Goal: Task Accomplishment & Management: Manage account settings

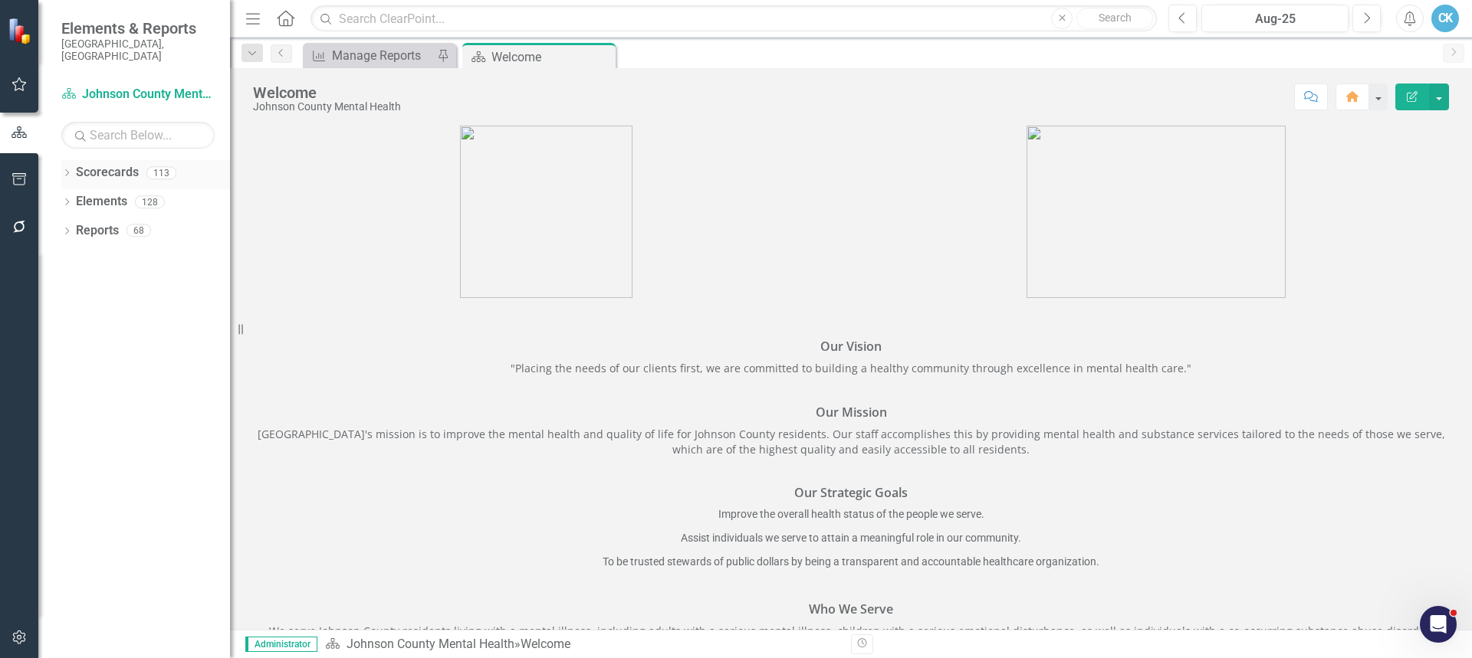
click at [67, 170] on icon "Dropdown" at bounding box center [66, 174] width 11 height 8
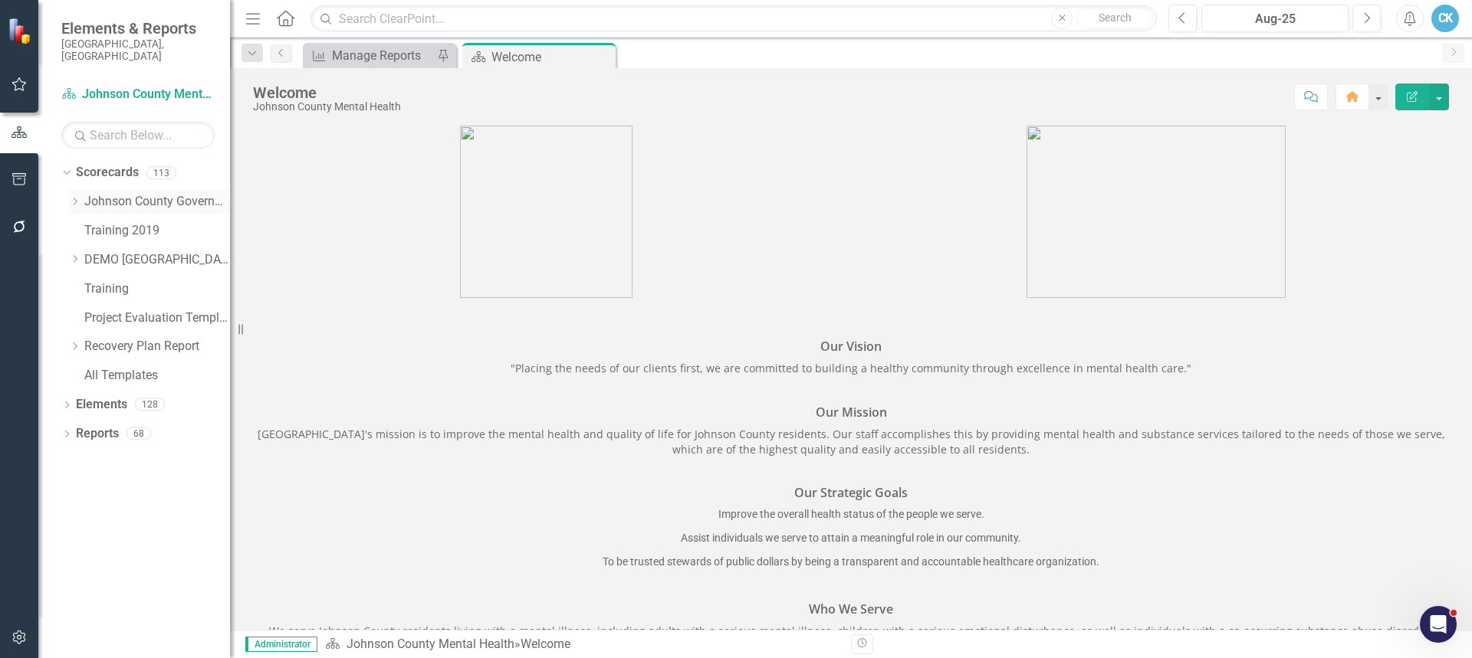
click at [77, 197] on icon "Dropdown" at bounding box center [74, 201] width 11 height 9
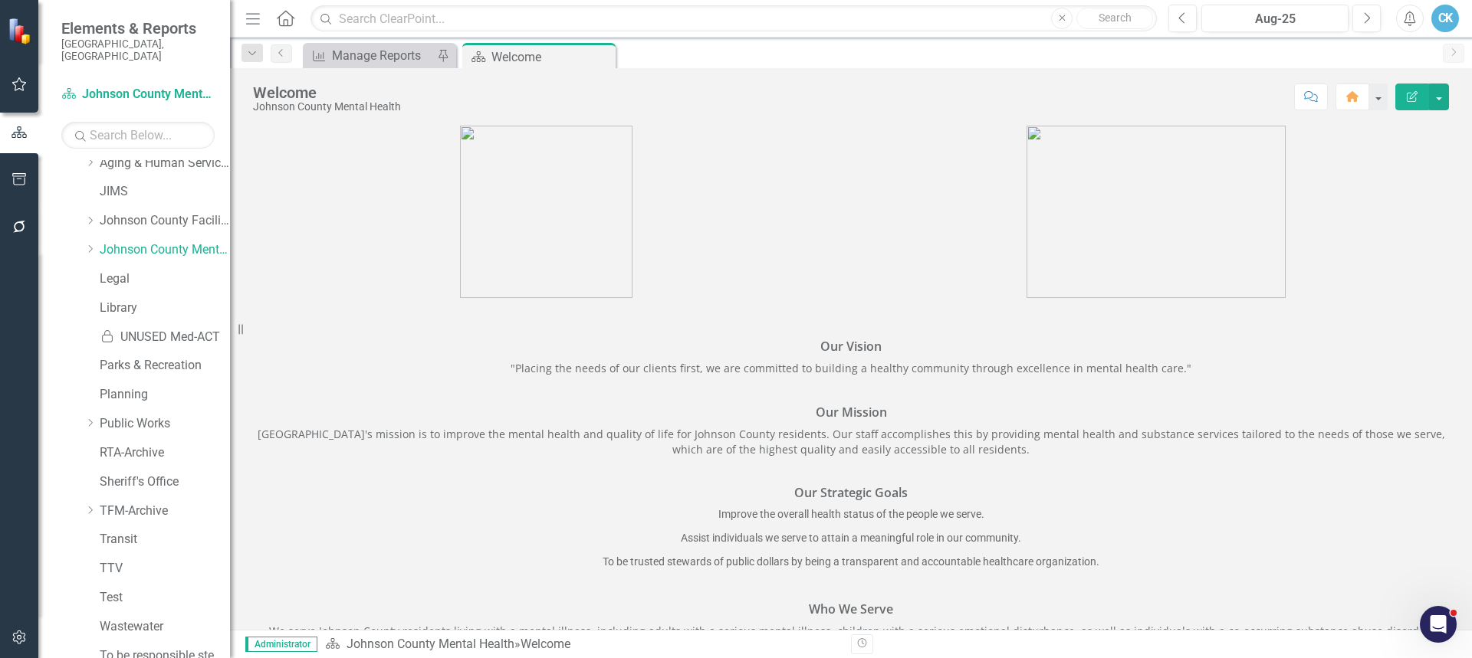
scroll to position [537, 0]
click at [89, 240] on icon "Dropdown" at bounding box center [89, 244] width 11 height 9
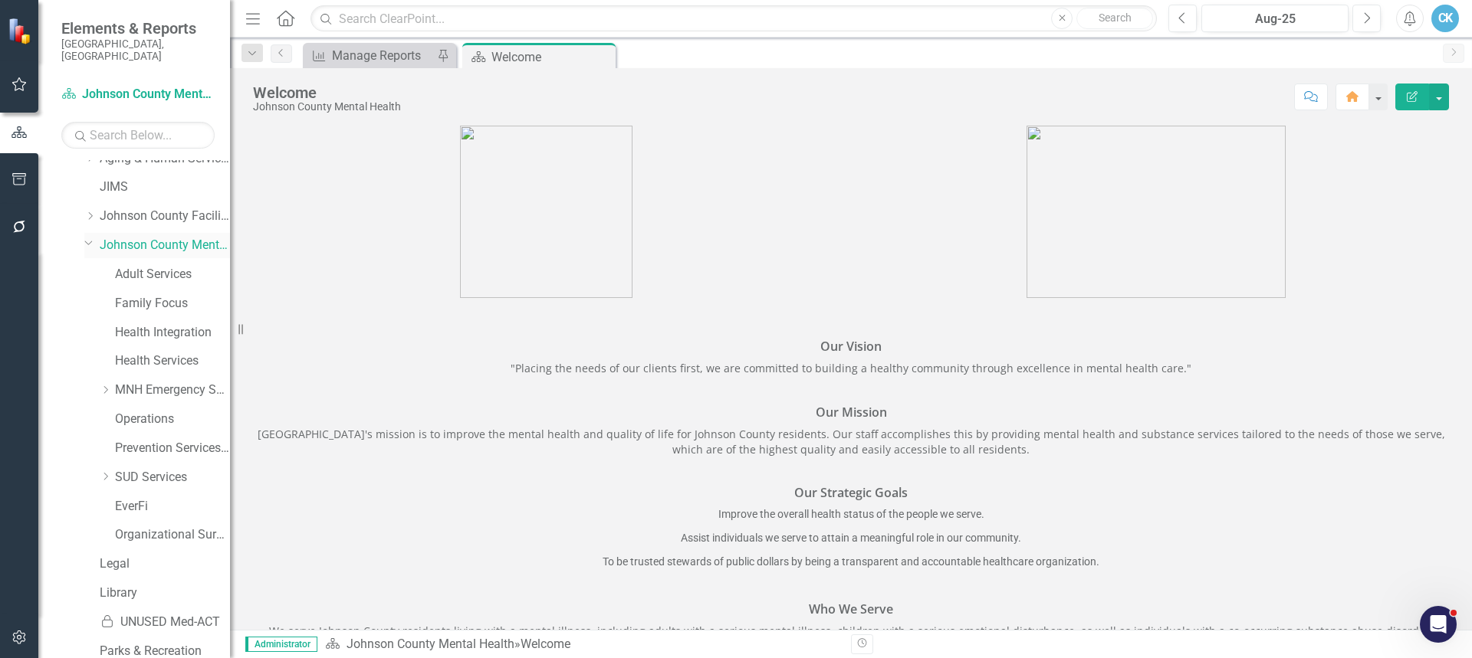
click at [123, 240] on link "Johnson County Mental Health" at bounding box center [165, 246] width 130 height 18
click at [153, 237] on link "Johnson County Mental Health" at bounding box center [165, 246] width 130 height 18
click at [150, 266] on link "Adult Services" at bounding box center [172, 275] width 115 height 18
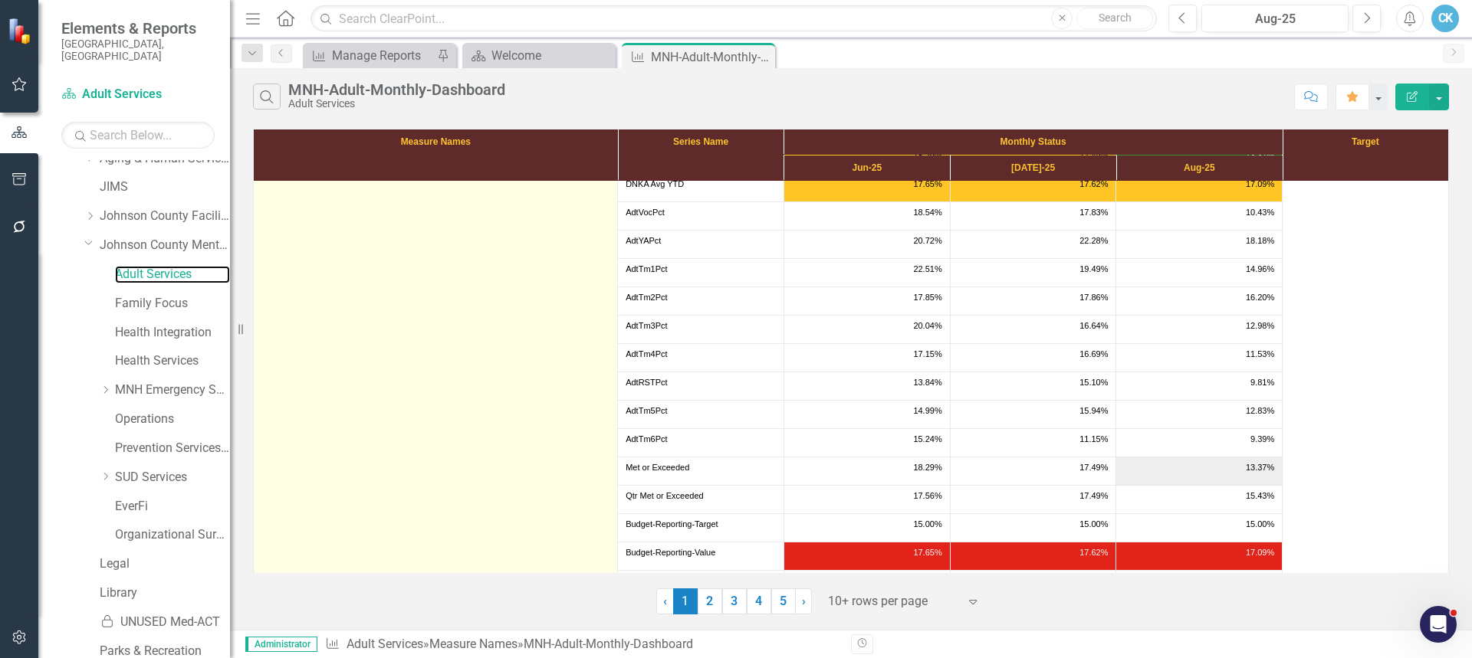
scroll to position [204, 0]
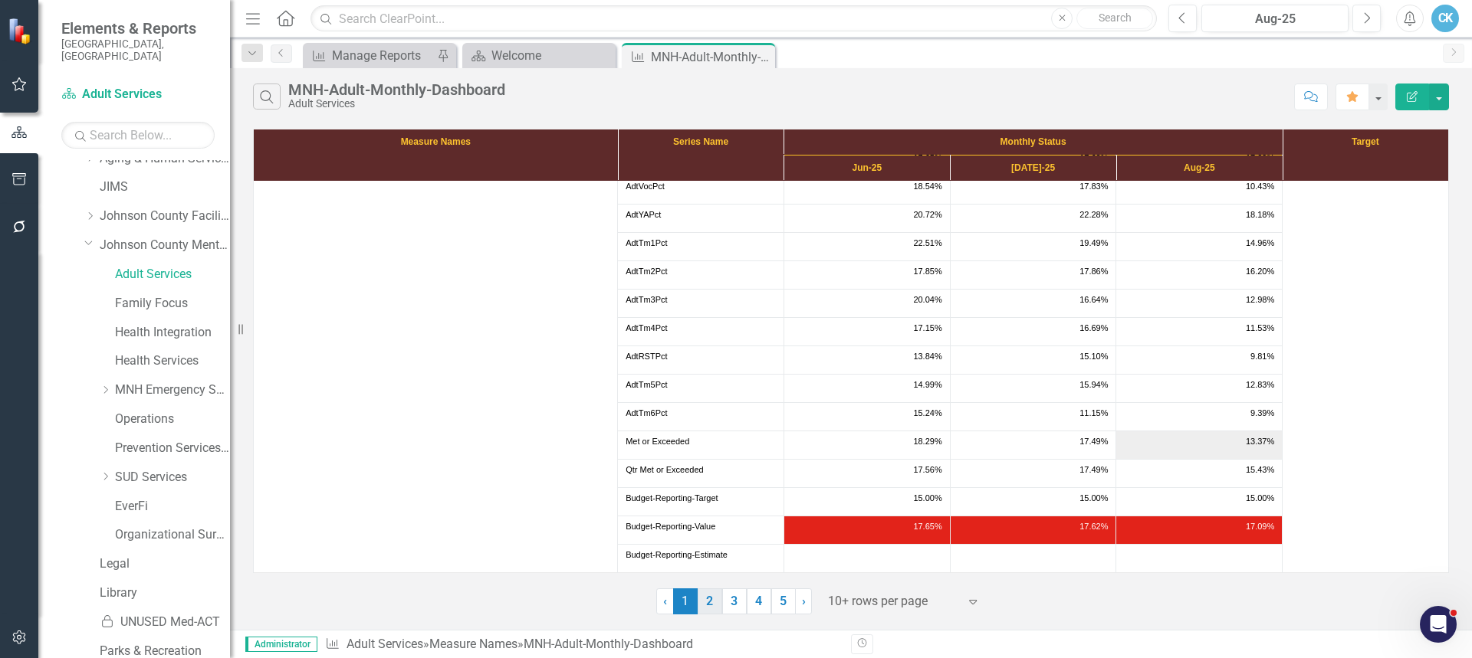
click at [713, 606] on link "2" at bounding box center [710, 602] width 25 height 26
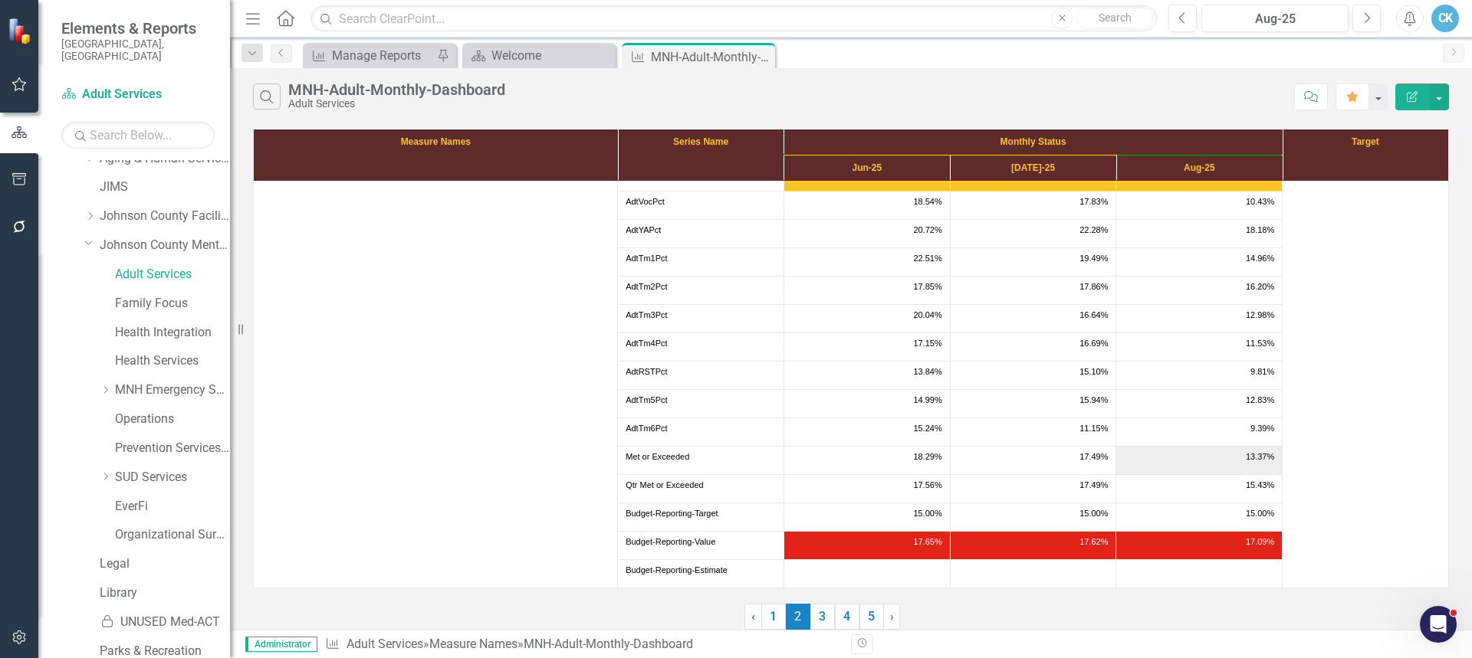
scroll to position [0, 0]
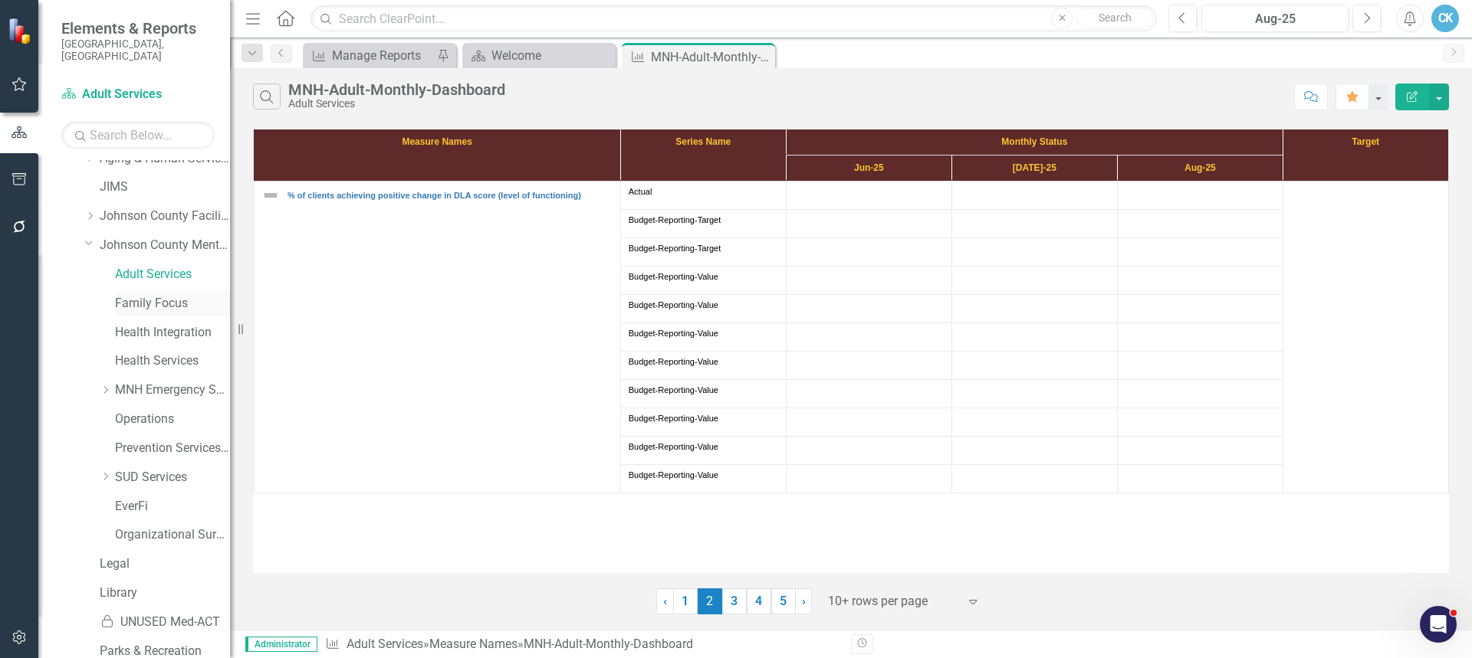
click at [139, 295] on link "Family Focus" at bounding box center [172, 304] width 115 height 18
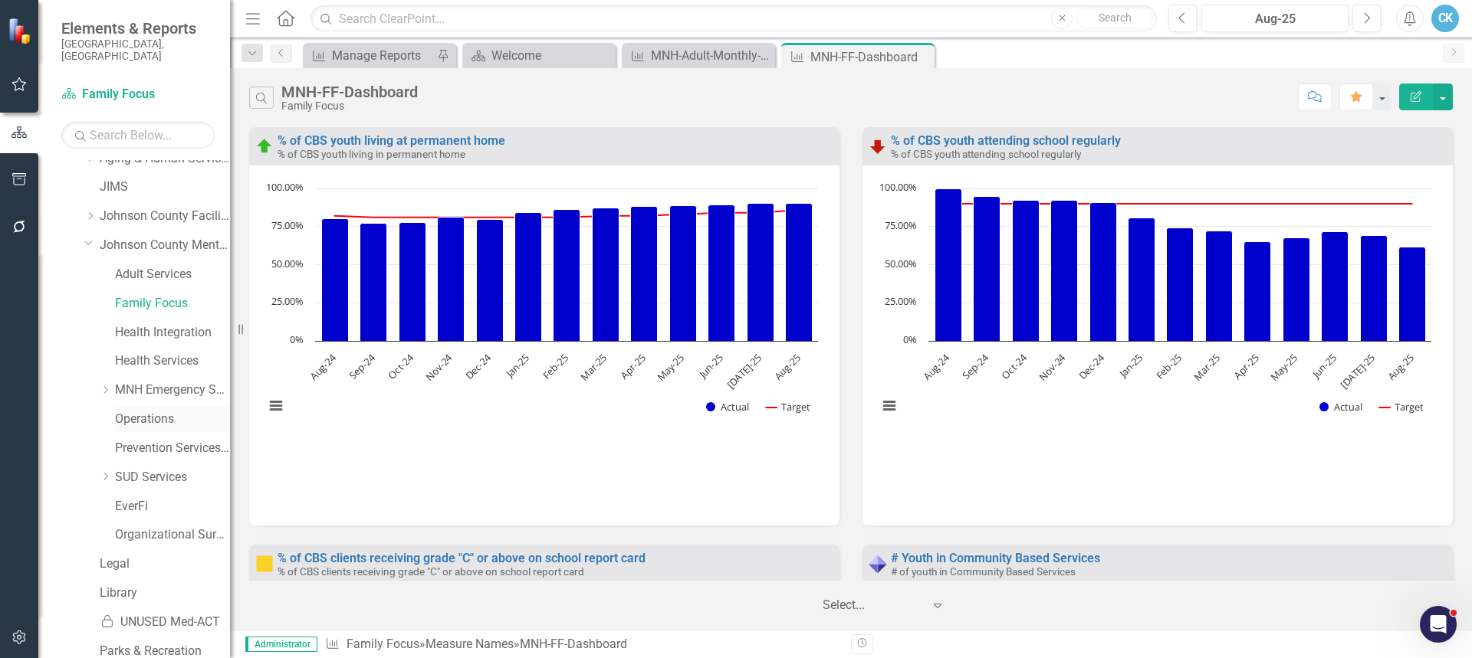
click at [151, 411] on link "Operations" at bounding box center [172, 420] width 115 height 18
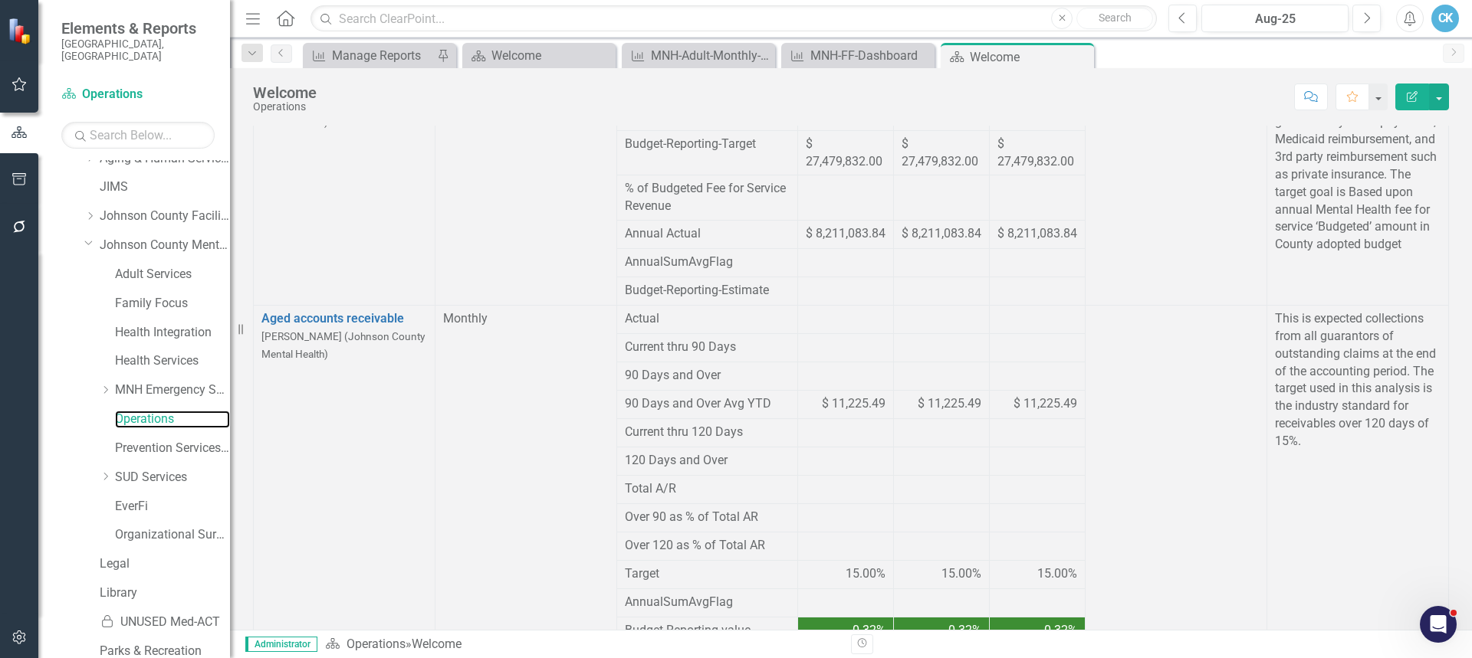
scroll to position [556, 0]
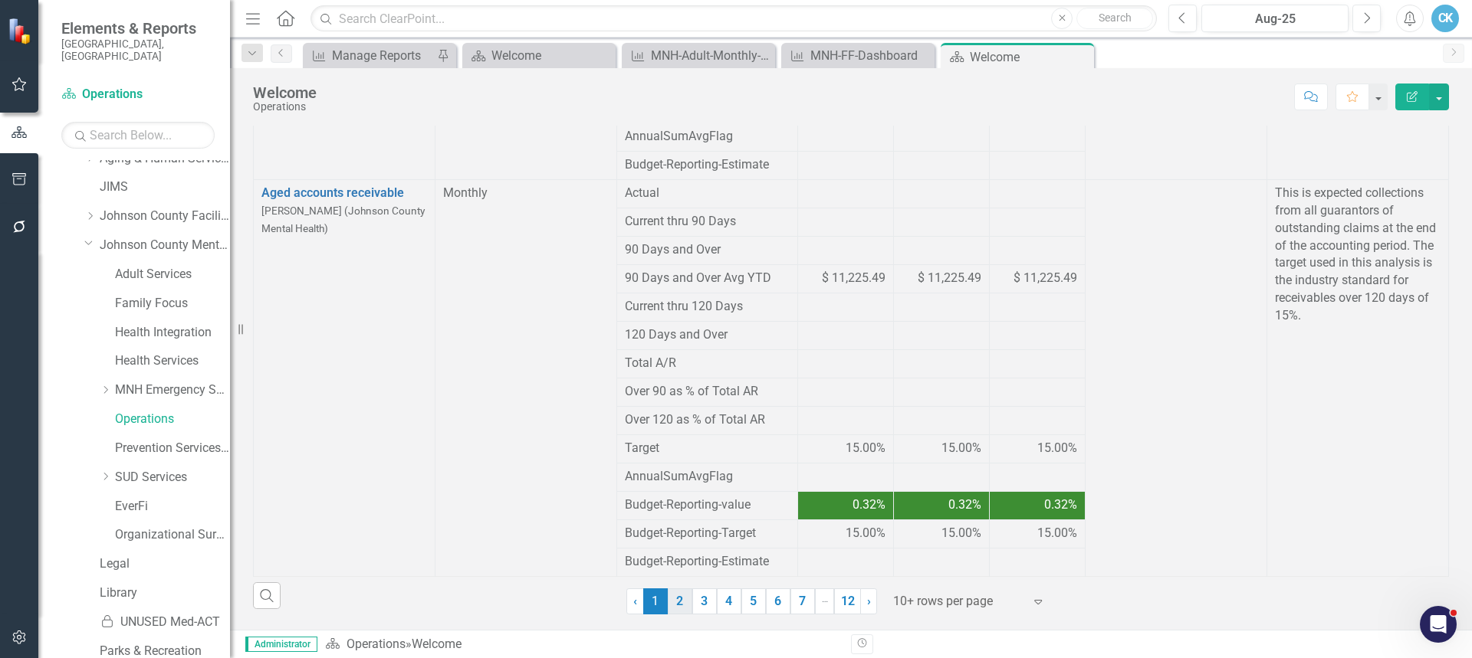
click at [668, 589] on link "2" at bounding box center [680, 602] width 25 height 26
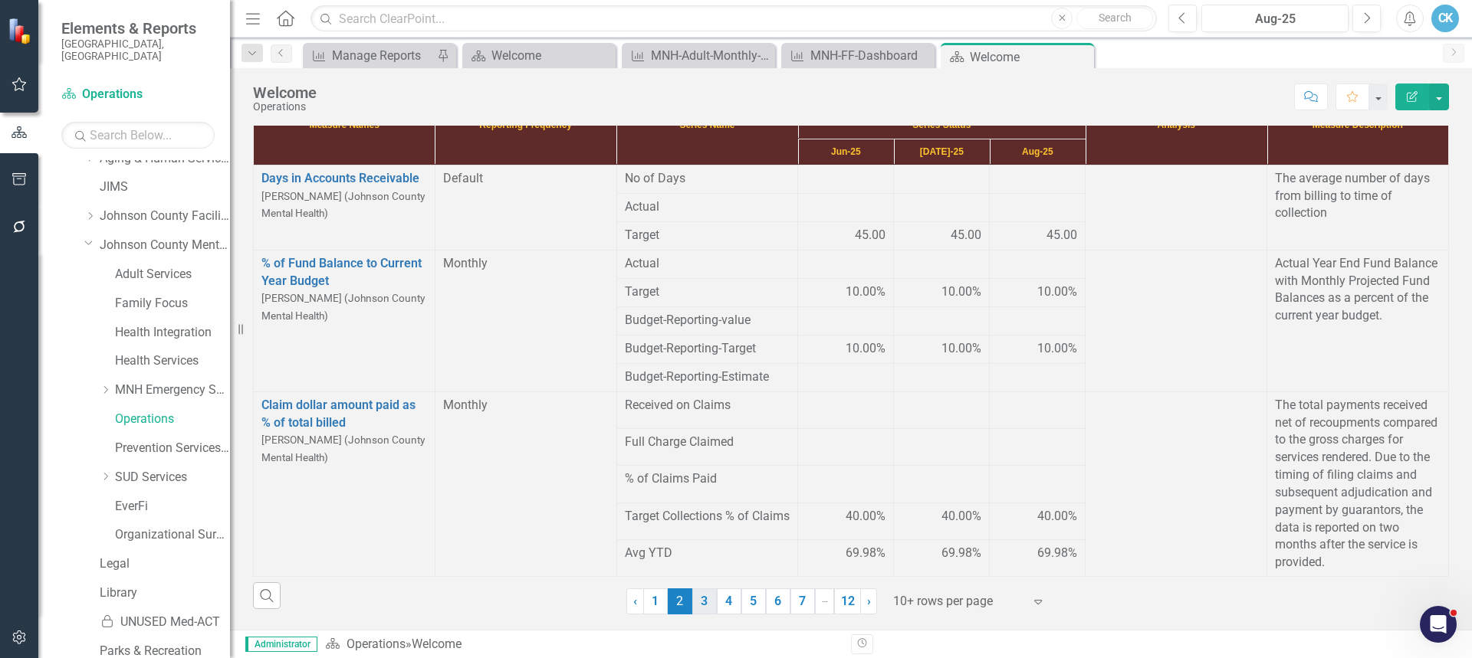
click at [700, 589] on link "3" at bounding box center [704, 602] width 25 height 26
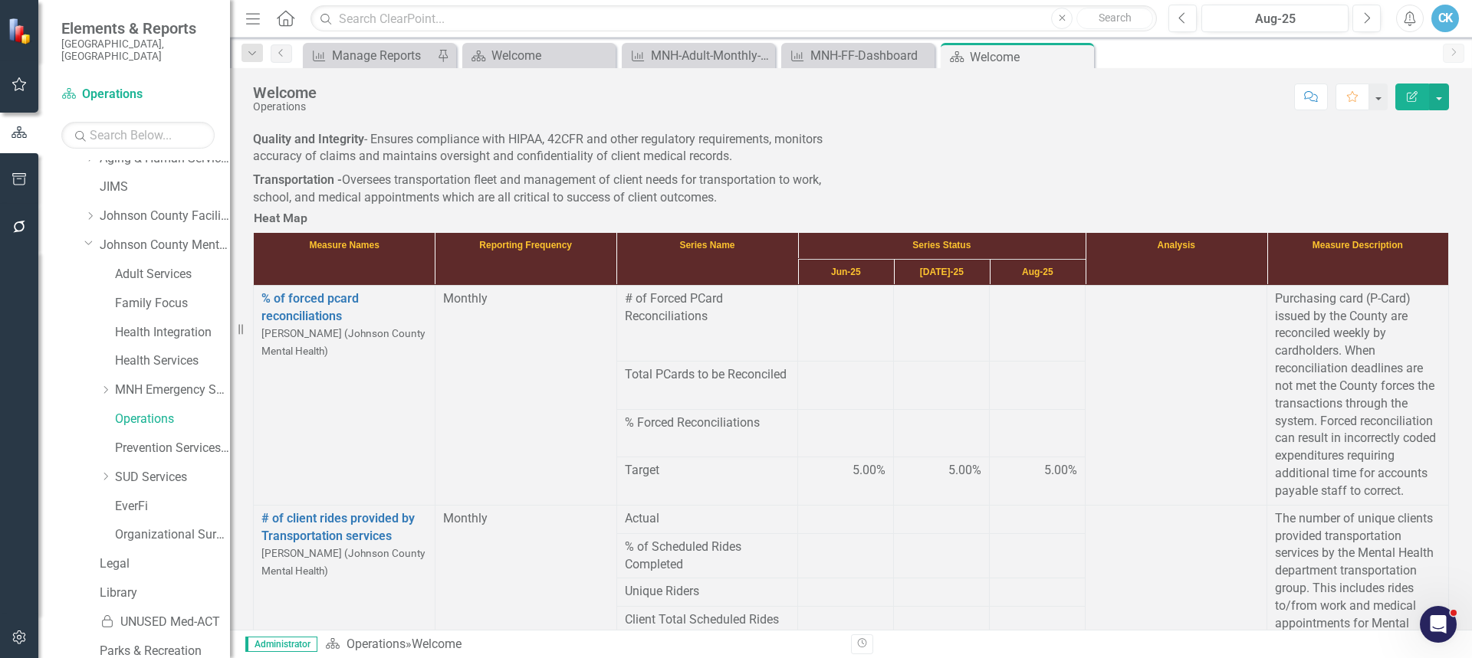
scroll to position [0, 0]
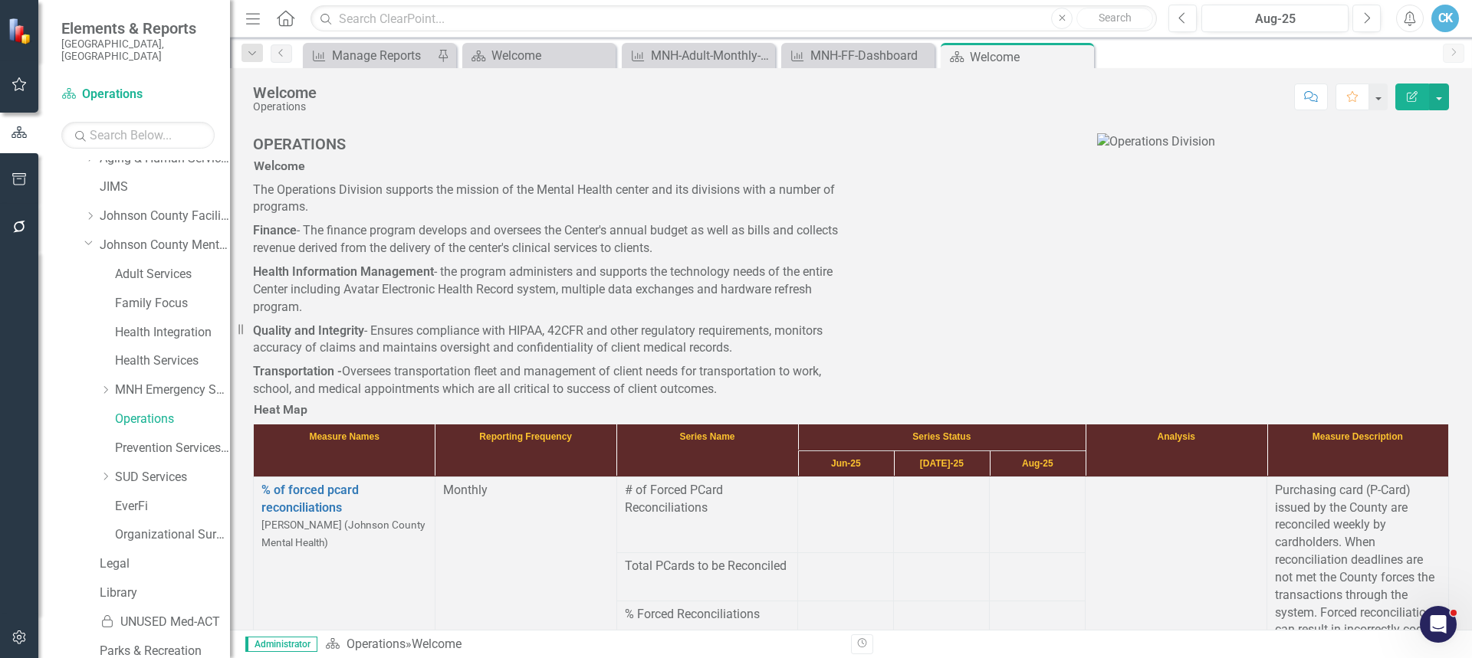
click at [1411, 91] on icon "Edit Report" at bounding box center [1412, 96] width 14 height 11
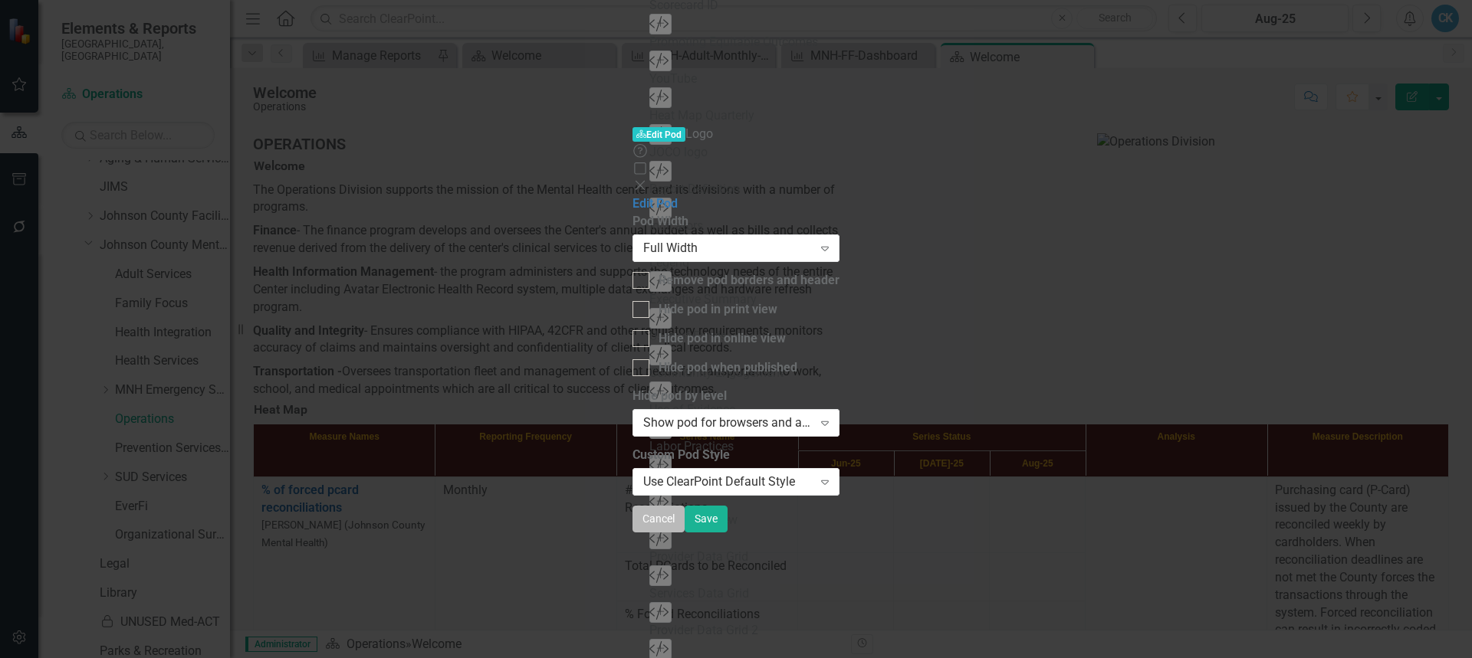
click at [684, 533] on button "Cancel" at bounding box center [658, 519] width 52 height 27
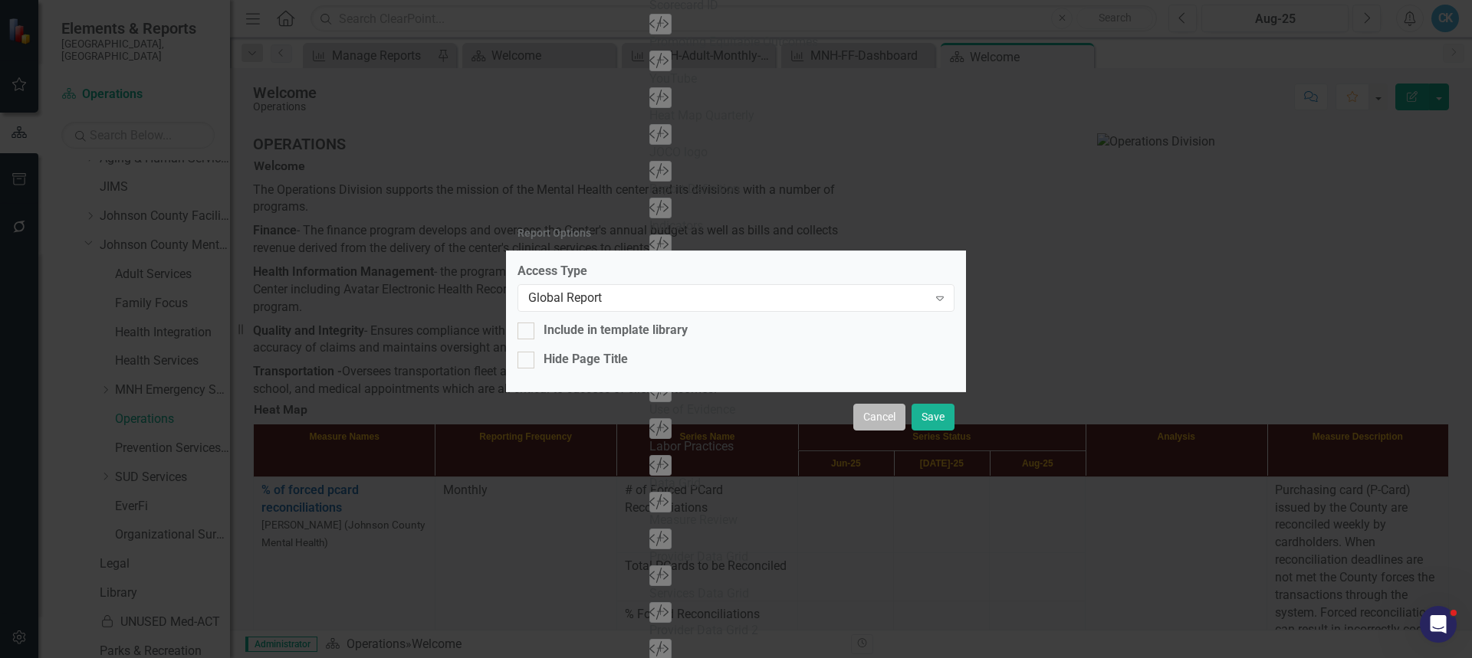
click at [878, 419] on button "Cancel" at bounding box center [879, 417] width 52 height 27
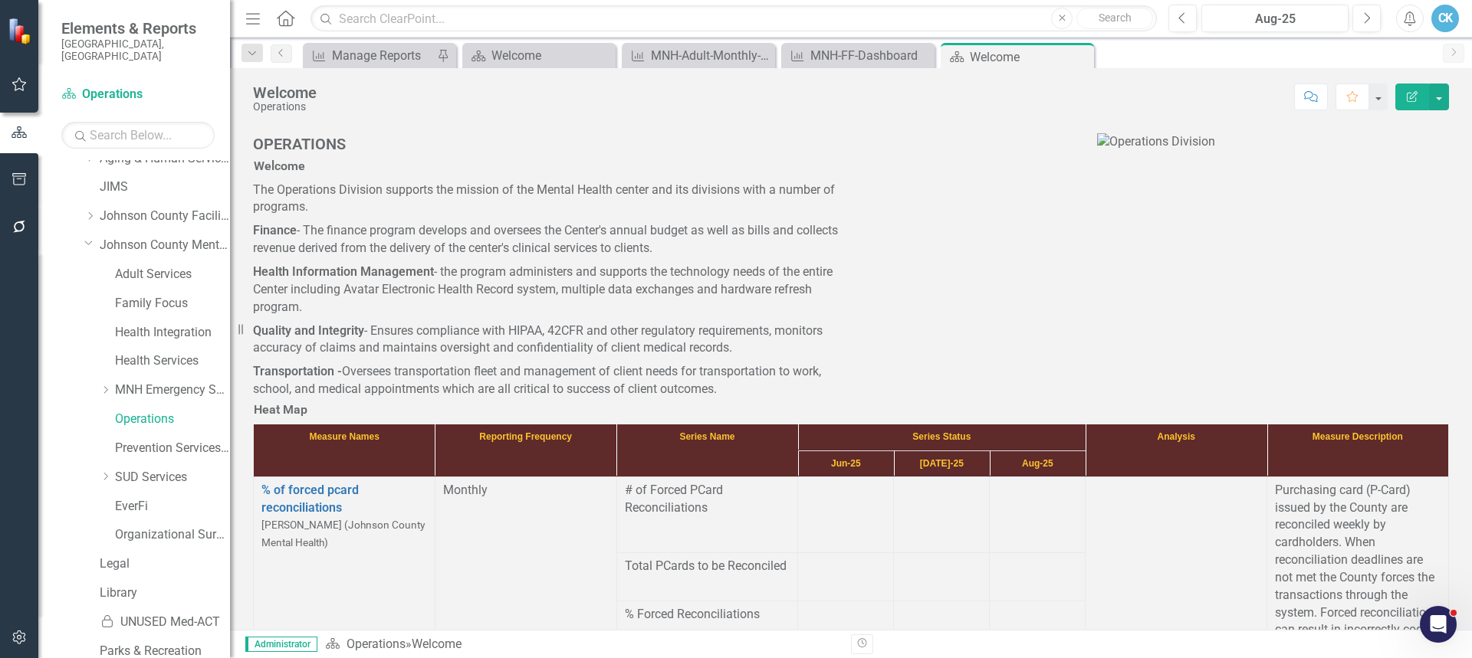
click at [1407, 94] on icon "Edit Report" at bounding box center [1412, 96] width 14 height 11
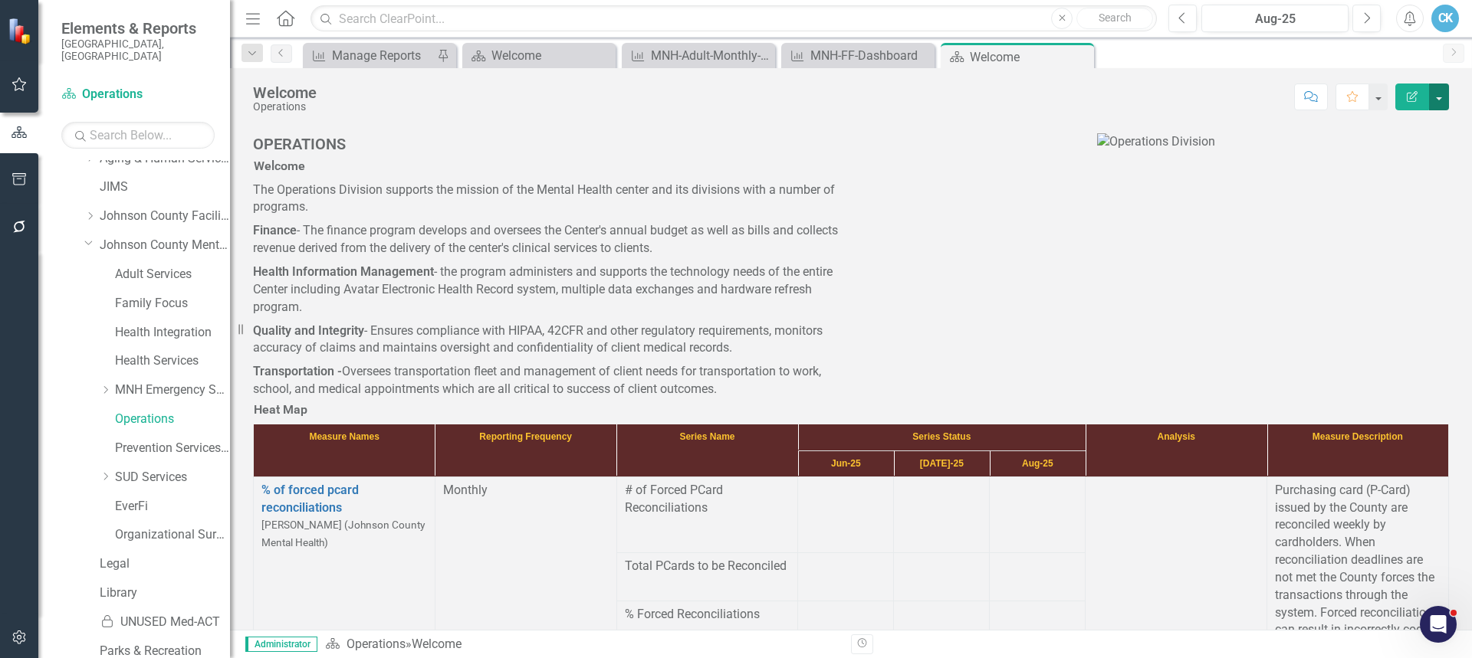
click at [1439, 96] on button "button" at bounding box center [1439, 97] width 20 height 27
click at [1405, 155] on link "Edit Report Edit Layout" at bounding box center [1386, 154] width 124 height 28
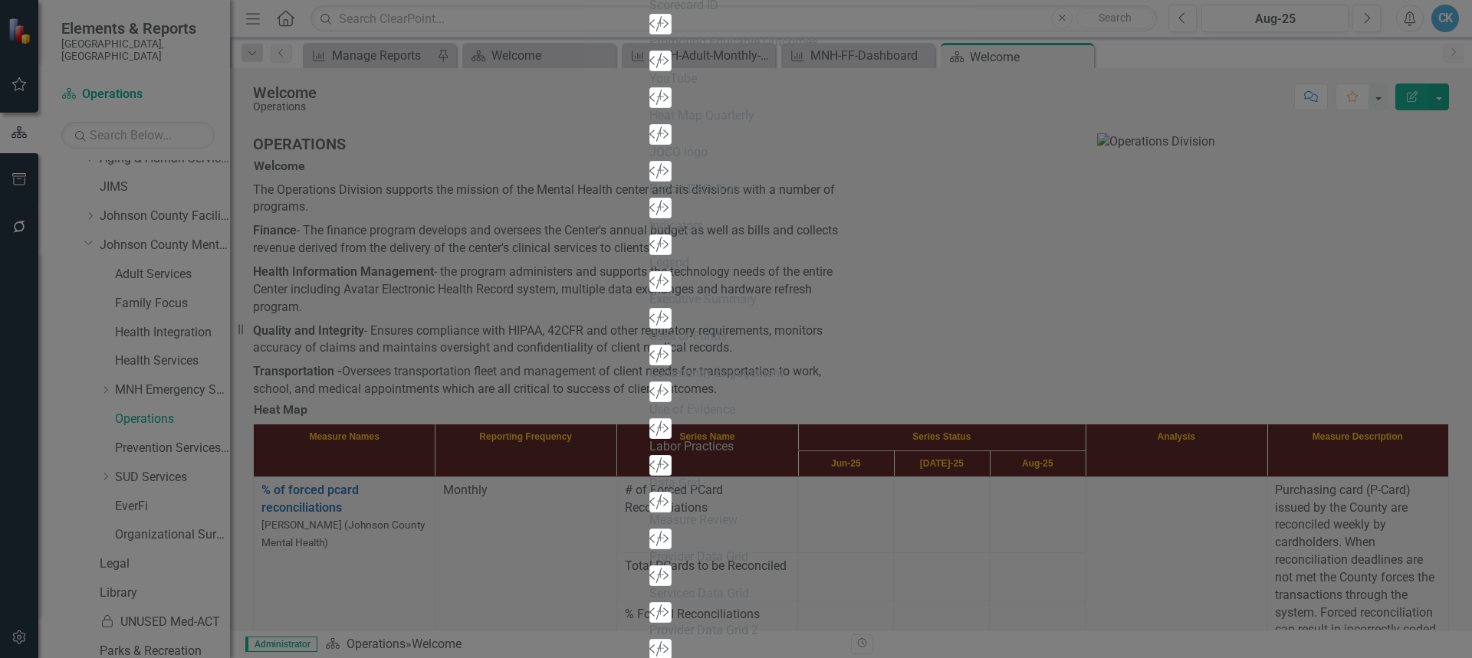
drag, startPoint x: 784, startPoint y: 152, endPoint x: 1083, endPoint y: 134, distance: 299.5
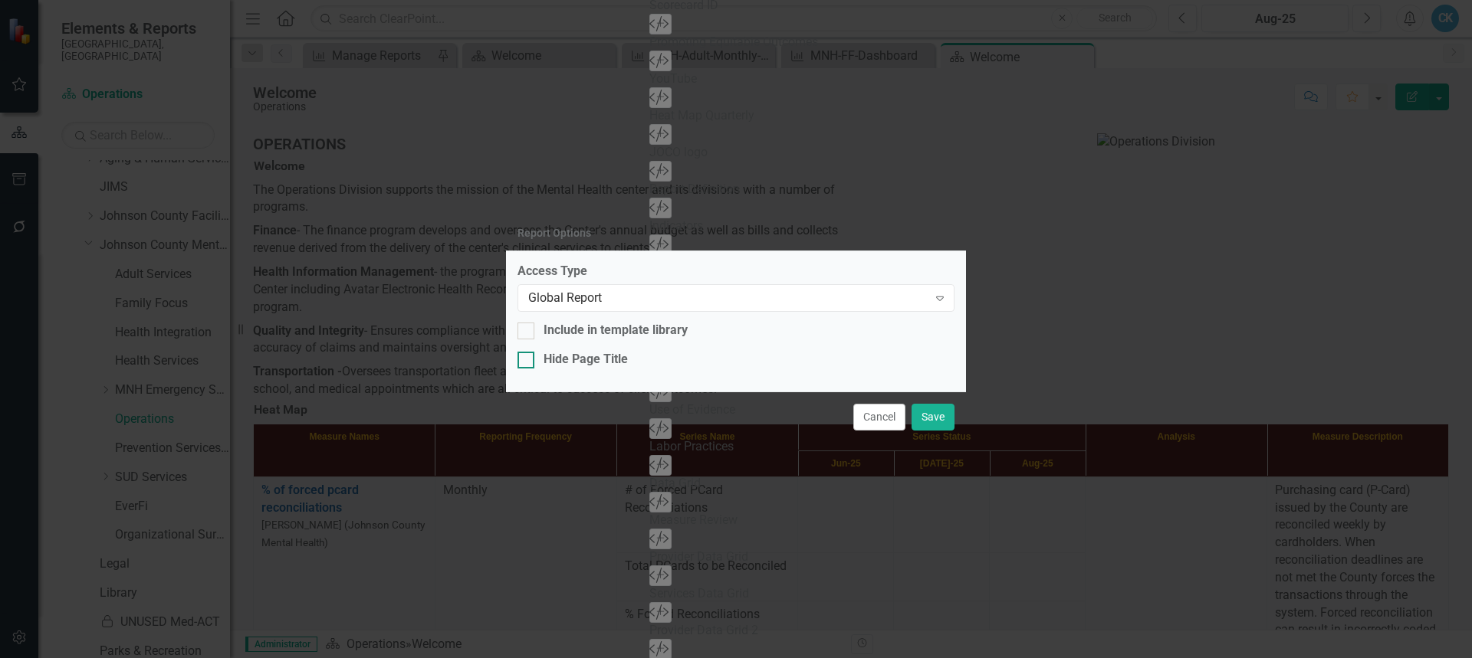
click at [528, 363] on div at bounding box center [525, 360] width 17 height 17
click at [527, 362] on input "Hide Page Title" at bounding box center [522, 357] width 10 height 10
checkbox input "true"
click at [926, 419] on button "Save" at bounding box center [932, 417] width 43 height 27
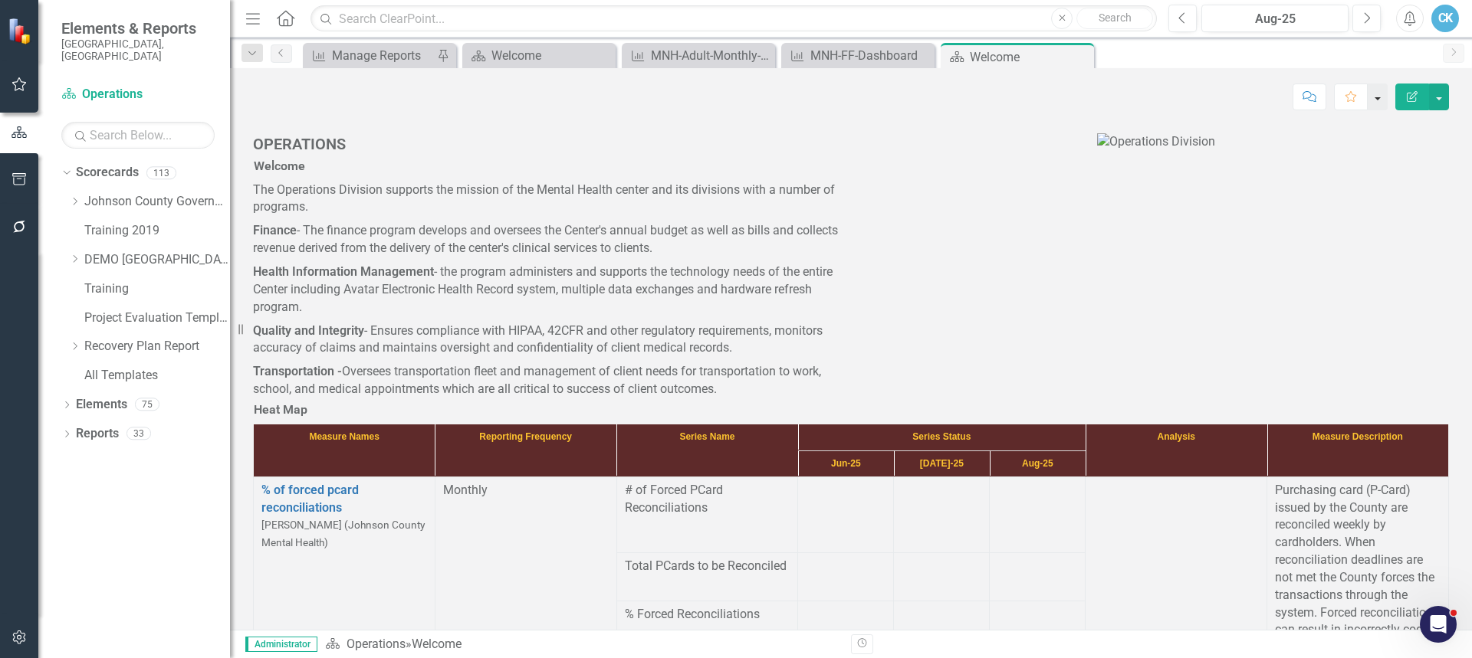
click at [1370, 94] on button "button" at bounding box center [1377, 97] width 20 height 27
drag, startPoint x: 1436, startPoint y: 137, endPoint x: 1451, endPoint y: 114, distance: 27.6
click at [1443, 128] on div "Logo" at bounding box center [1155, 129] width 609 height 44
click at [1442, 98] on button "button" at bounding box center [1439, 97] width 20 height 27
click at [1403, 122] on link "Edit Edit Scorecard" at bounding box center [1386, 125] width 124 height 28
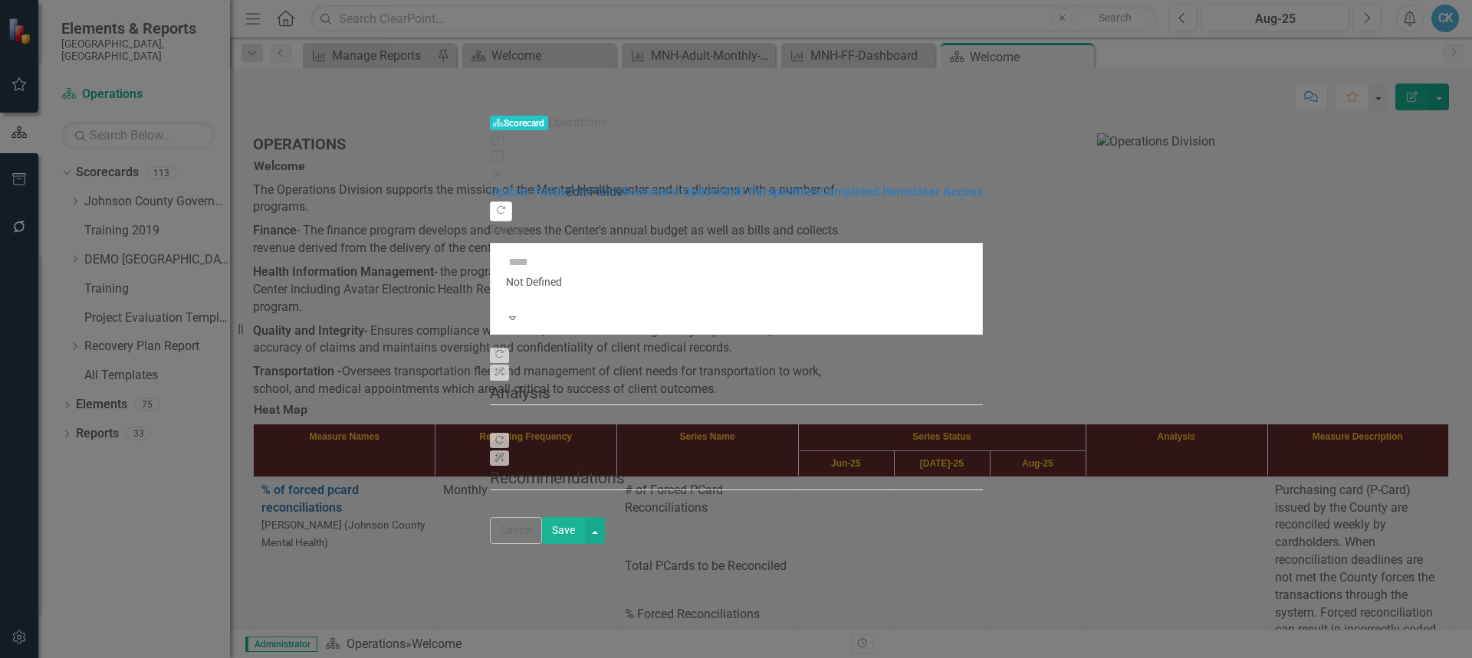
click at [566, 185] on link "Edit Fields" at bounding box center [594, 192] width 57 height 15
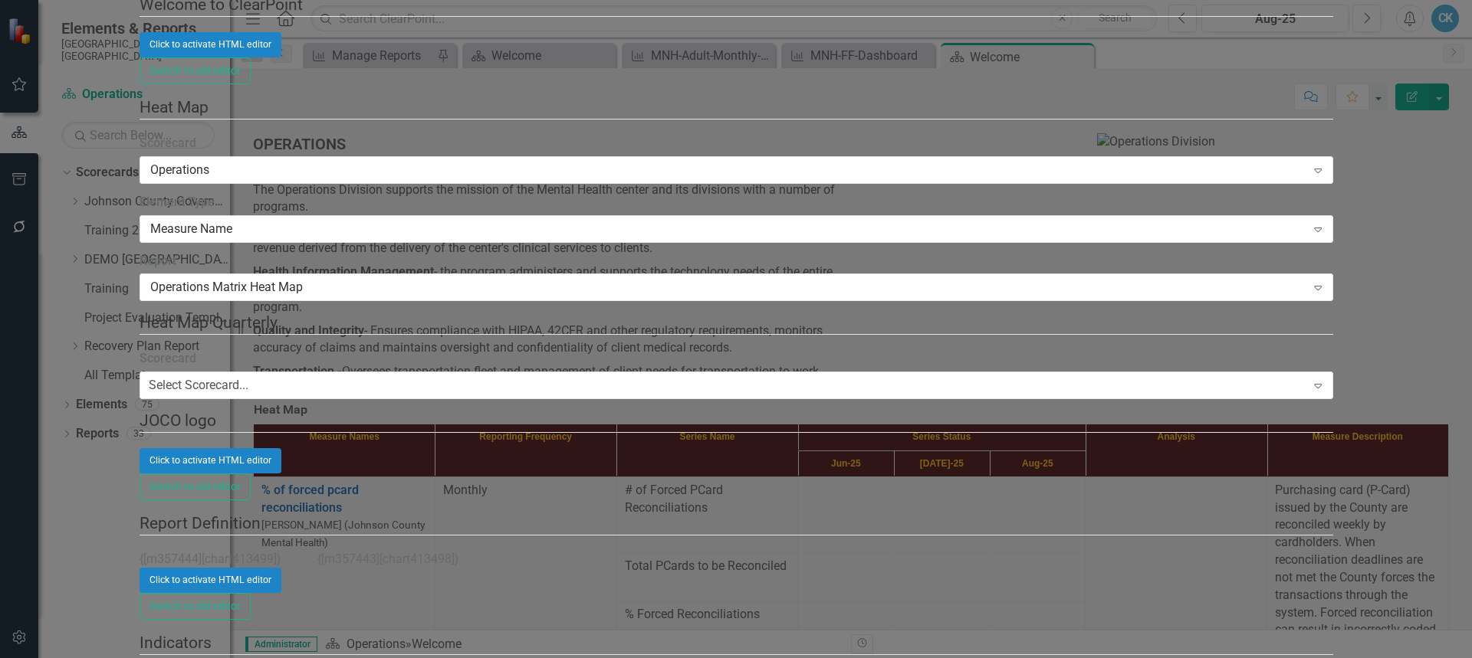
scroll to position [690, 0]
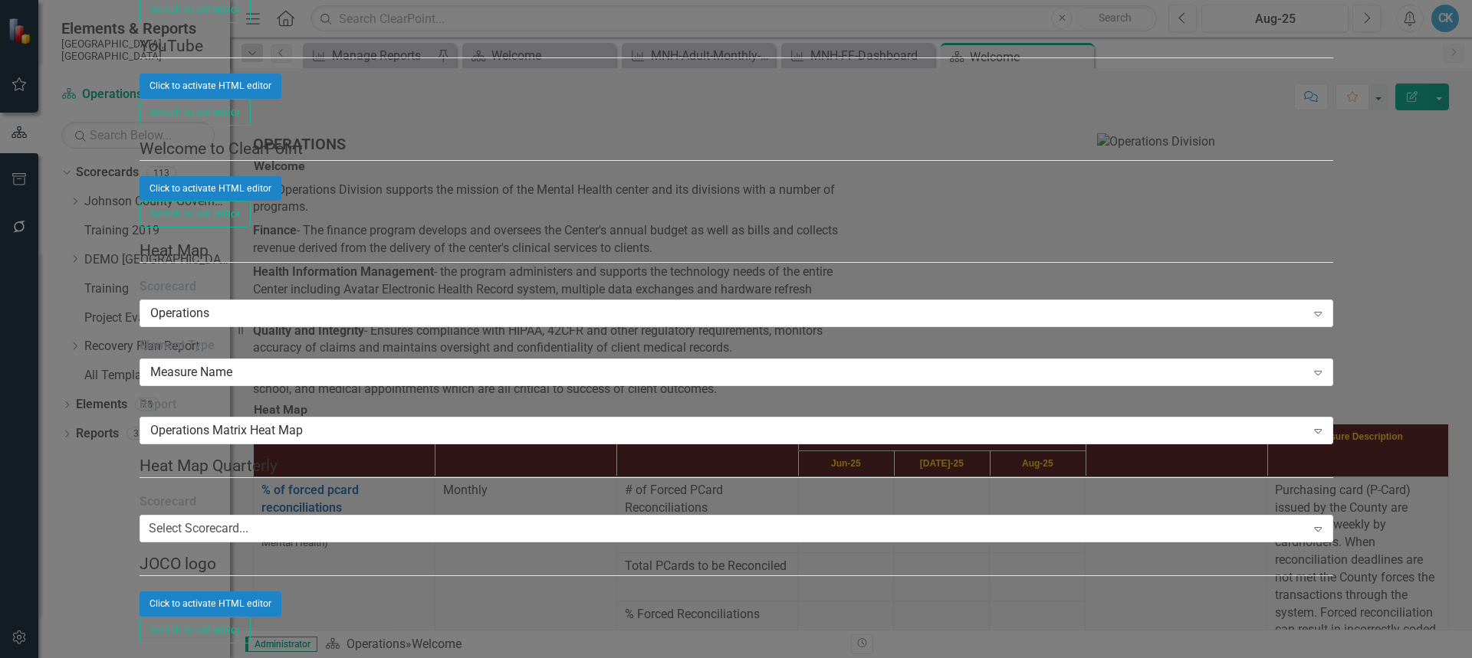
scroll to position [2836, 0]
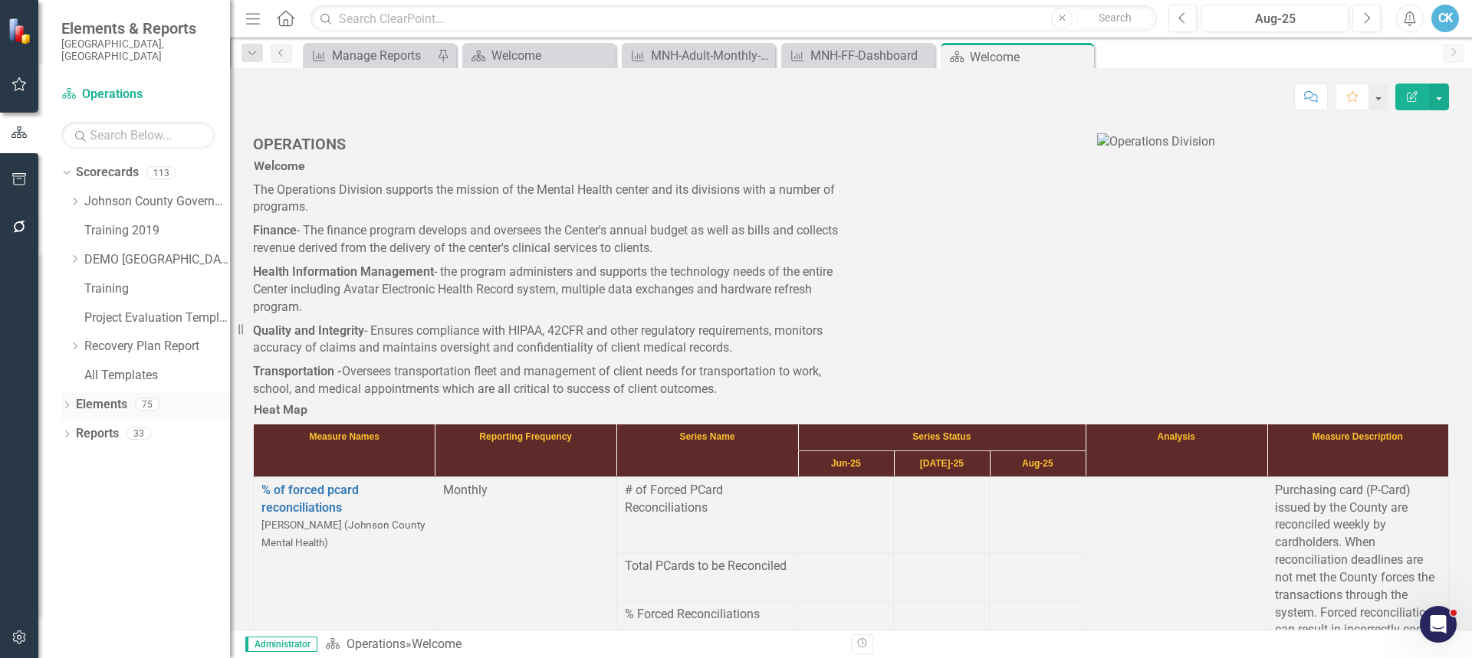
click at [66, 402] on icon "Dropdown" at bounding box center [66, 406] width 11 height 8
click at [78, 197] on icon "Dropdown" at bounding box center [74, 201] width 11 height 9
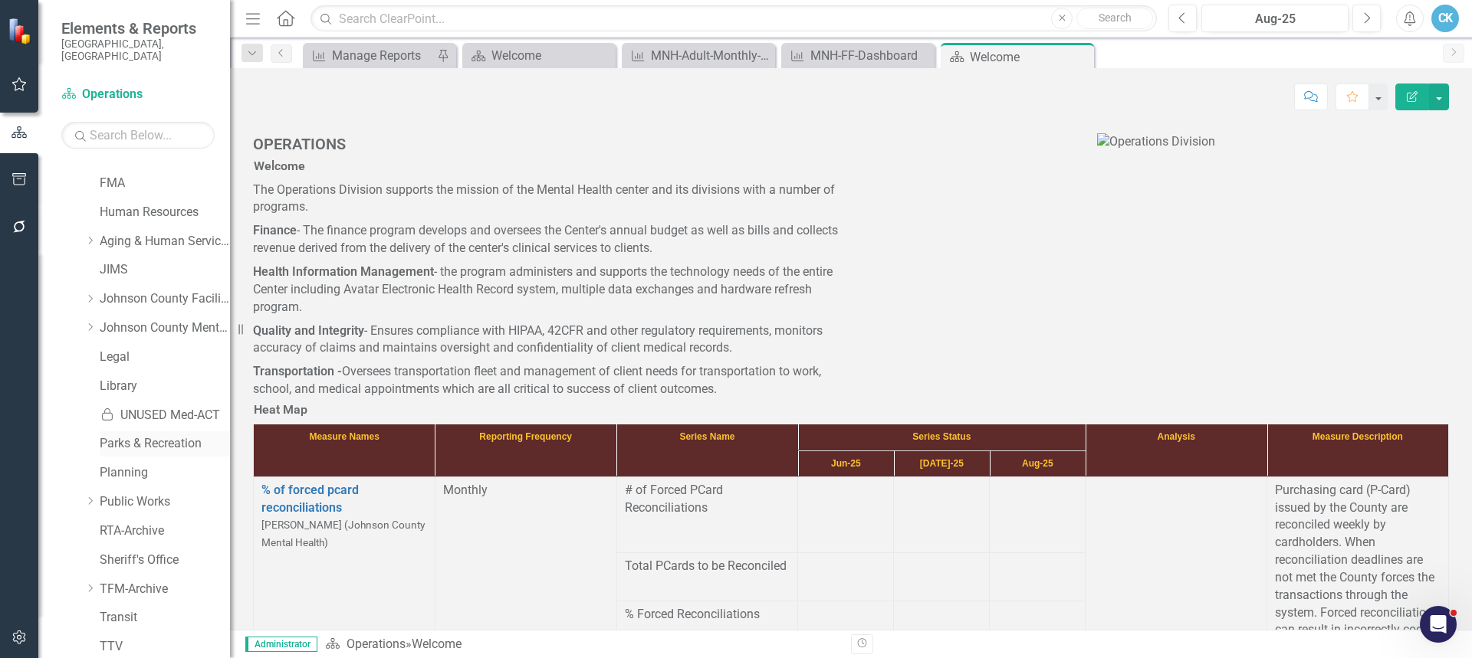
scroll to position [460, 0]
click at [82, 313] on div "Dropdown Johnson County Mental Health" at bounding box center [149, 324] width 161 height 29
click at [87, 317] on icon "Dropdown" at bounding box center [89, 321] width 11 height 9
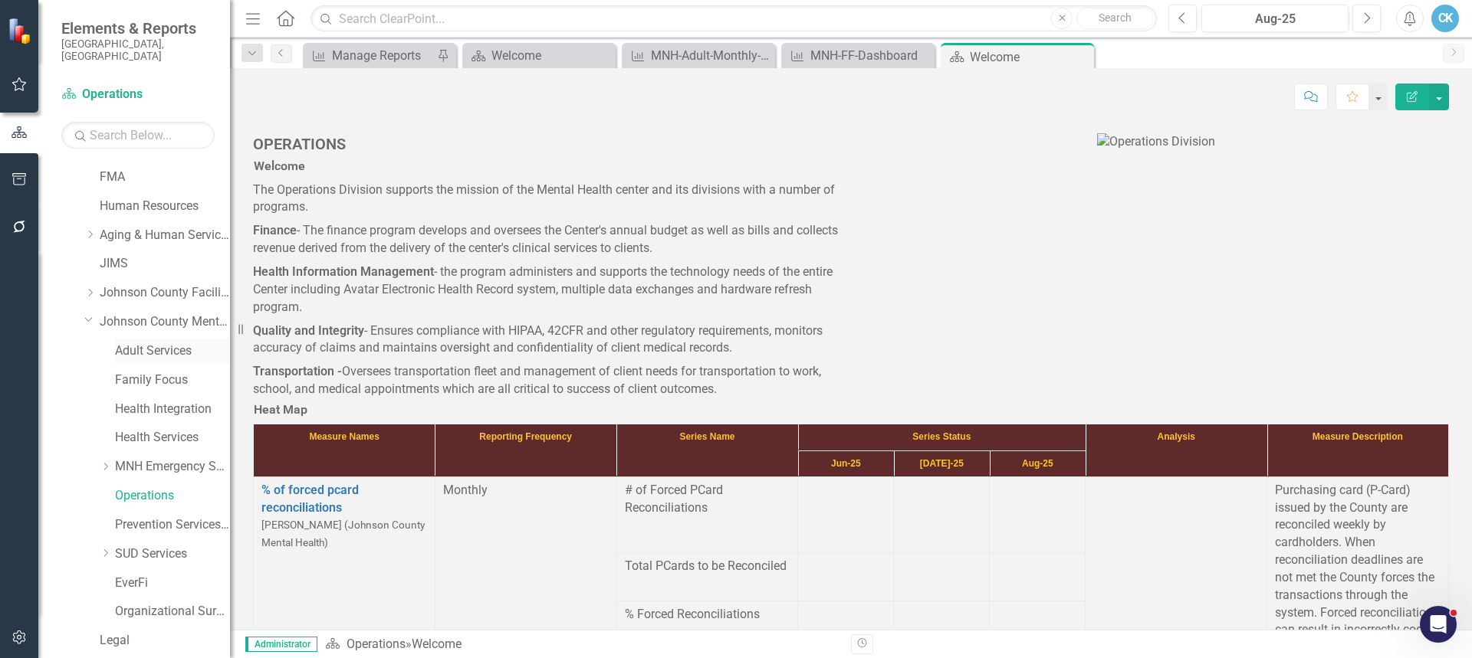
click at [140, 343] on link "Adult Services" at bounding box center [172, 352] width 115 height 18
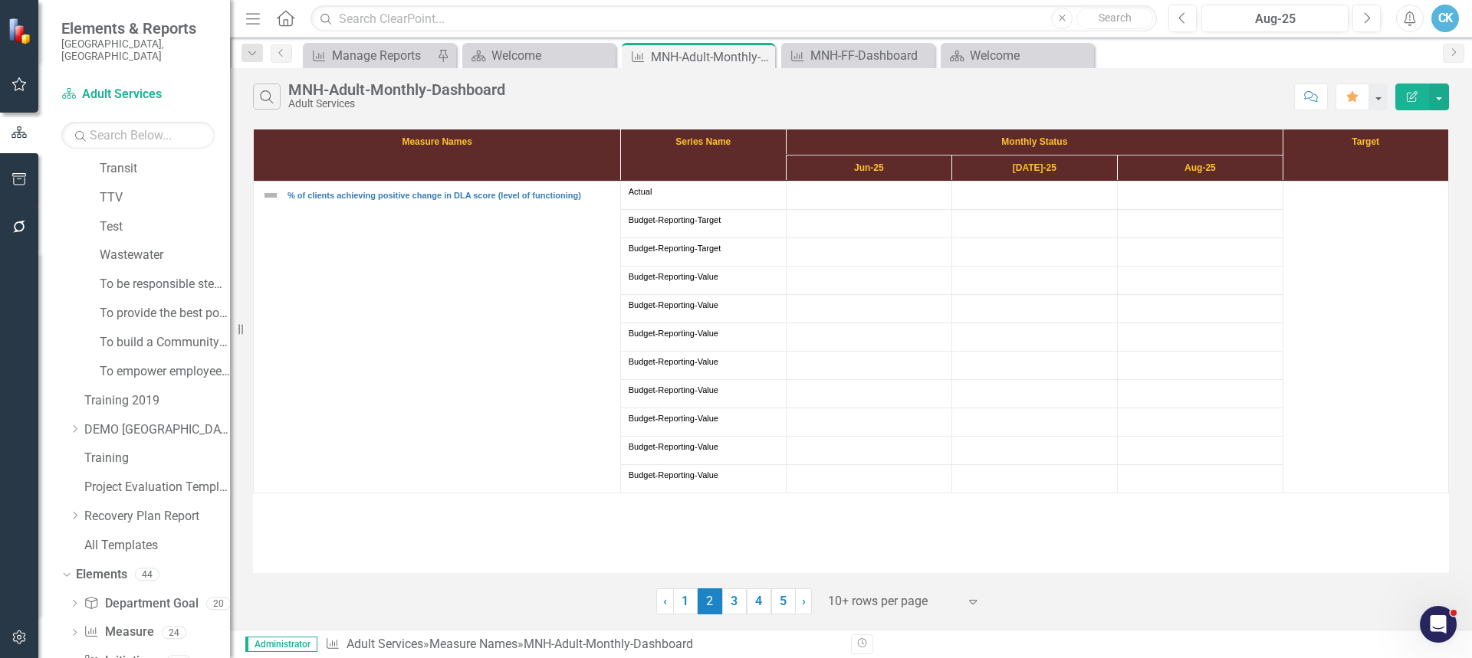
scroll to position [1230, 0]
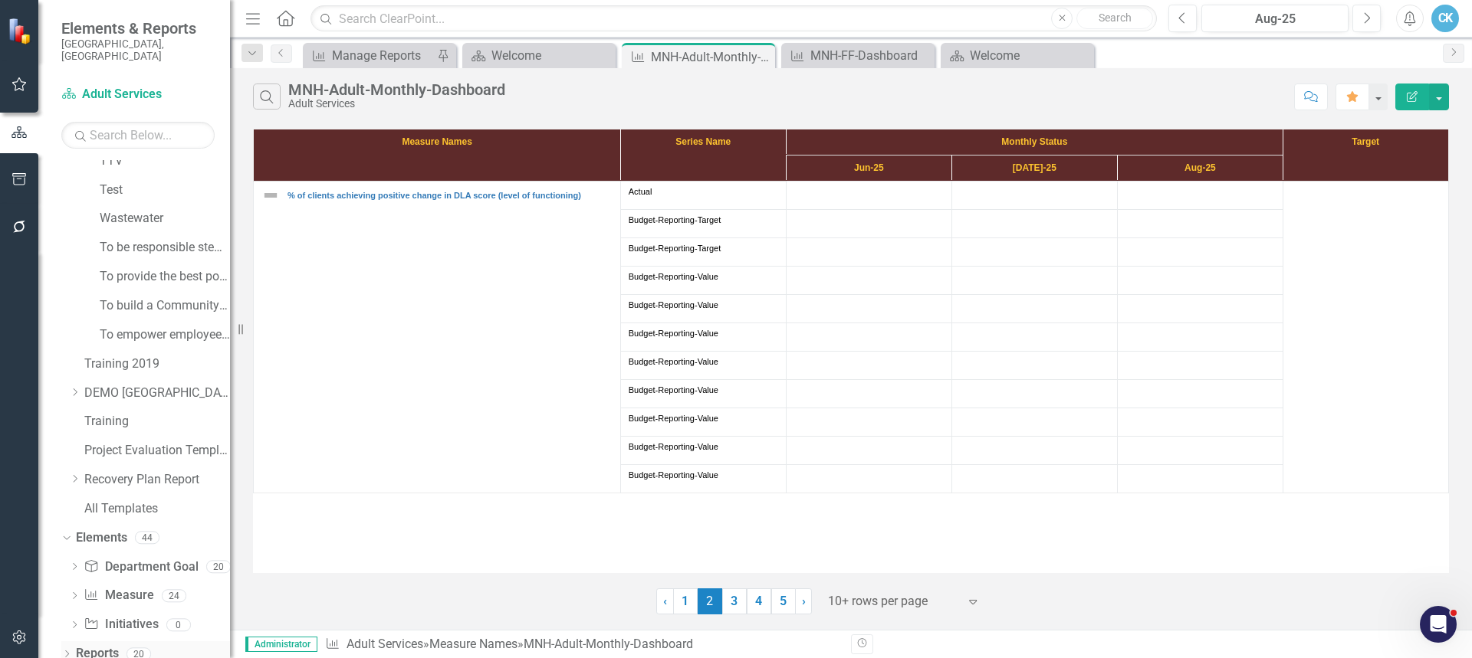
click at [68, 651] on icon at bounding box center [67, 654] width 4 height 7
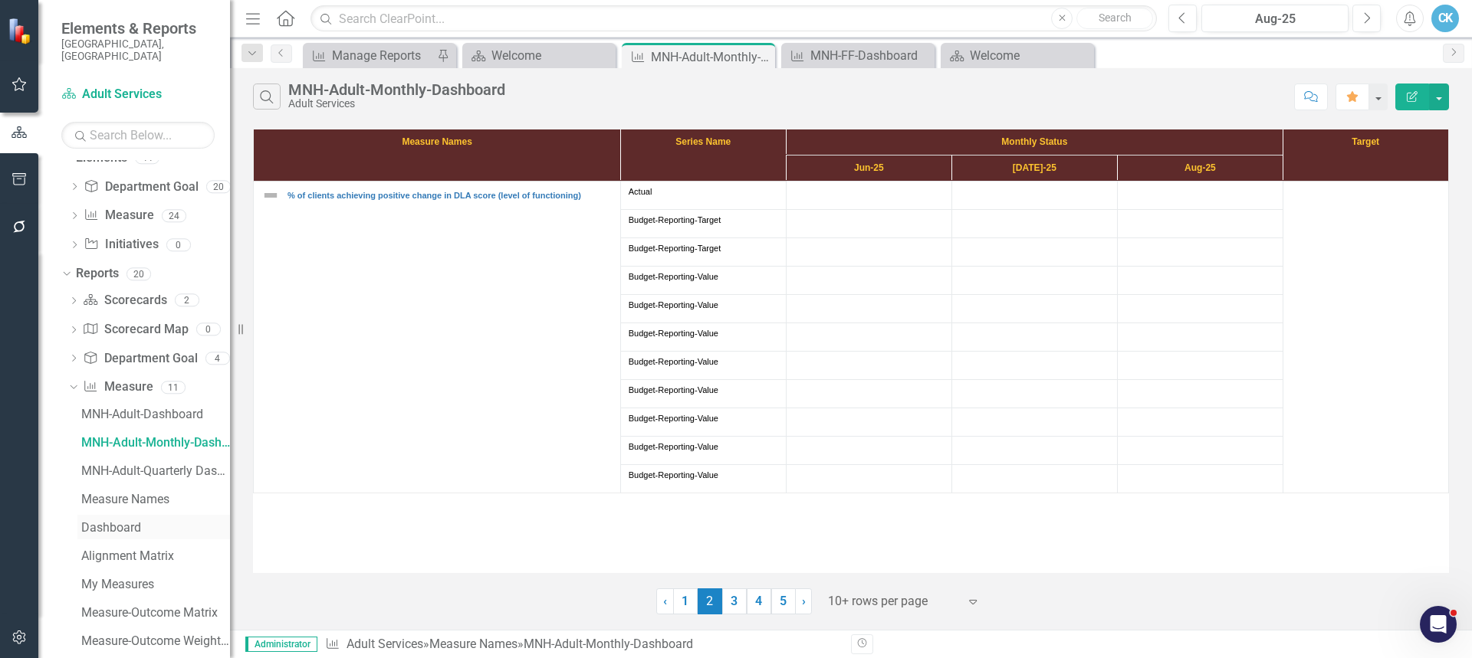
scroll to position [1613, 0]
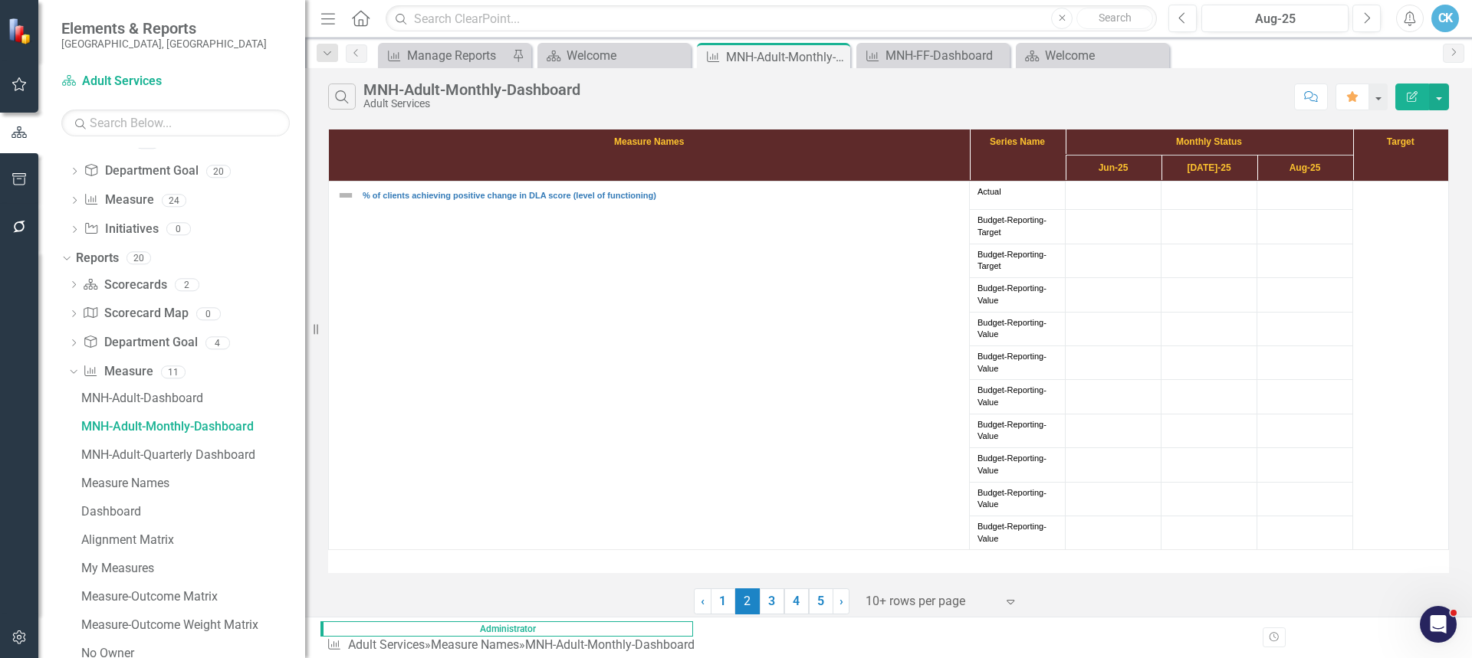
drag, startPoint x: 231, startPoint y: 396, endPoint x: 305, endPoint y: 398, distance: 73.6
click at [305, 398] on div "Resize" at bounding box center [311, 329] width 12 height 658
click at [176, 397] on div "MNH-Adult-Dashboard" at bounding box center [193, 399] width 224 height 14
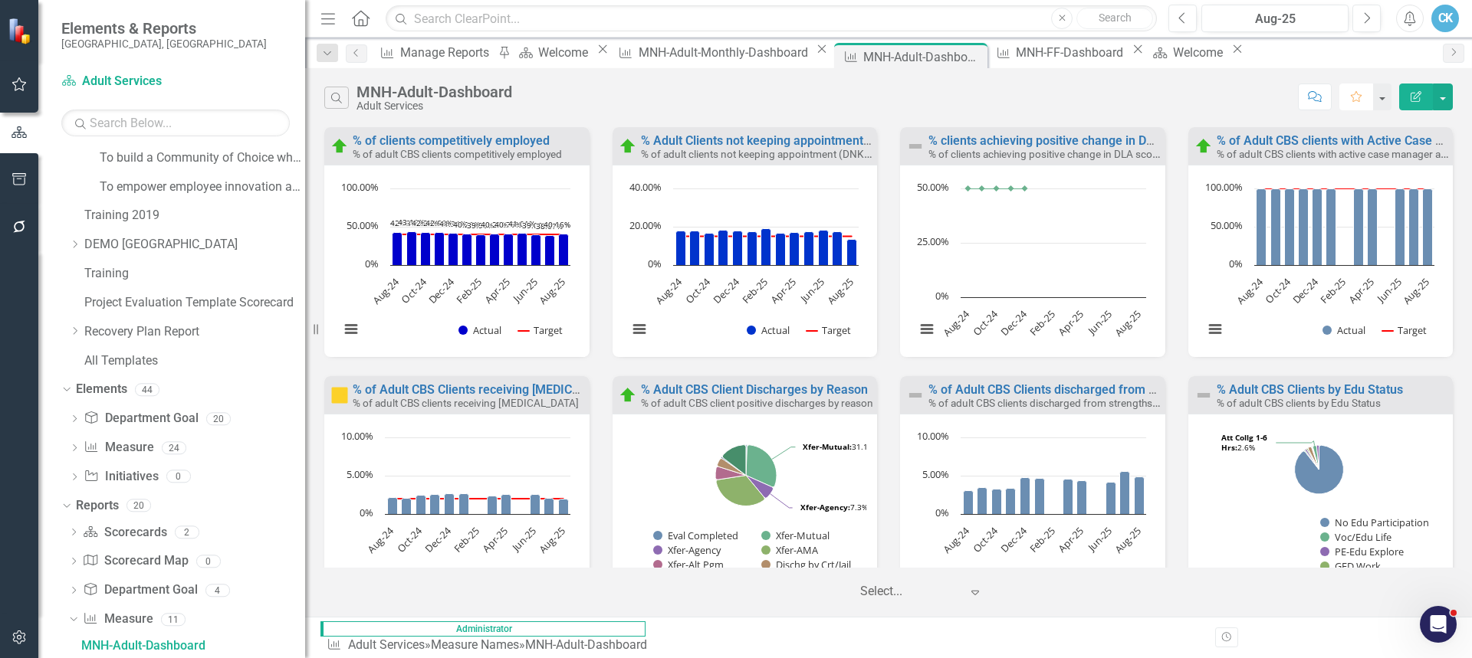
click at [1357, 99] on icon "Favorite" at bounding box center [1356, 96] width 14 height 11
click at [1417, 97] on icon "button" at bounding box center [1415, 96] width 11 height 11
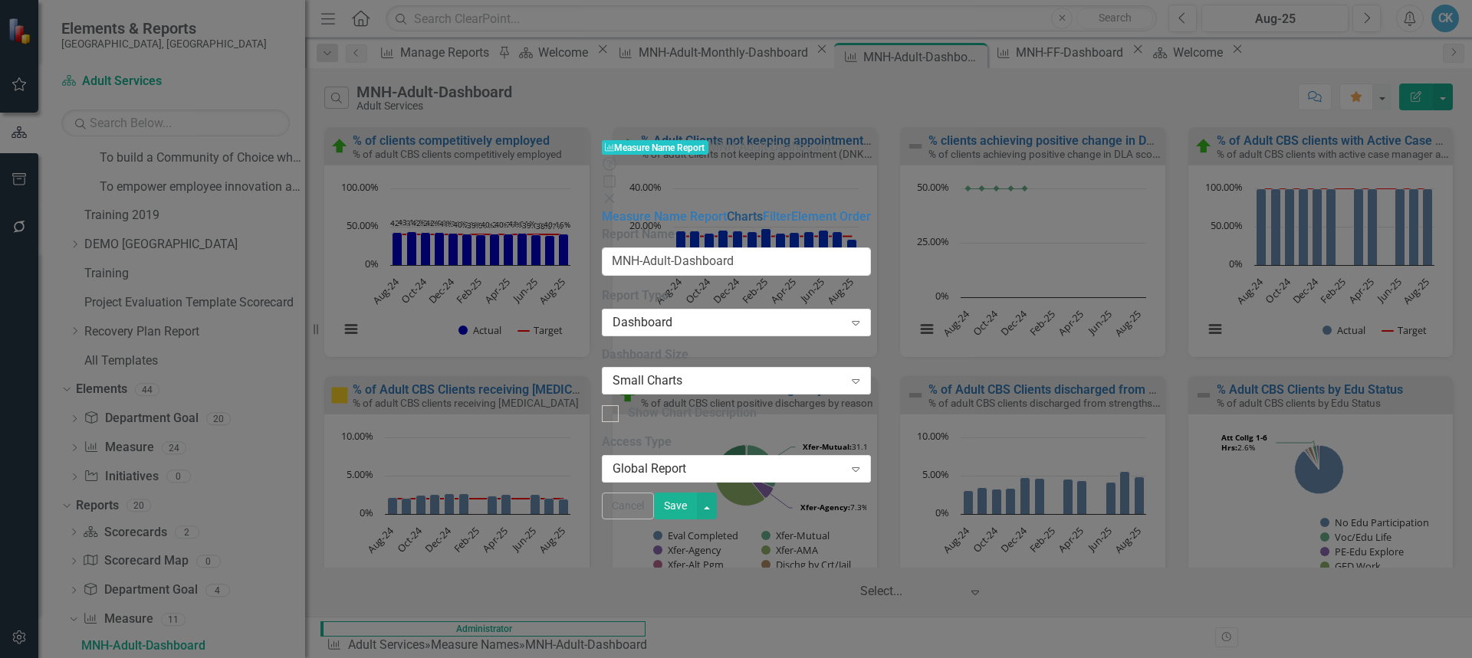
click at [727, 209] on link "Charts" at bounding box center [745, 216] width 36 height 15
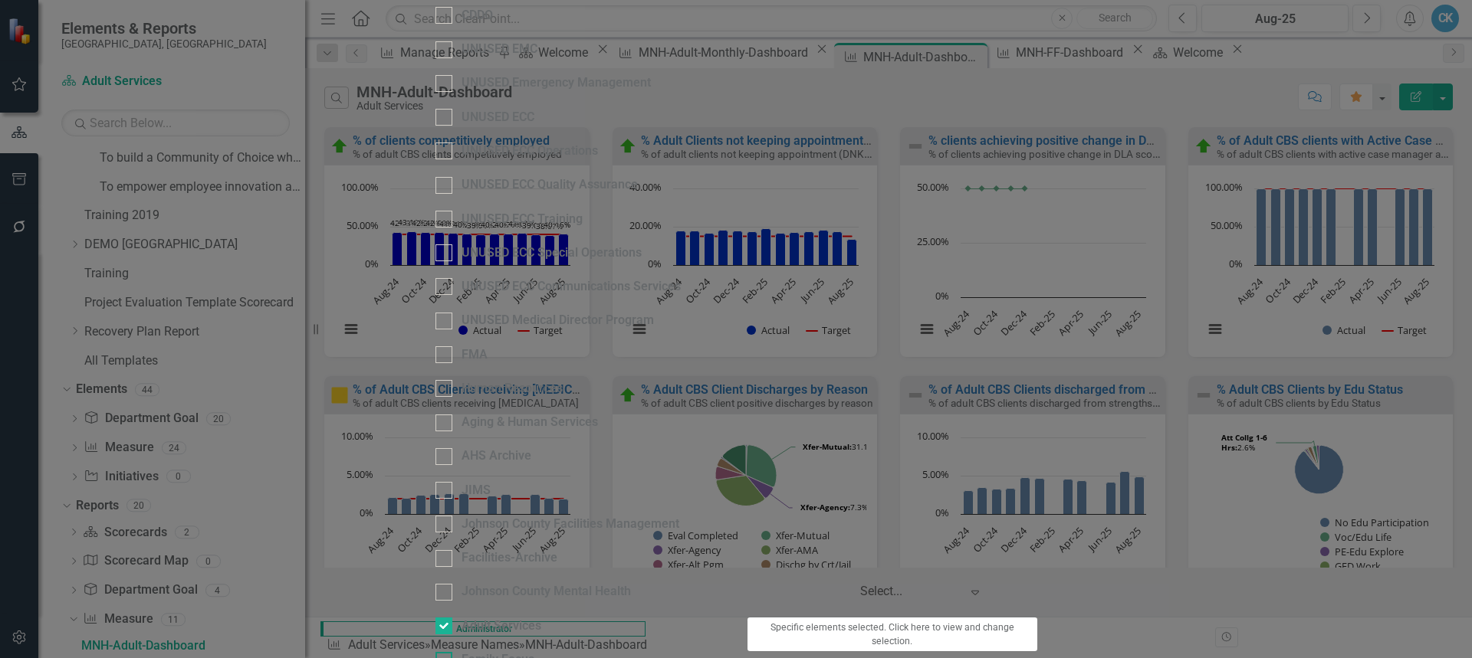
scroll to position [1303, 0]
click at [1037, 617] on button "Specific elements selected. Click here to view and change selection." at bounding box center [892, 635] width 290 height 36
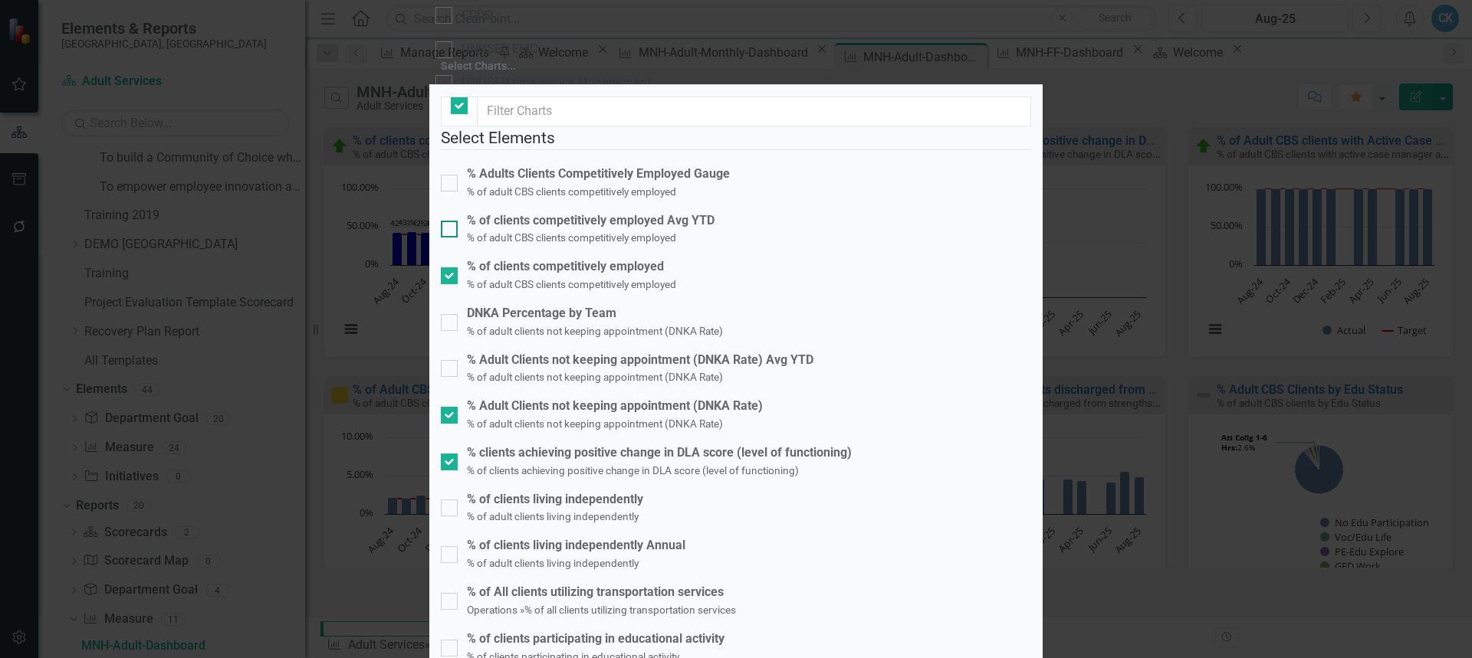
checkbox input "false"
click at [458, 454] on div at bounding box center [449, 462] width 17 height 17
click at [451, 454] on input "% clients achieving positive change in DLA score (level of functioning) % of cl…" at bounding box center [446, 459] width 10 height 10
checkbox input "false"
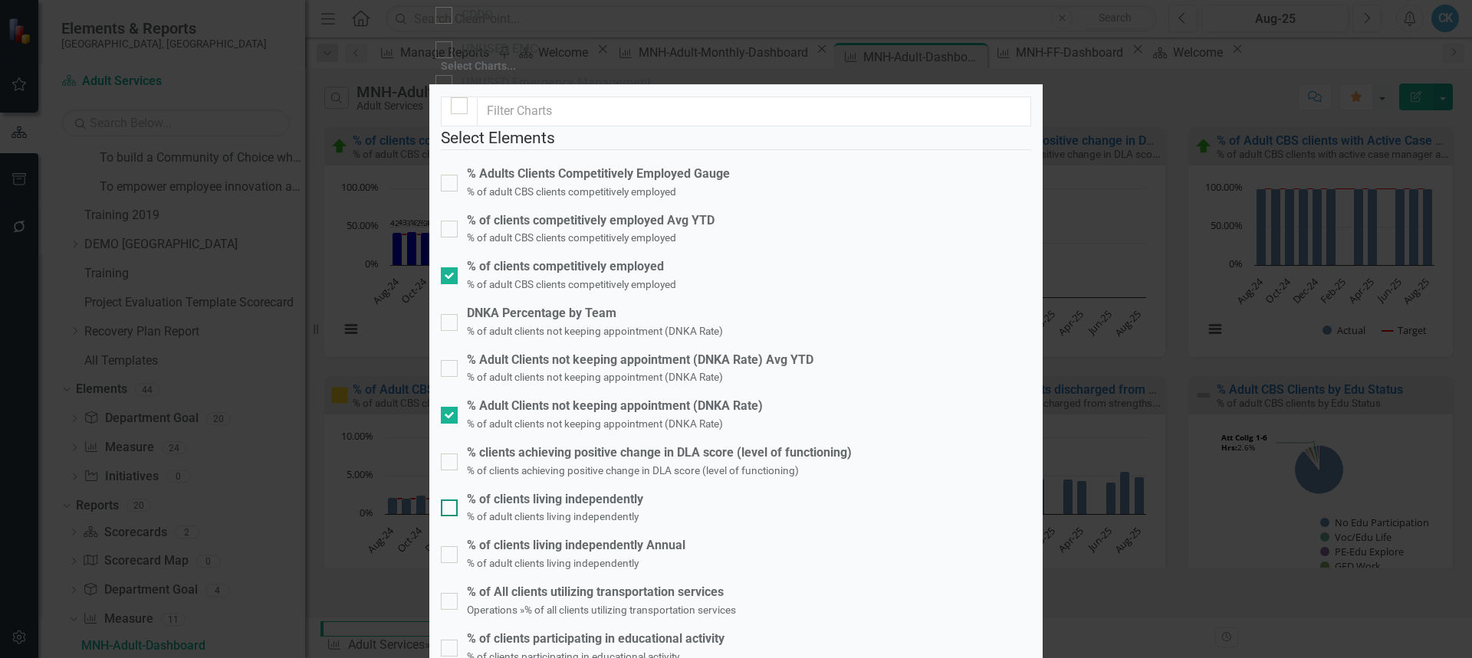
click at [451, 500] on input "% of clients living independently % of adult clients living independently" at bounding box center [446, 505] width 10 height 10
checkbox input "true"
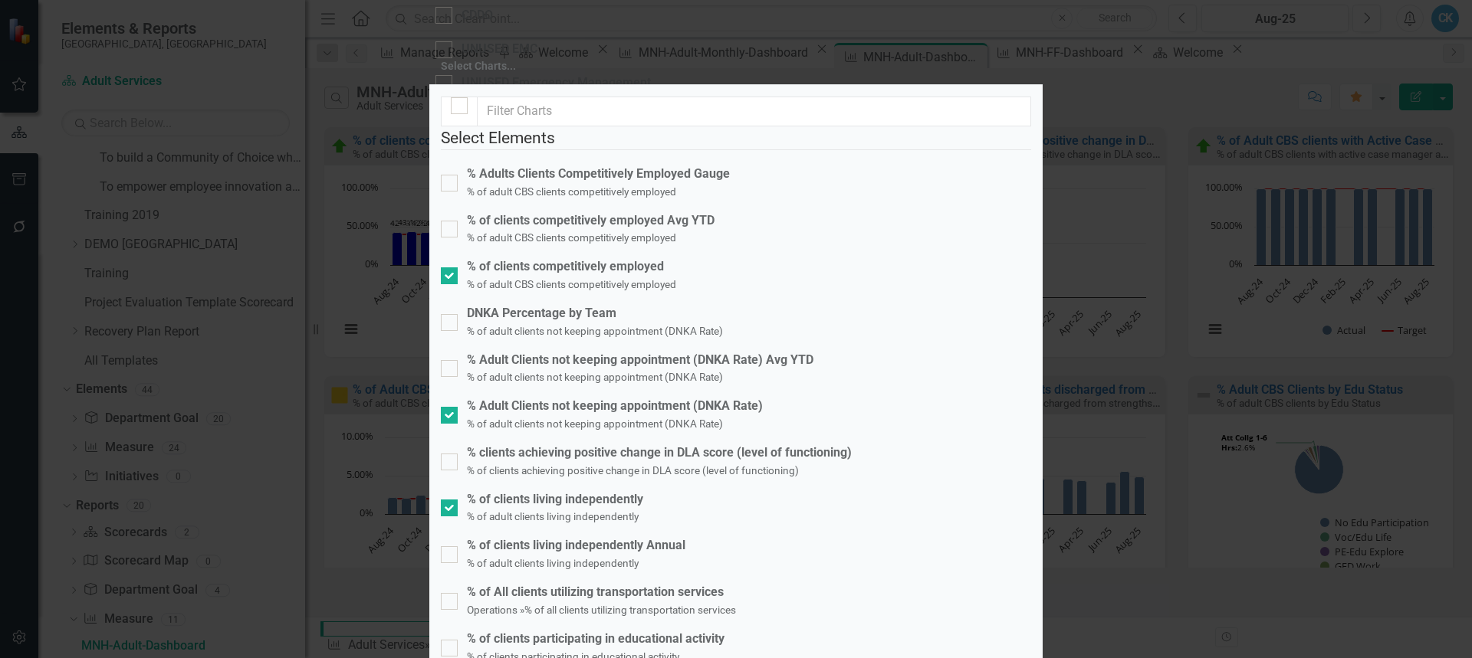
checkbox input "true"
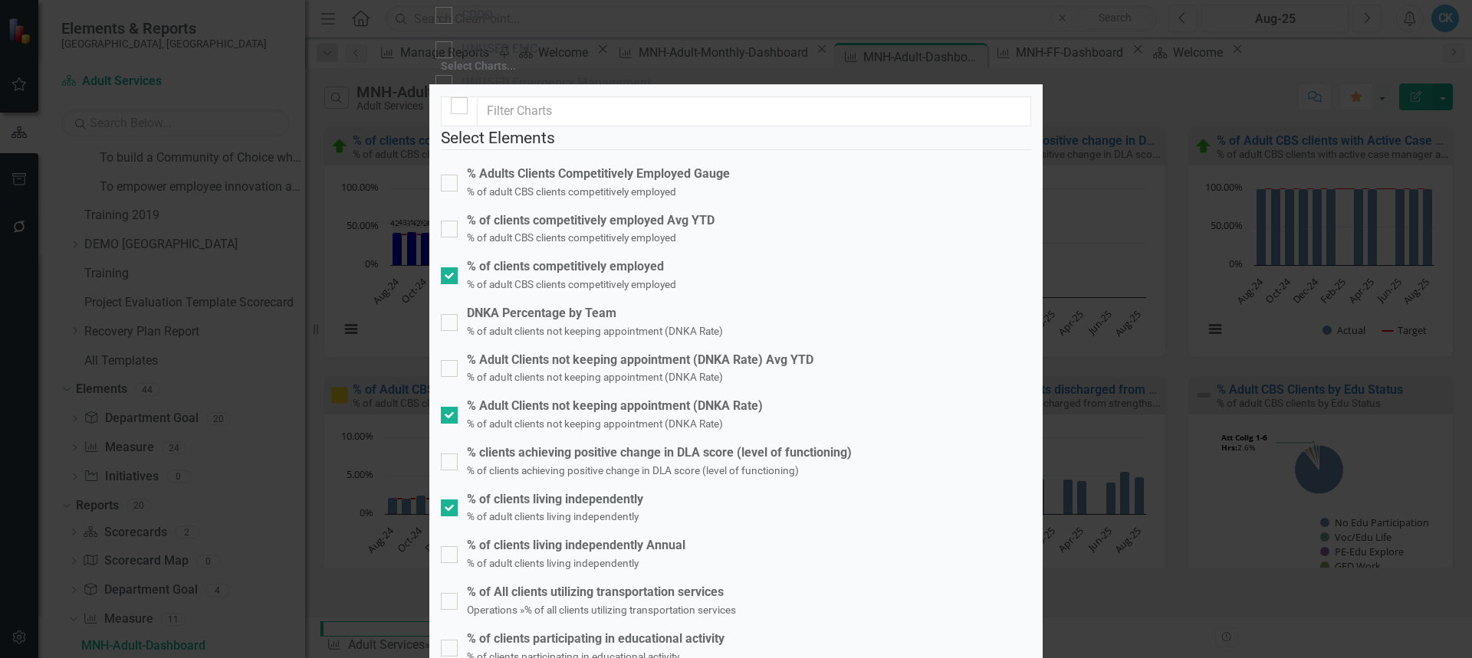
scroll to position [907, 0]
checkbox input "true"
drag, startPoint x: 460, startPoint y: 448, endPoint x: 467, endPoint y: 454, distance: 9.2
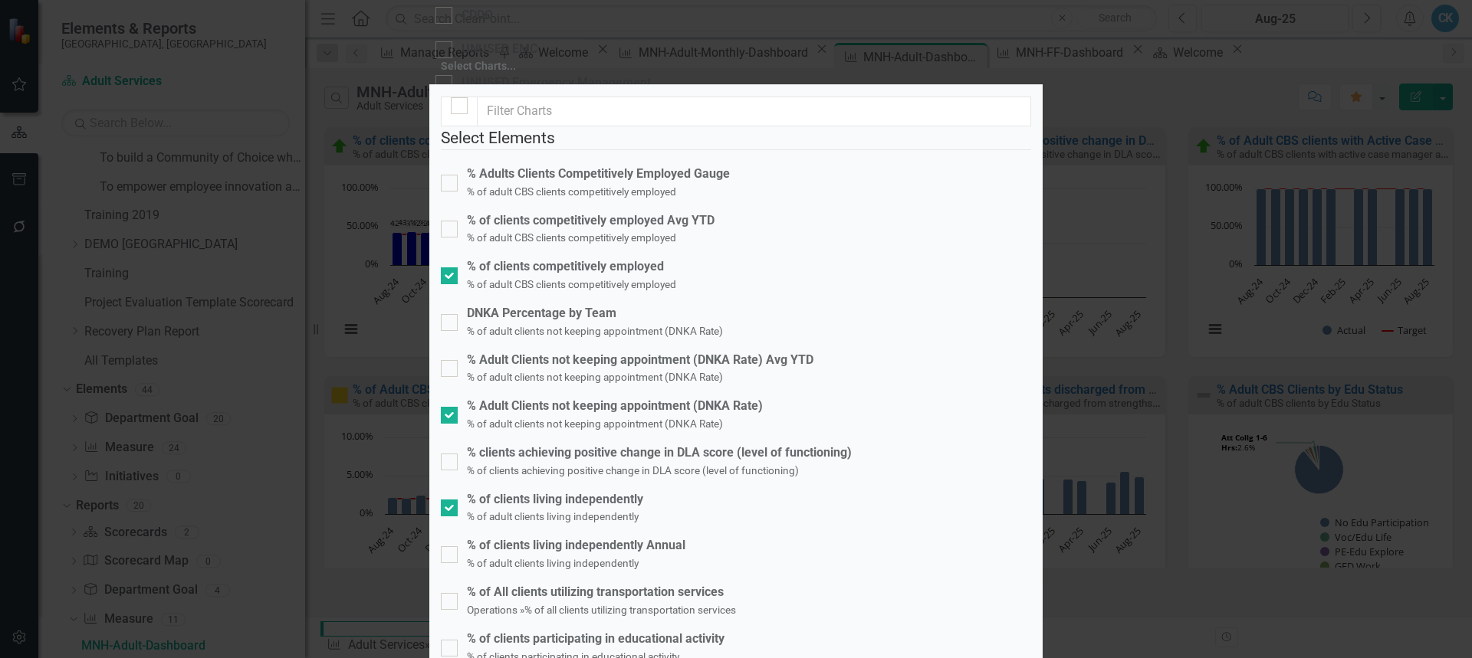
checkbox input "true"
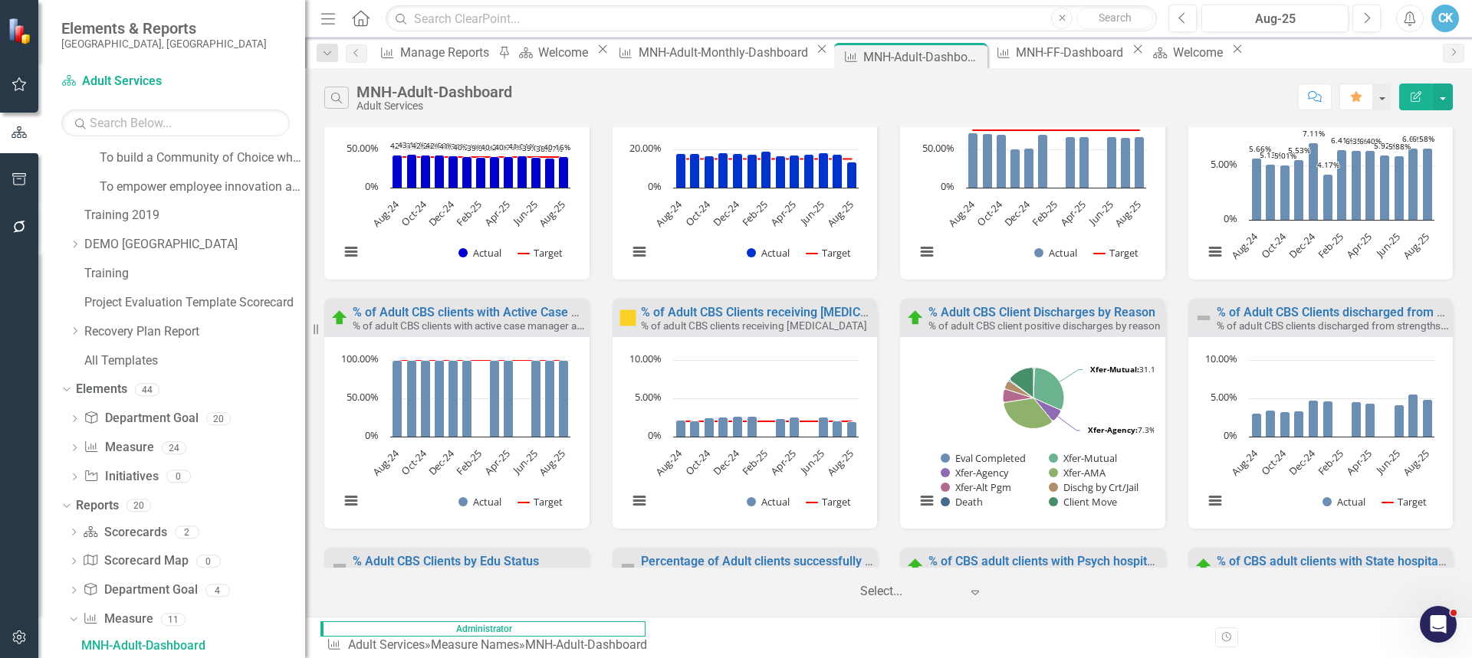
scroll to position [63, 0]
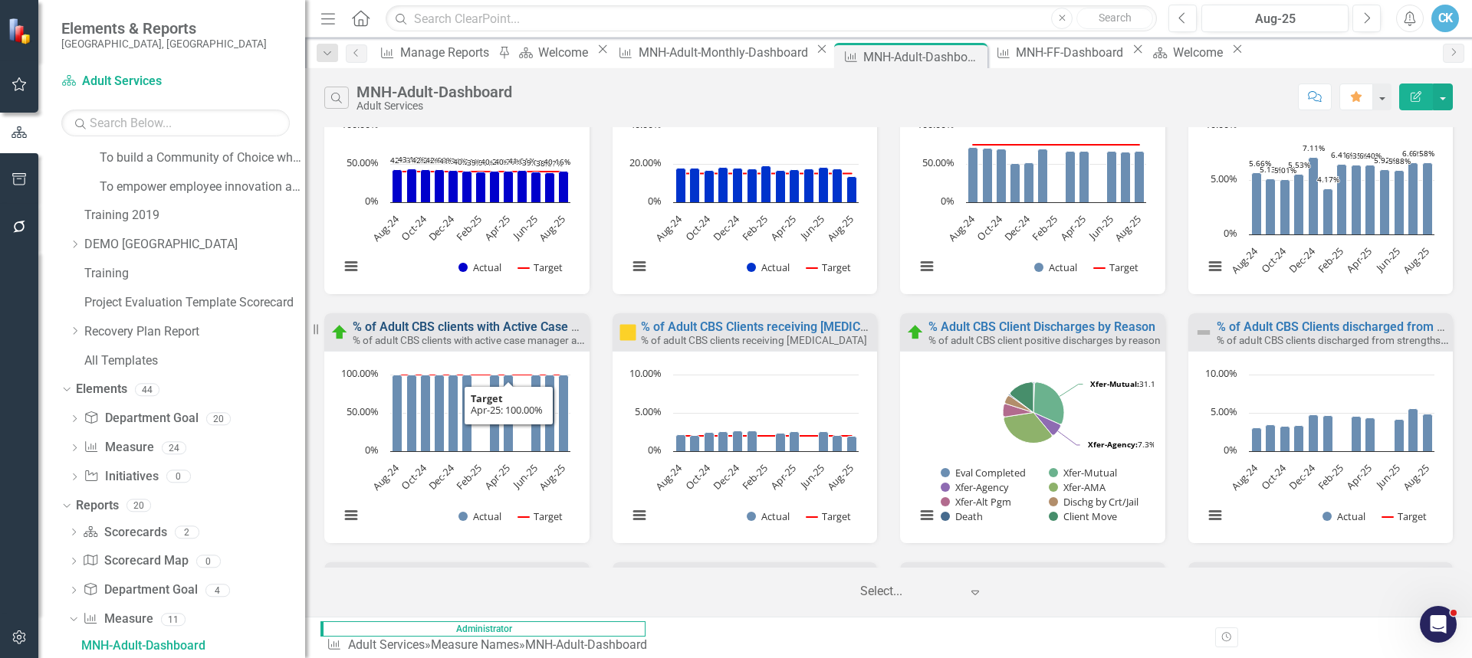
click at [506, 329] on link "% of Adult CBS clients with Active Case Manager assigned" at bounding box center [513, 327] width 321 height 15
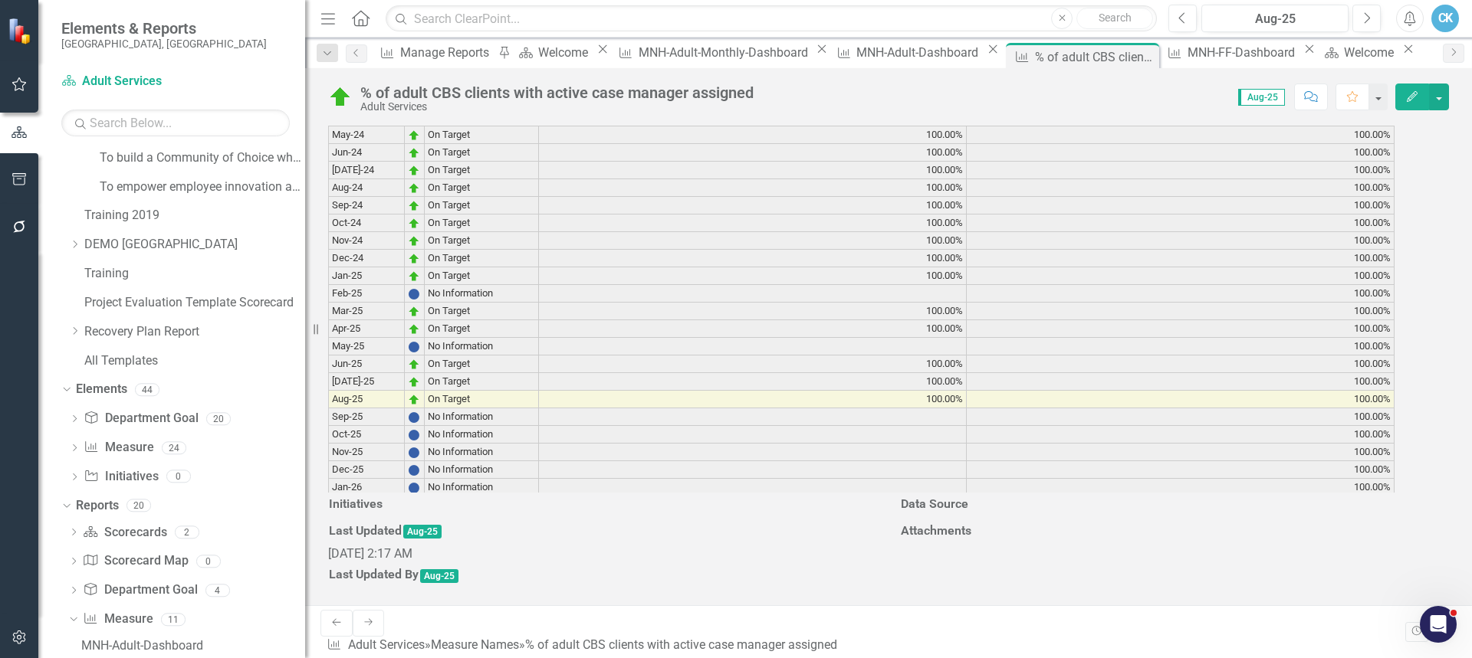
scroll to position [1994, 0]
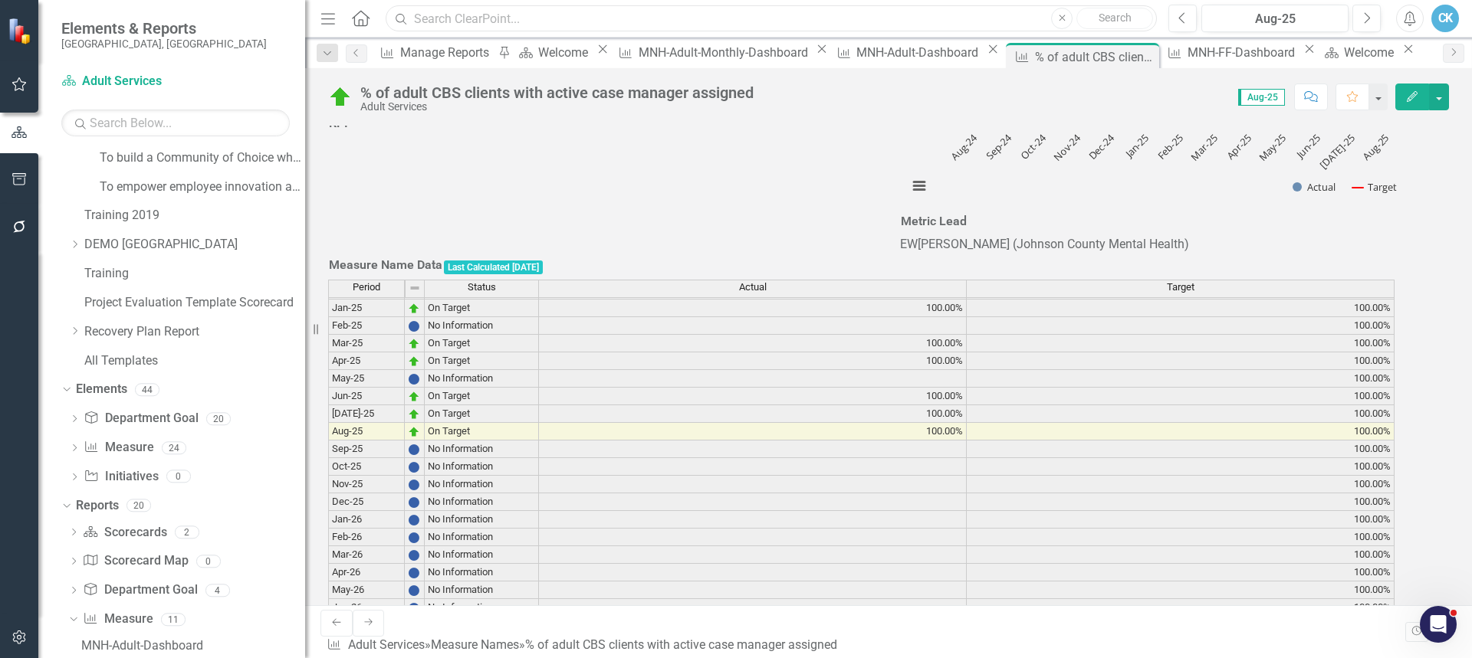
click at [708, 19] on input "text" at bounding box center [771, 18] width 771 height 27
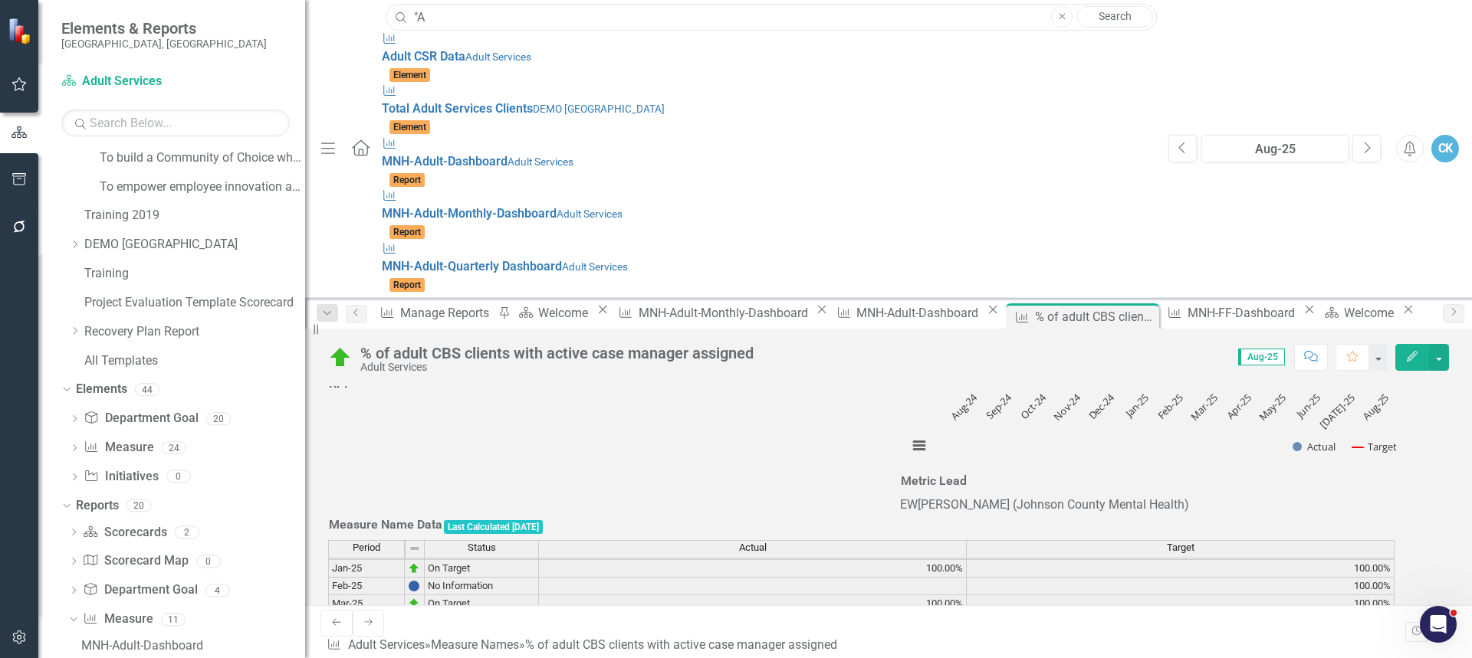
type input """
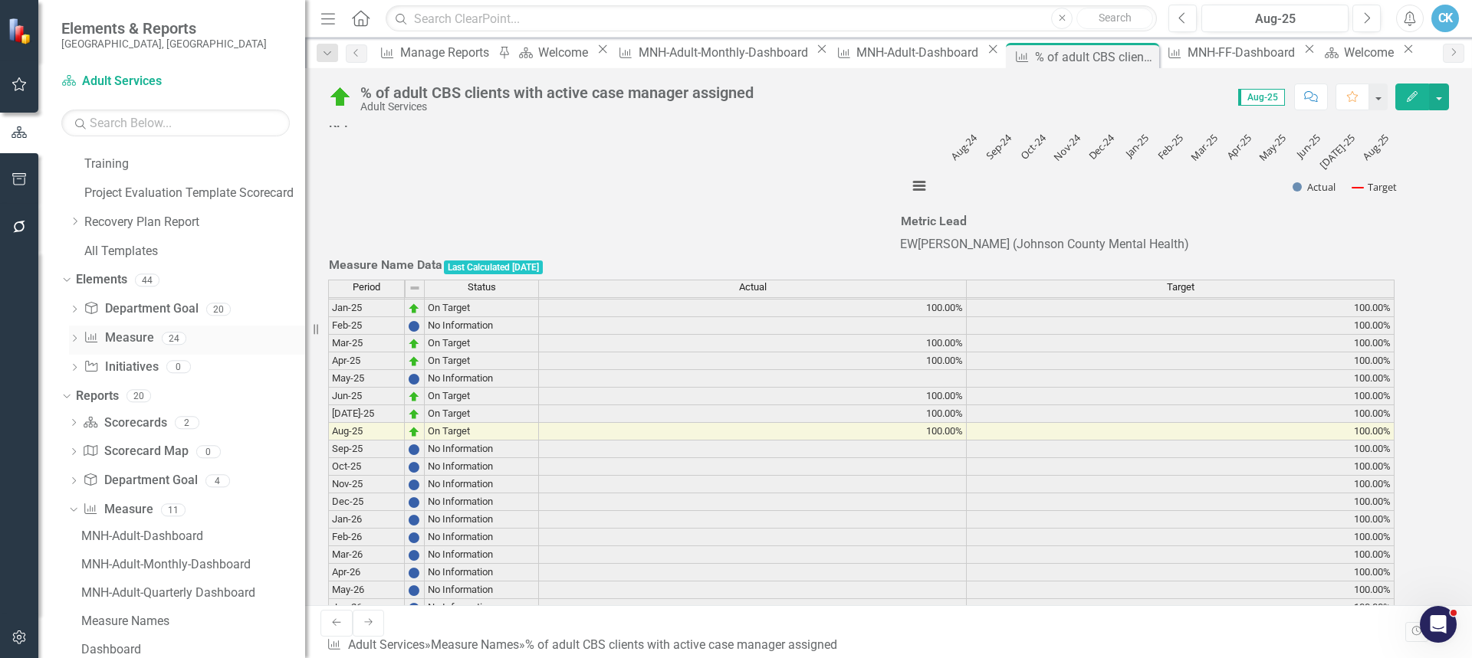
click at [74, 339] on icon "Dropdown" at bounding box center [74, 340] width 11 height 8
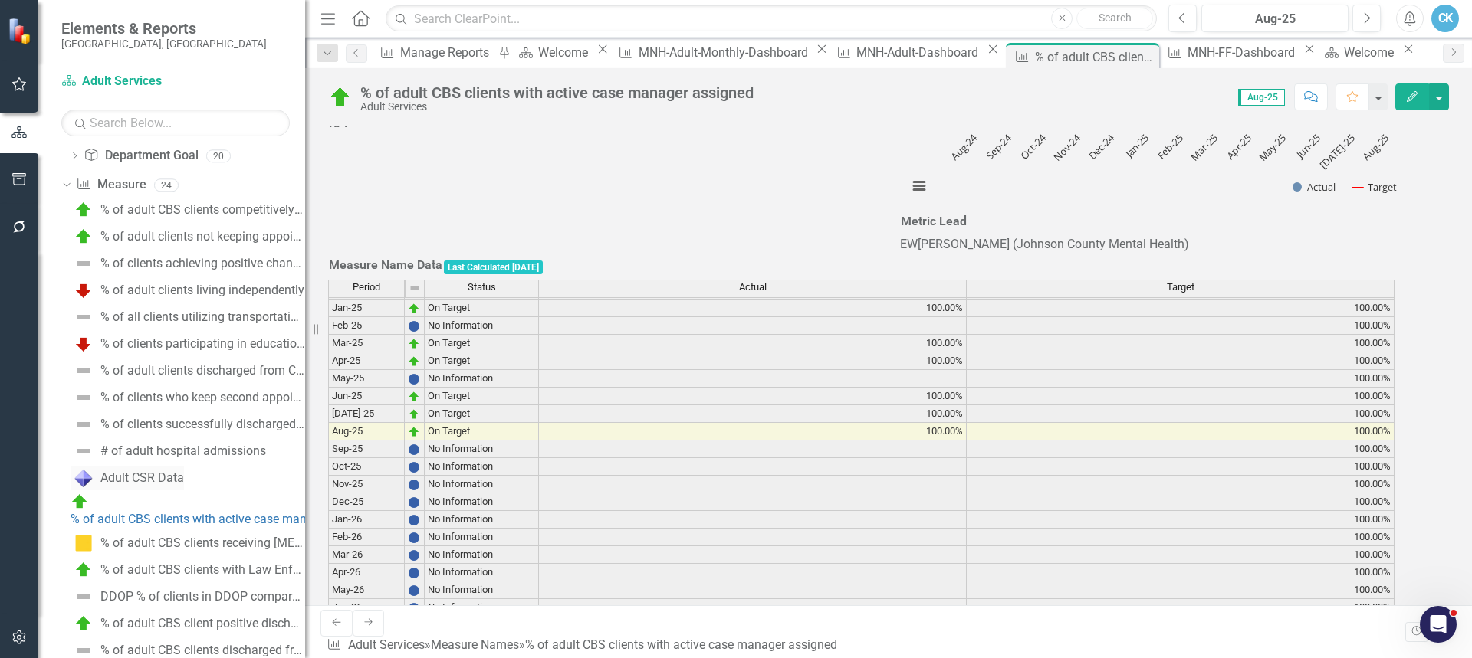
click at [167, 480] on div "Adult CSR Data" at bounding box center [142, 478] width 84 height 14
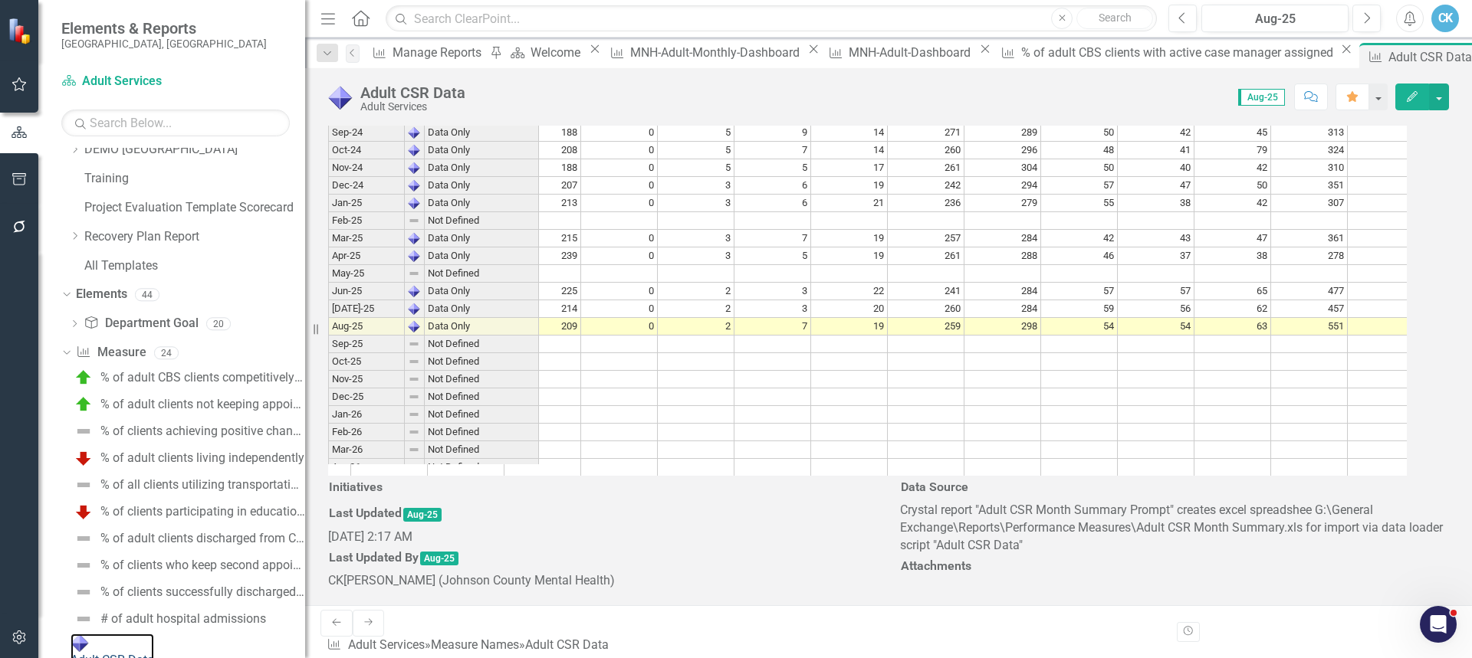
scroll to position [0, 4033]
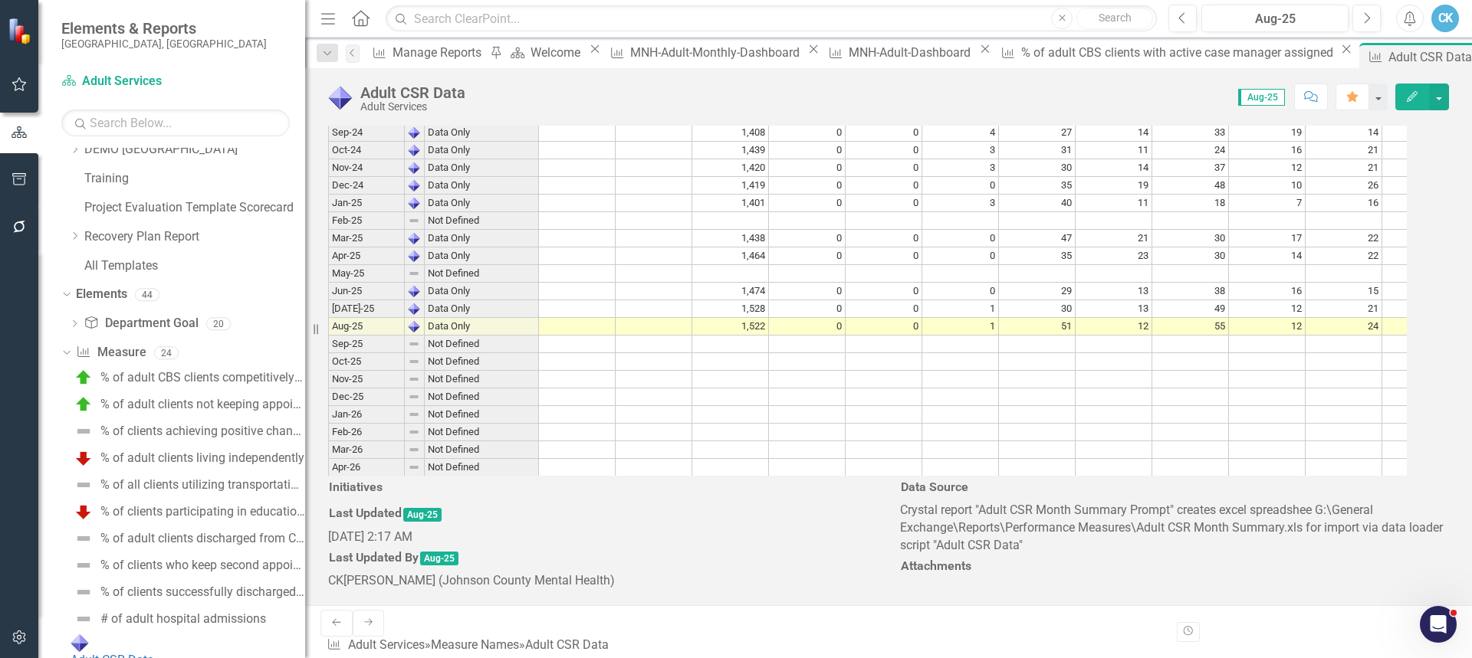
click at [755, 230] on td at bounding box center [730, 221] width 77 height 18
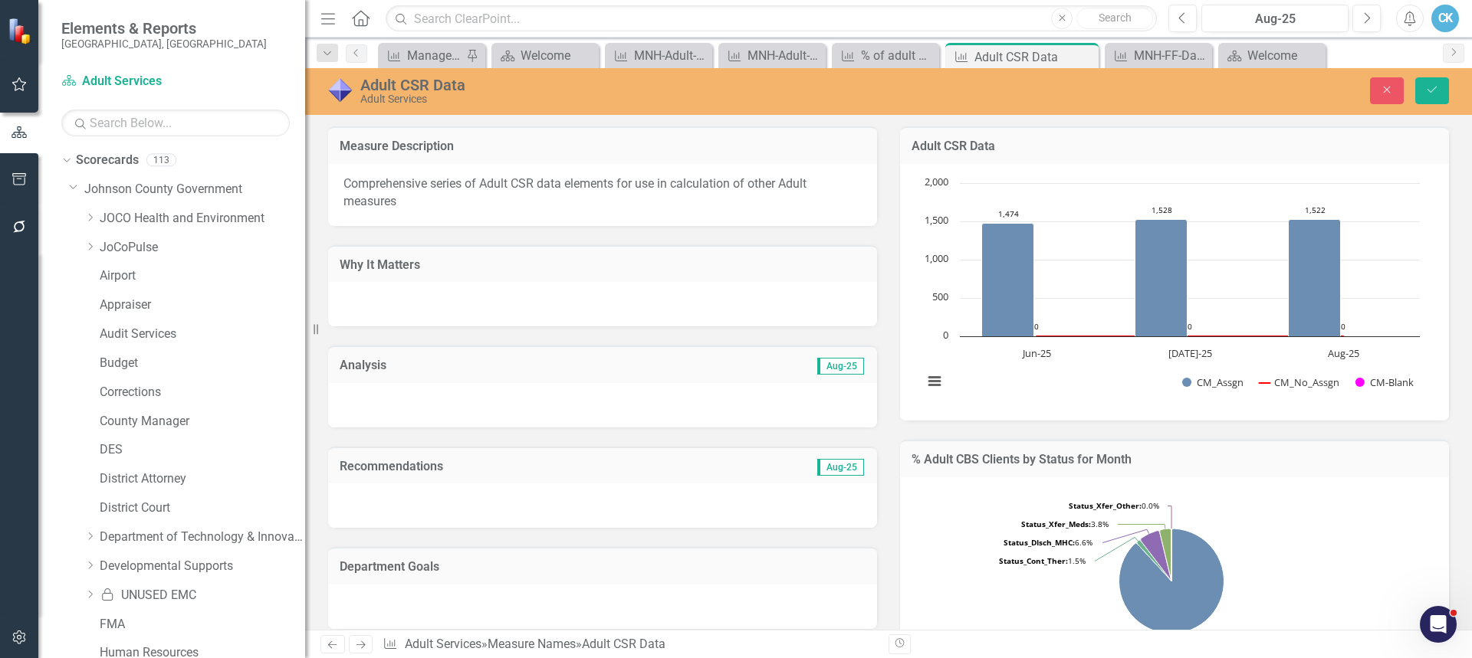
scroll to position [1961, 0]
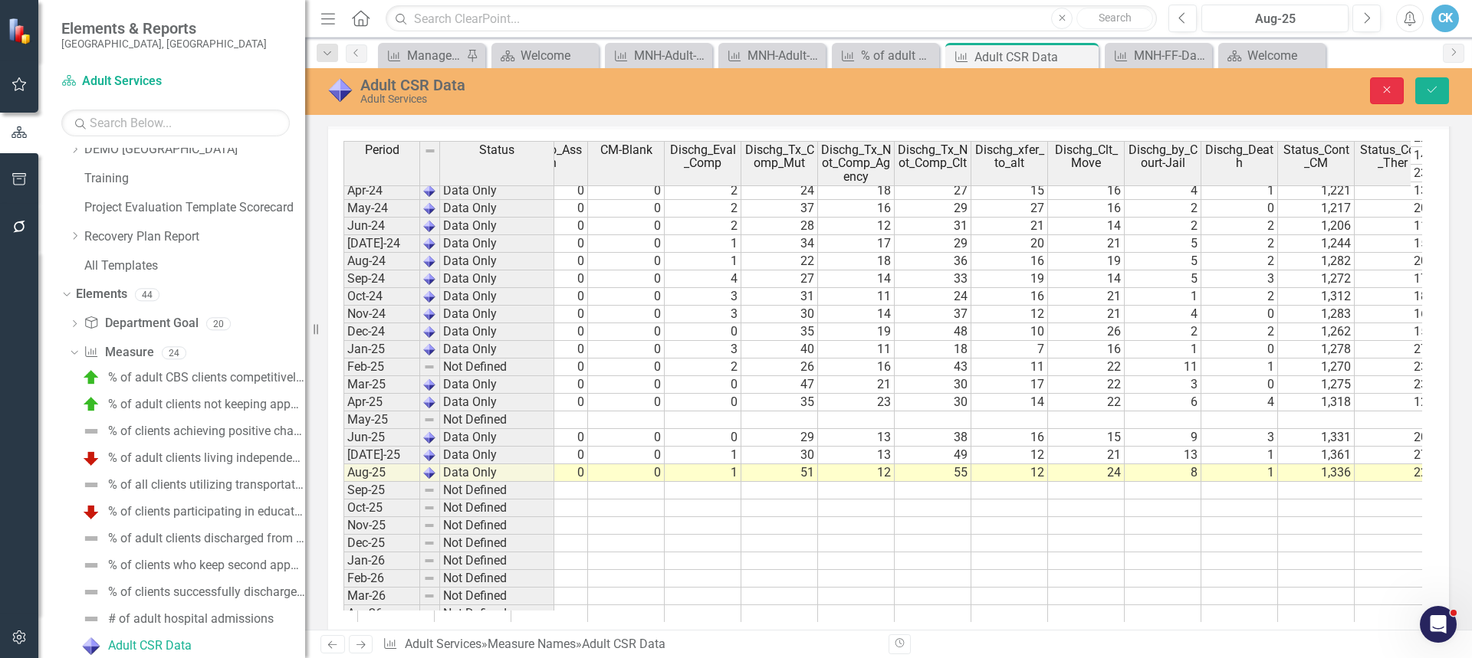
click at [1386, 87] on icon "Close" at bounding box center [1387, 89] width 14 height 11
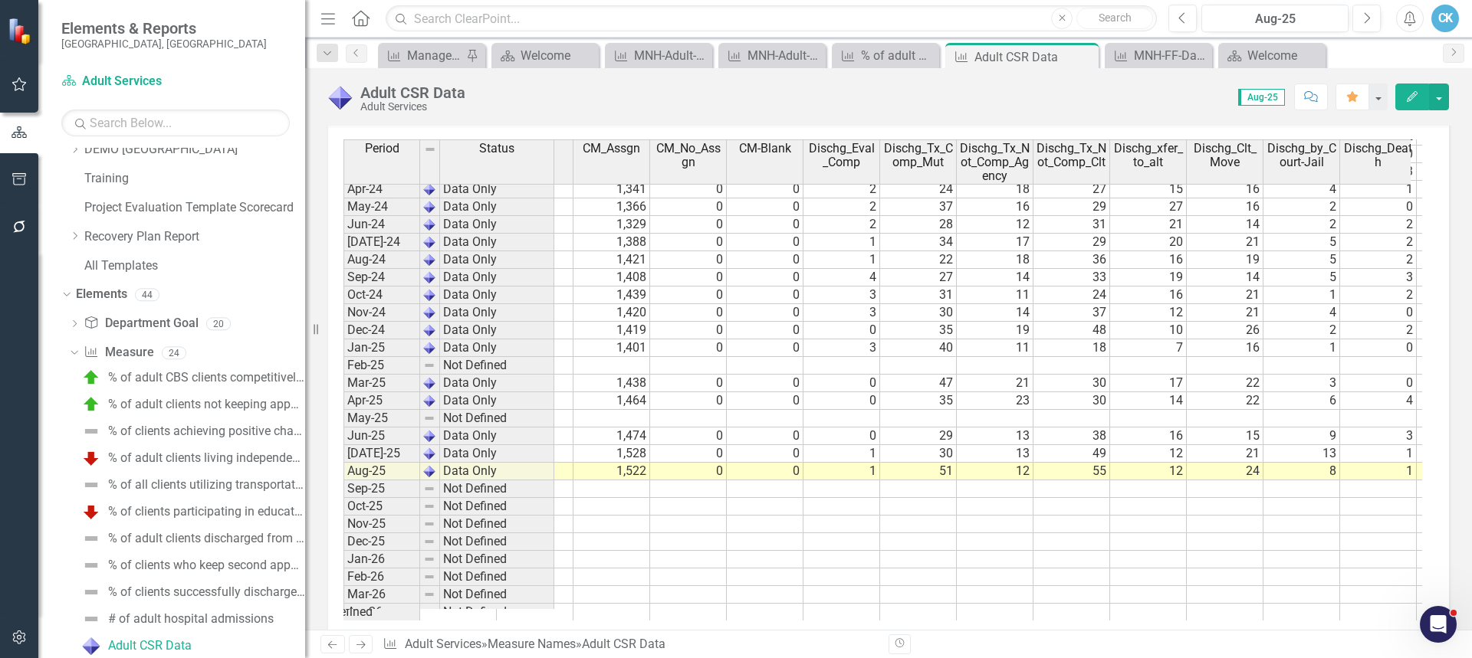
scroll to position [0, 0]
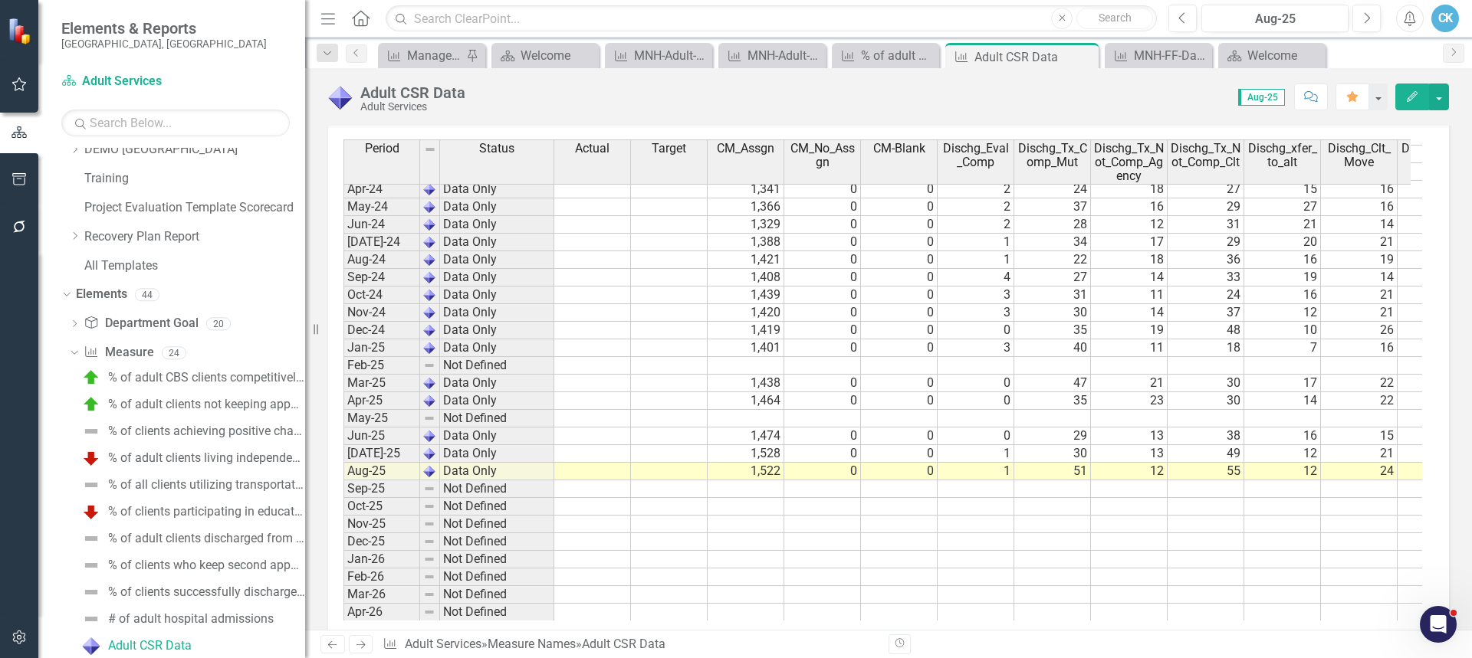
click at [762, 363] on td at bounding box center [745, 366] width 77 height 18
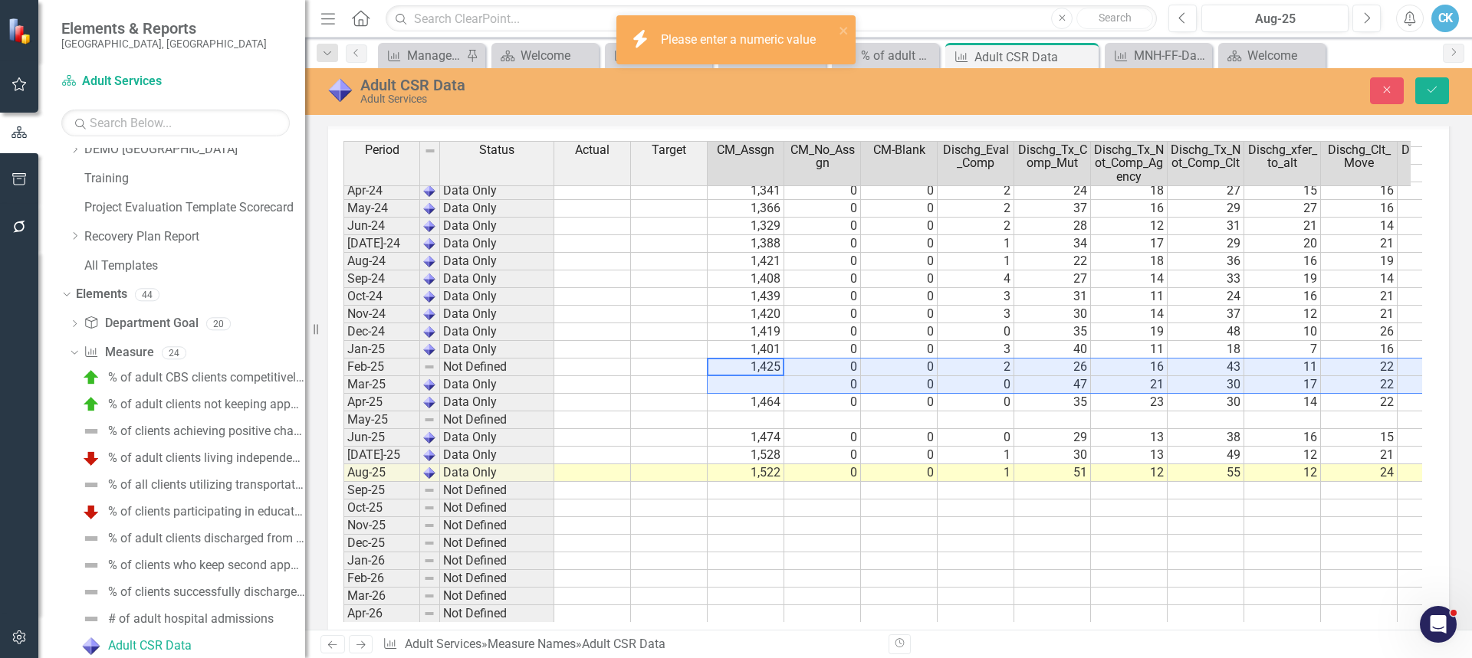
click at [766, 389] on td at bounding box center [745, 385] width 77 height 18
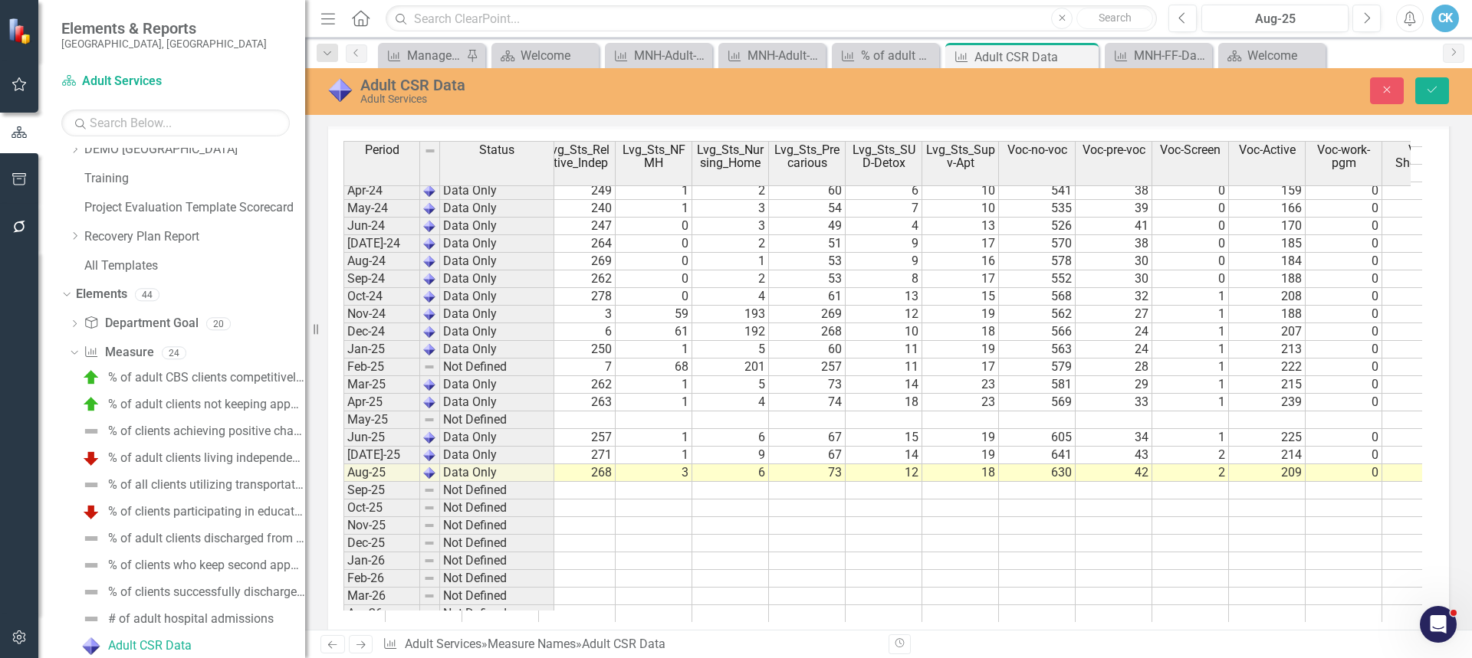
scroll to position [0, 3425]
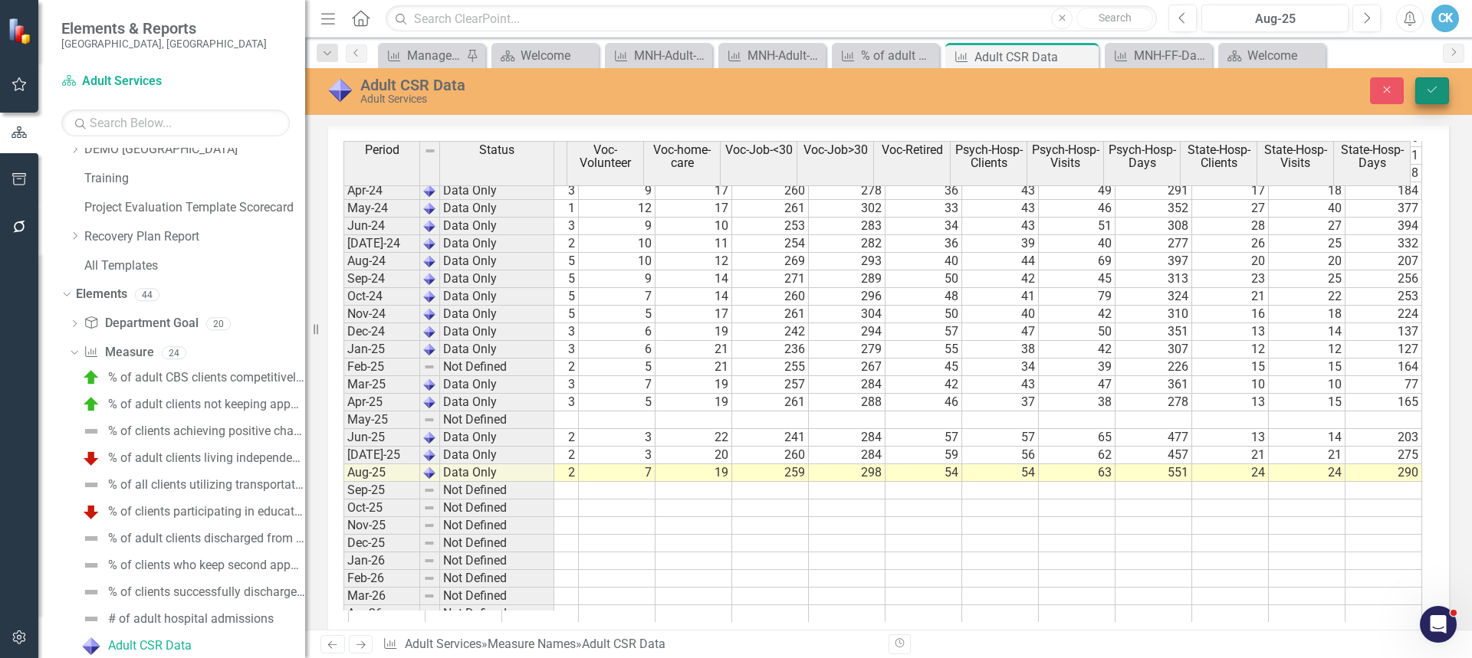
type textarea "164"
click at [1436, 92] on icon "Save" at bounding box center [1432, 89] width 14 height 11
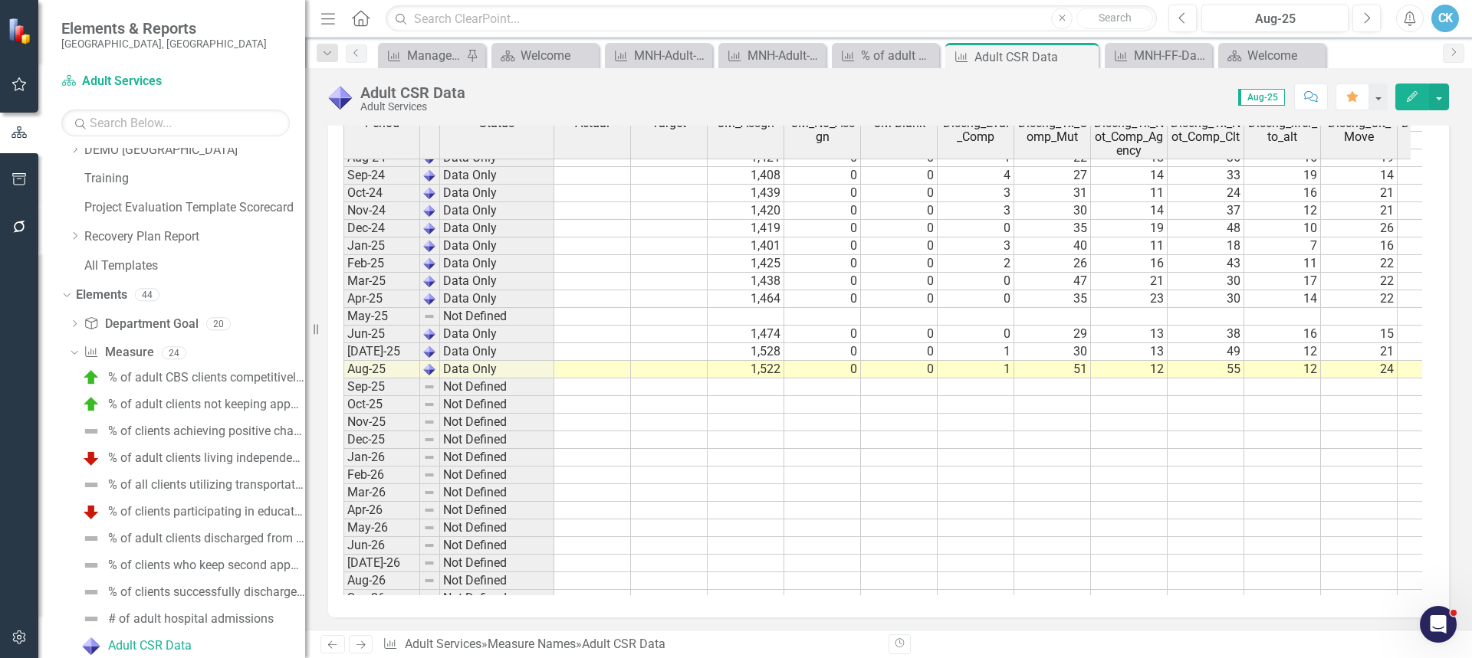
click at [758, 318] on td at bounding box center [745, 317] width 77 height 18
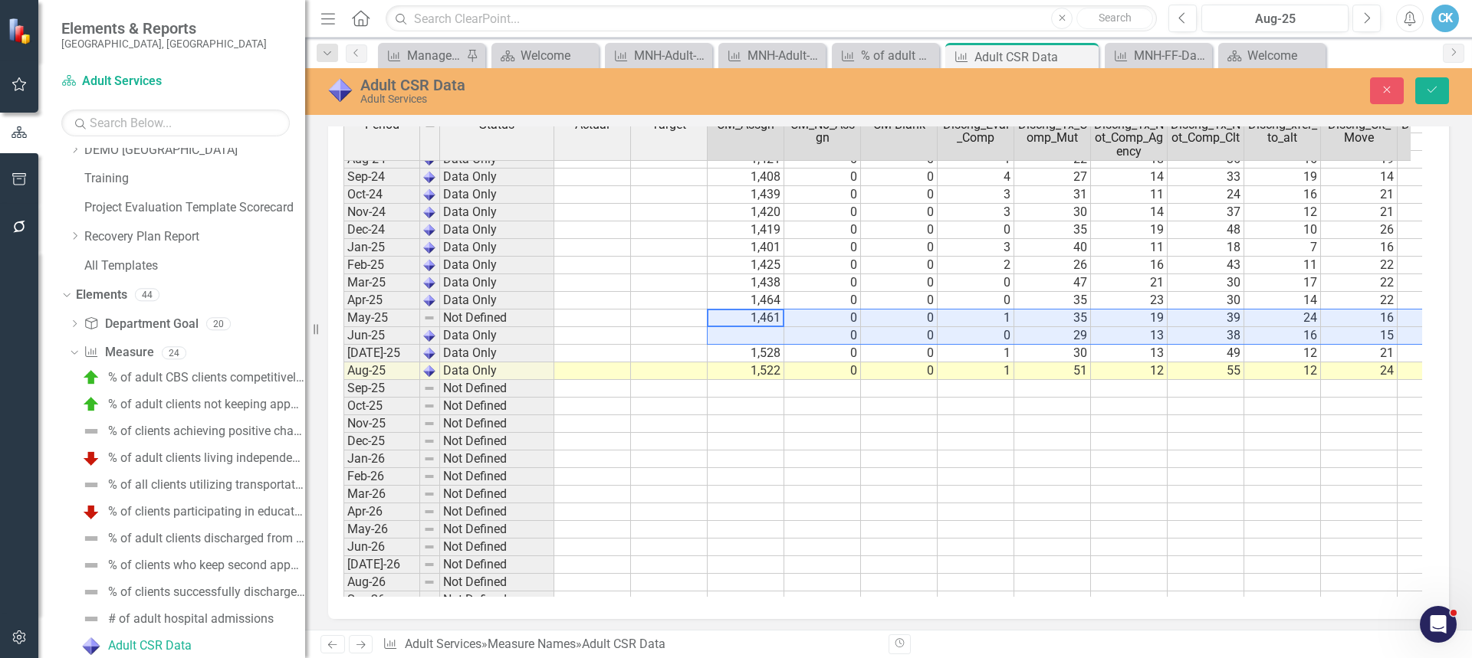
type textarea "1461"
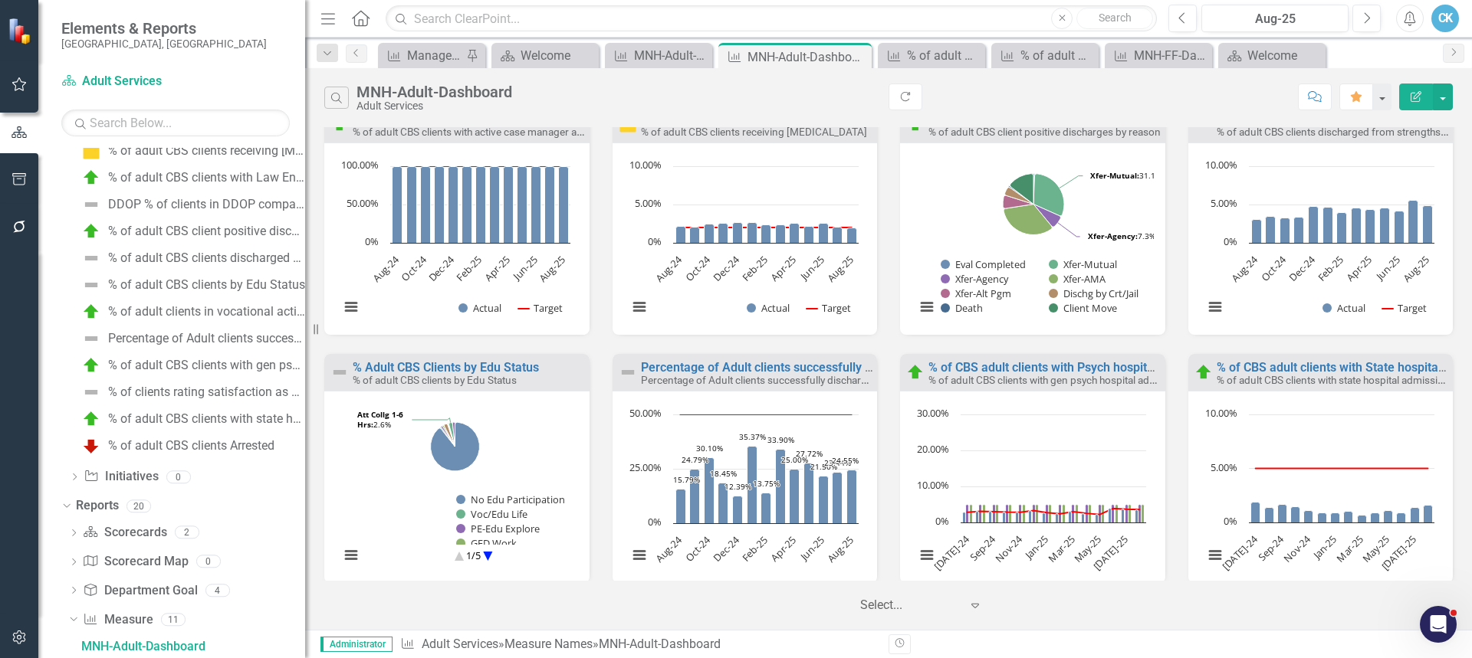
scroll to position [293, 0]
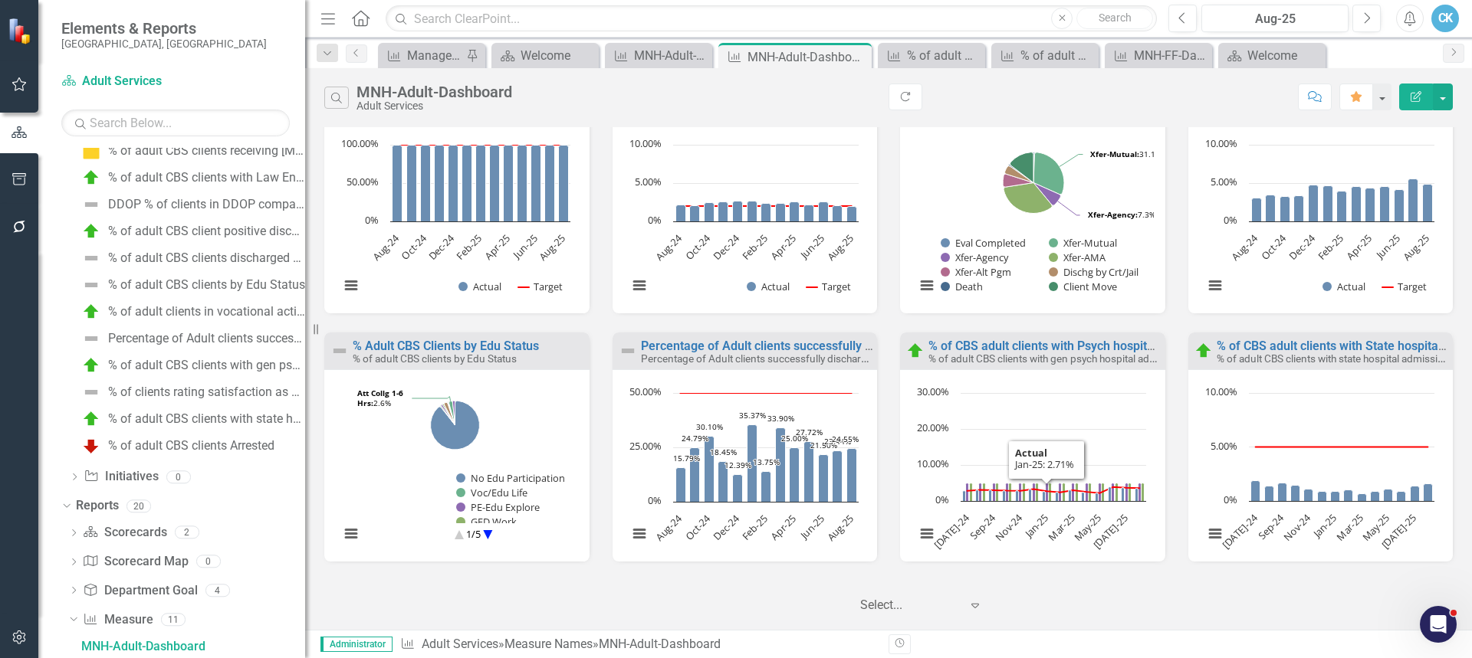
click at [1042, 356] on small "% of adult CBS clients with gen psych hospital admission" at bounding box center [1057, 358] width 258 height 15
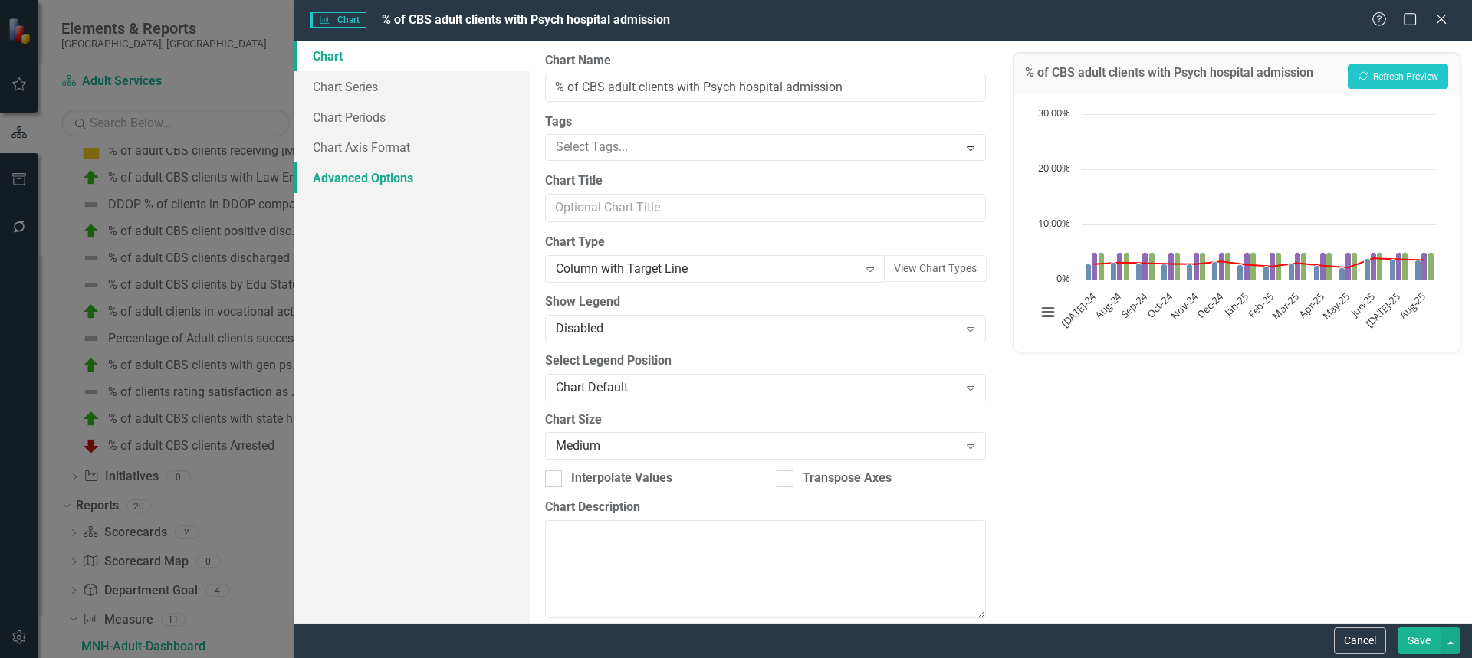
click at [370, 180] on link "Advanced Options" at bounding box center [411, 177] width 235 height 31
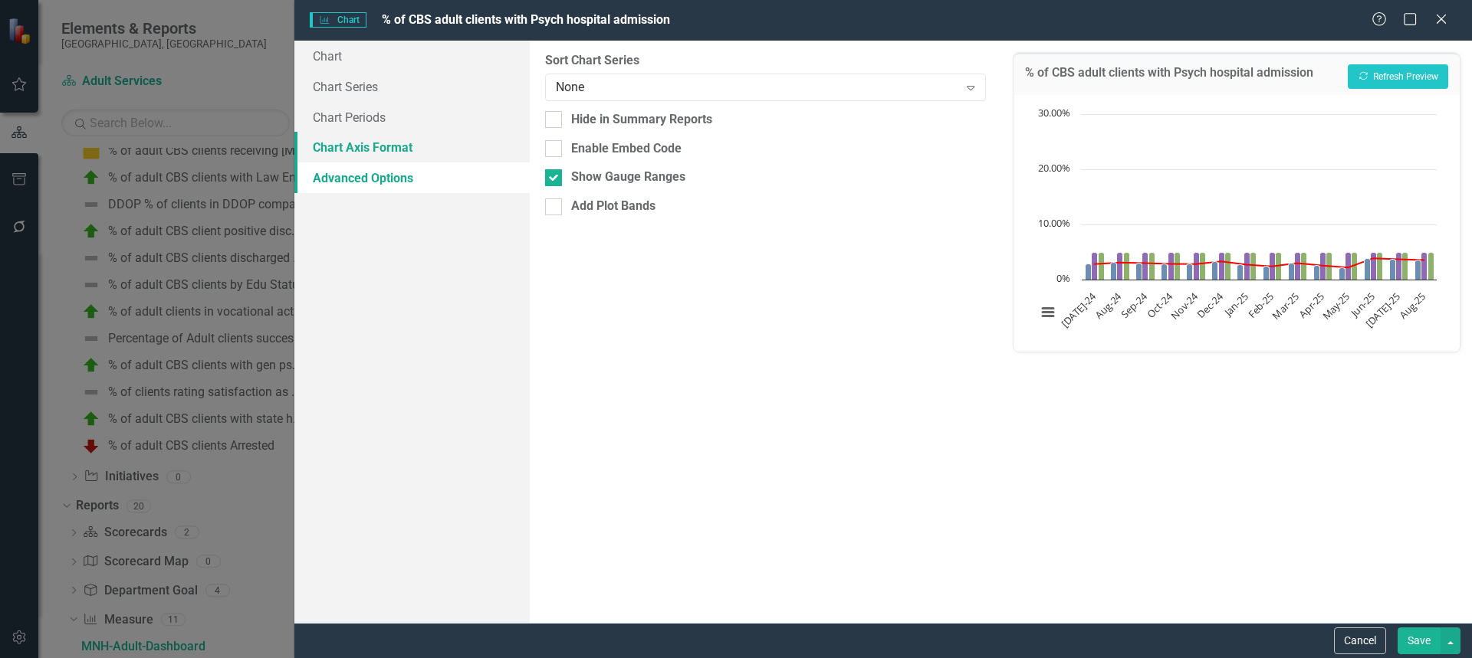
click at [431, 143] on link "Chart Axis Format" at bounding box center [411, 147] width 235 height 31
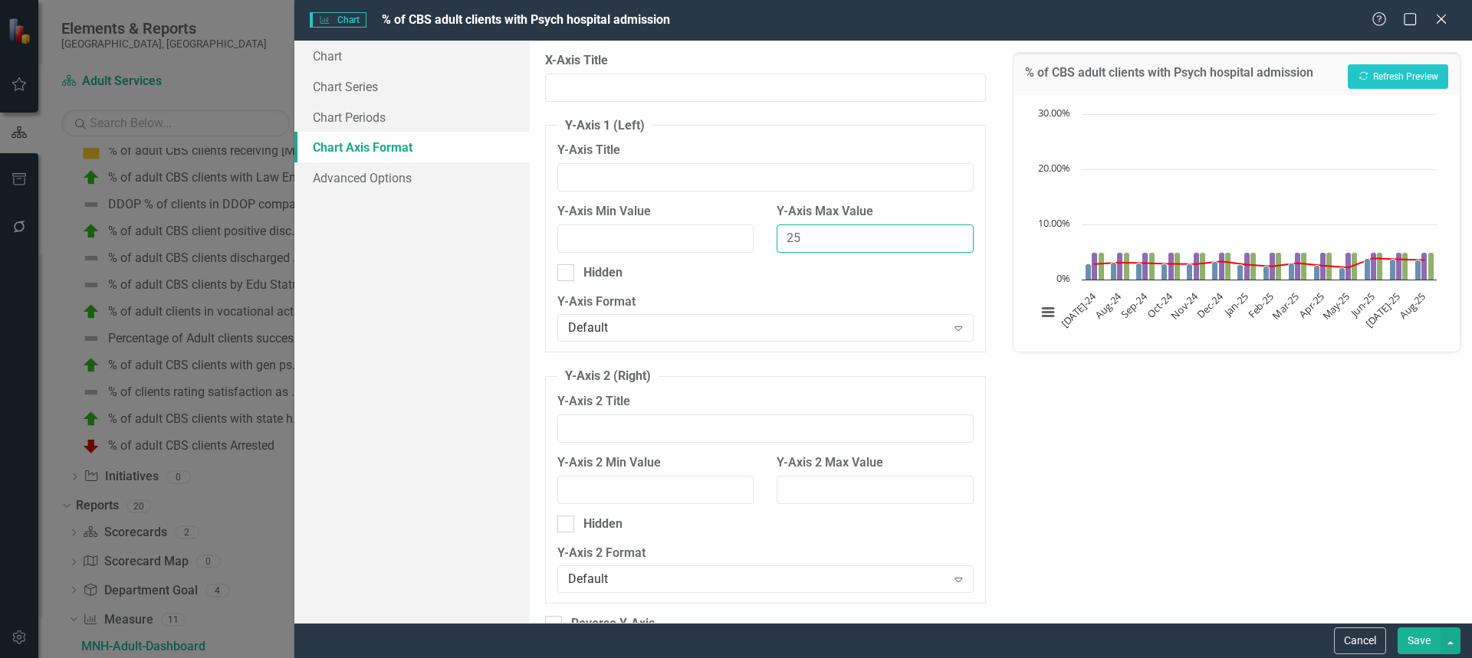
click at [829, 235] on input "25" at bounding box center [874, 239] width 196 height 28
type input "2"
type input "10"
click at [1417, 636] on button "Save" at bounding box center [1418, 641] width 43 height 27
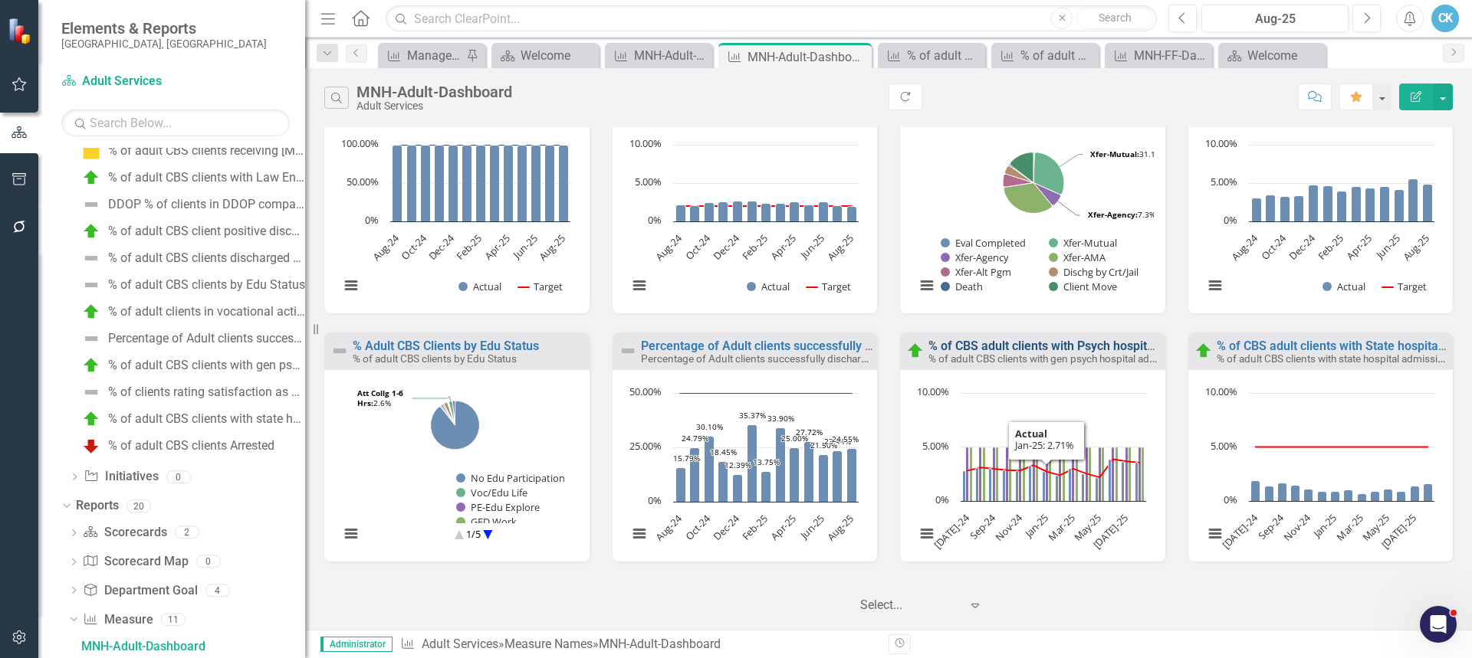
click at [1035, 348] on link "% of CBS adult clients with Psych hospital admission" at bounding box center [1072, 346] width 288 height 15
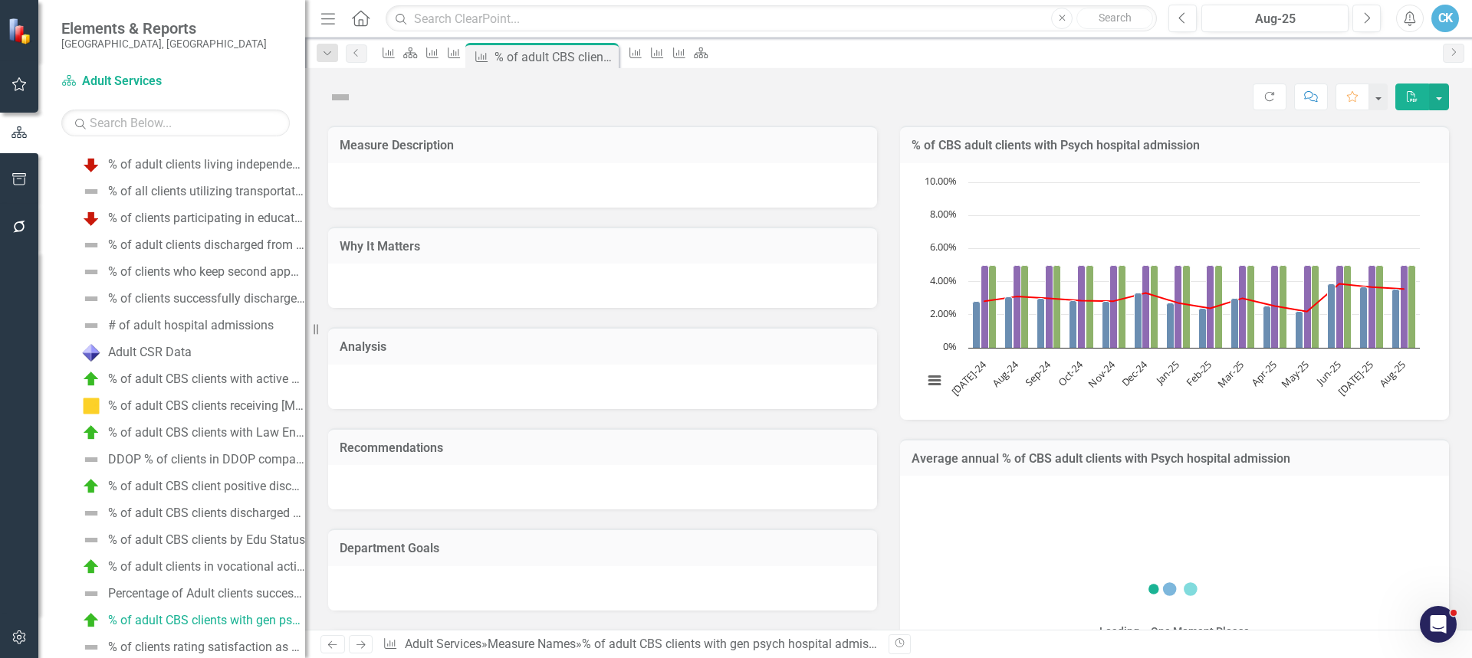
scroll to position [366, 0]
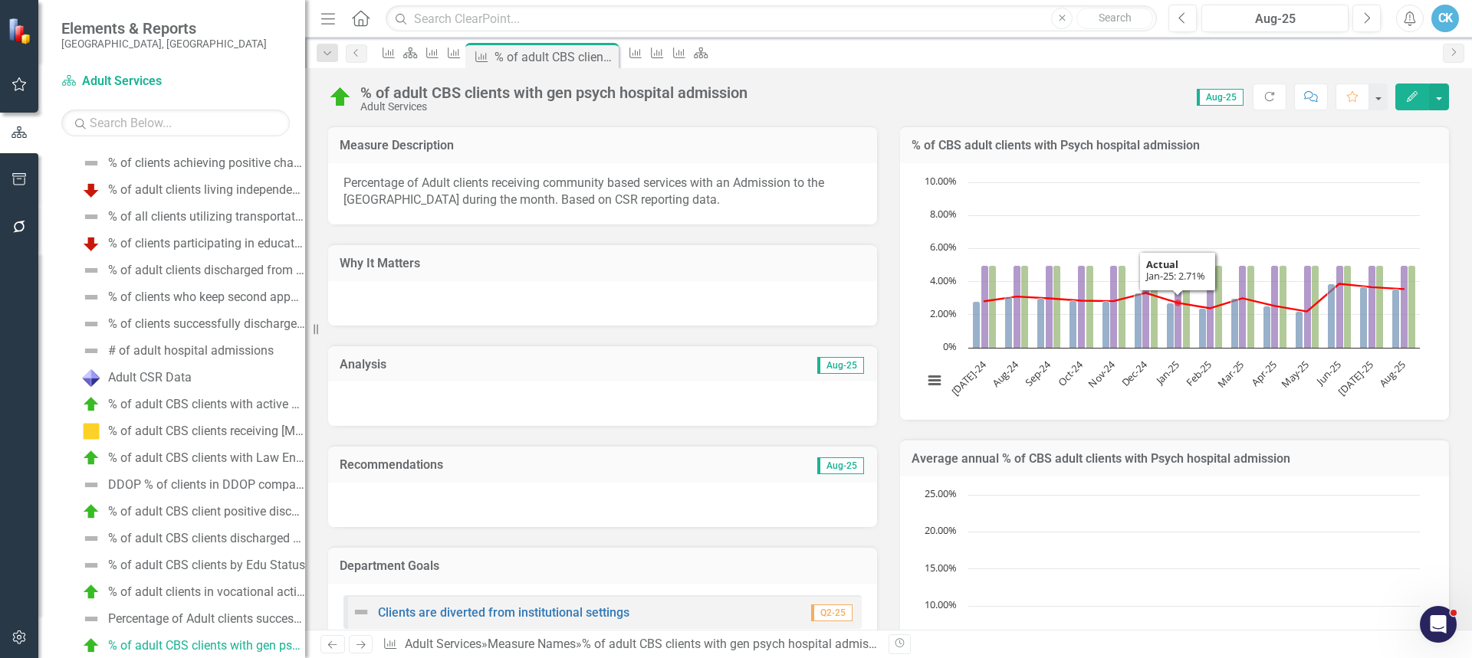
click at [1177, 157] on div "% of CBS adult clients with Psych hospital admission" at bounding box center [1174, 145] width 549 height 38
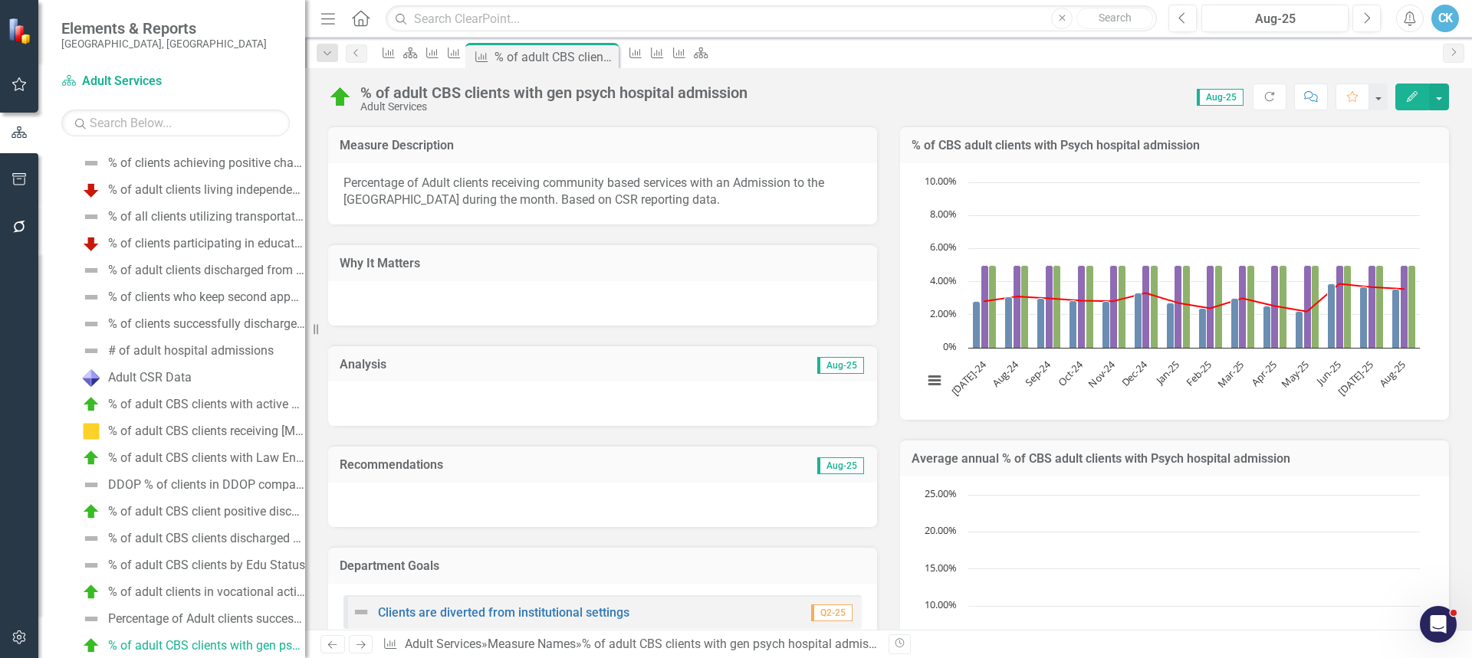
click at [1177, 157] on div "% of CBS adult clients with Psych hospital admission" at bounding box center [1174, 145] width 549 height 38
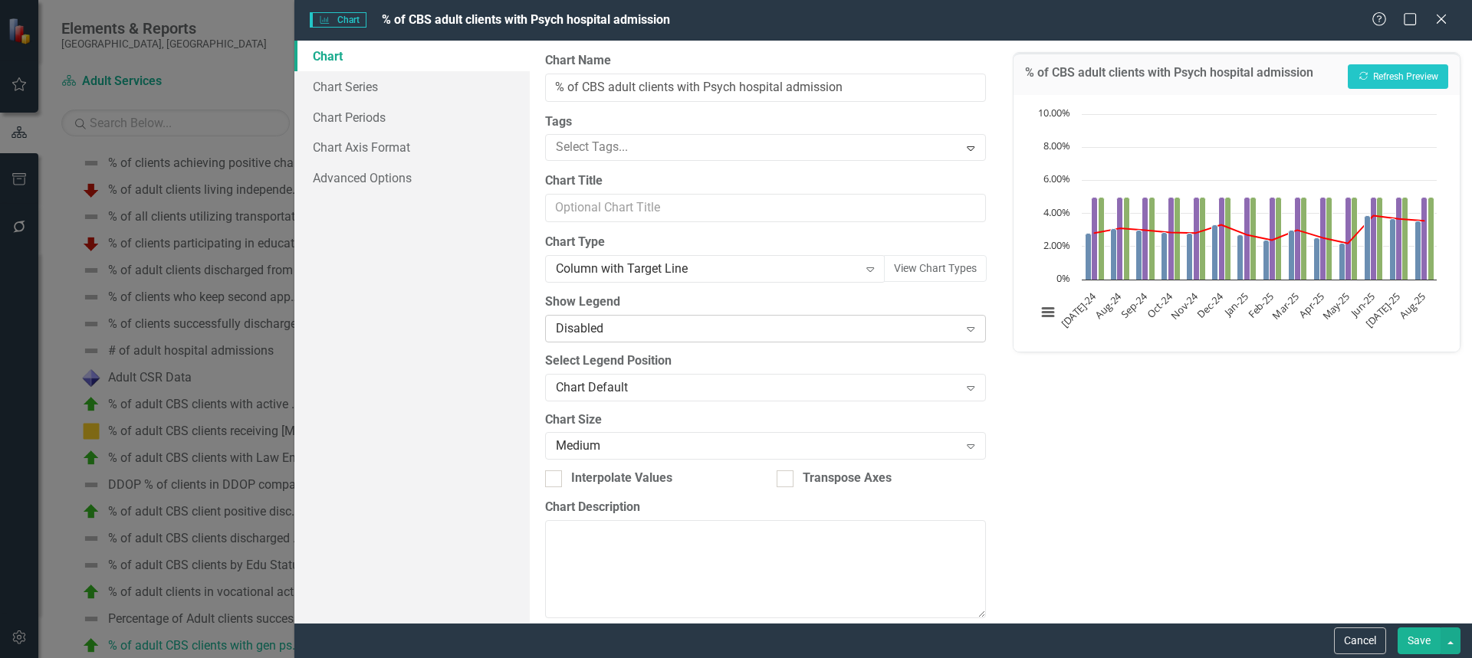
click at [618, 326] on div "Disabled" at bounding box center [757, 329] width 402 height 18
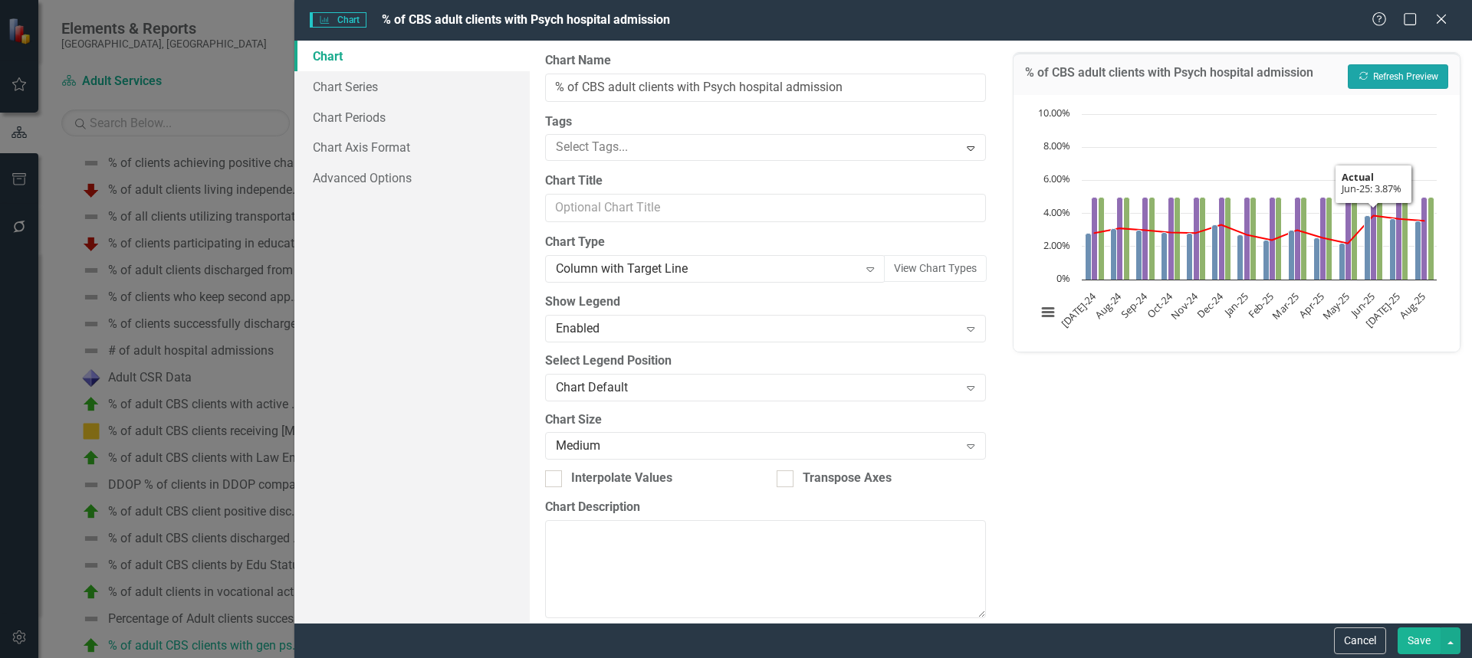
click at [1412, 80] on button "Recalculate Refresh Preview" at bounding box center [1398, 76] width 100 height 25
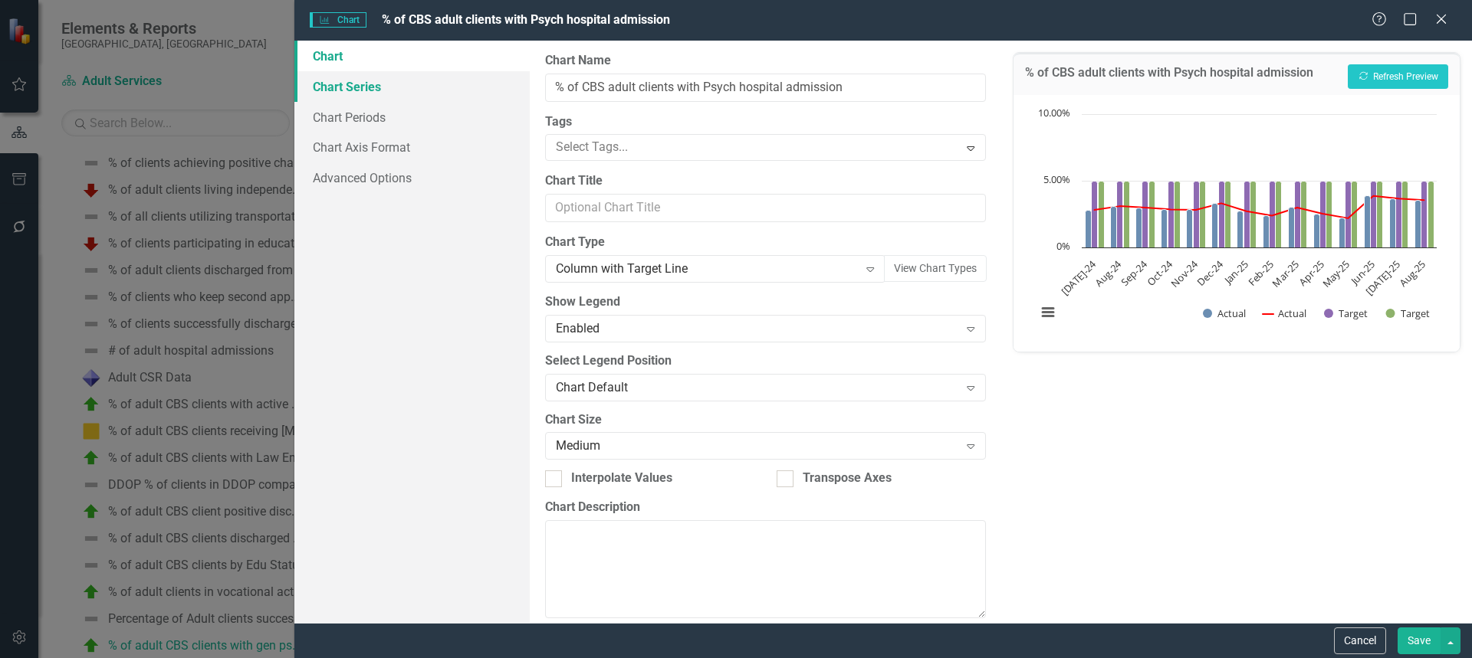
click at [379, 87] on link "Chart Series" at bounding box center [411, 86] width 235 height 31
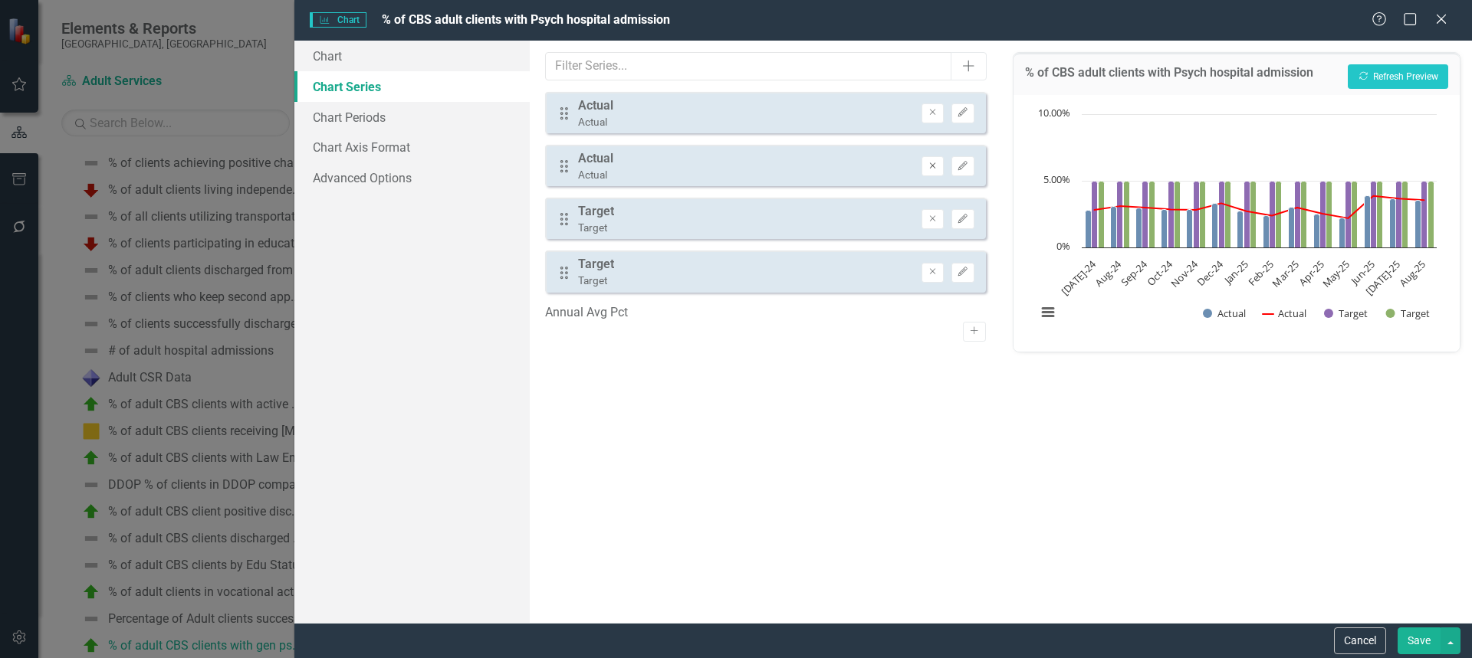
click at [934, 168] on icon "Remove" at bounding box center [932, 166] width 11 height 9
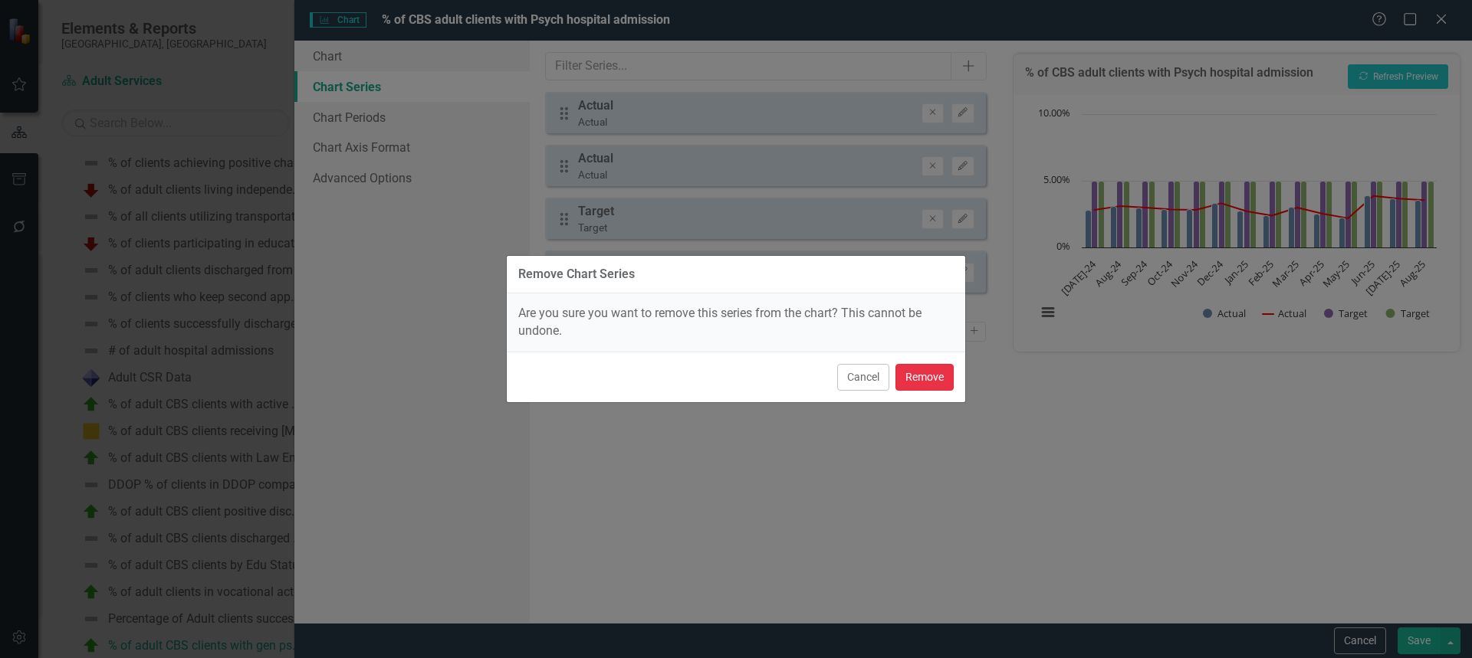
drag, startPoint x: 925, startPoint y: 383, endPoint x: 924, endPoint y: 376, distance: 7.8
click at [925, 384] on button "Remove" at bounding box center [924, 377] width 58 height 27
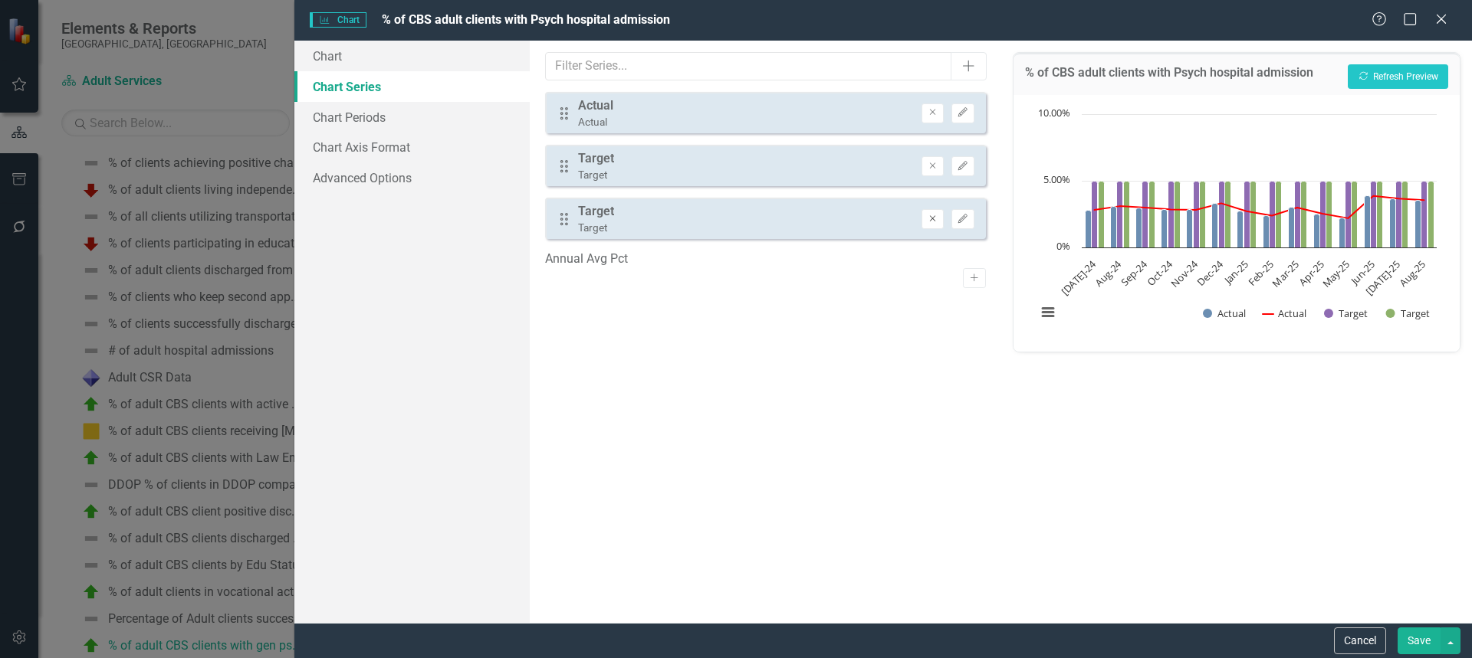
click at [931, 217] on icon "button" at bounding box center [933, 218] width 6 height 6
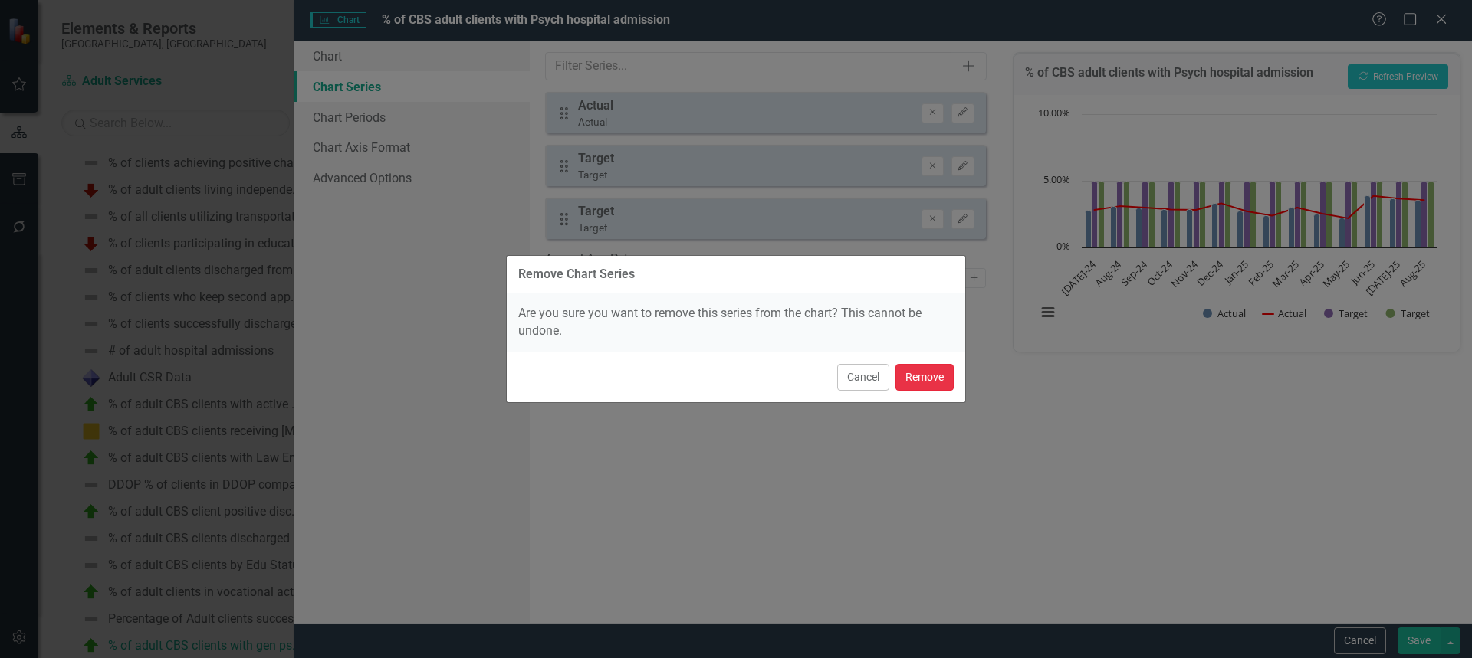
click at [928, 373] on button "Remove" at bounding box center [924, 377] width 58 height 27
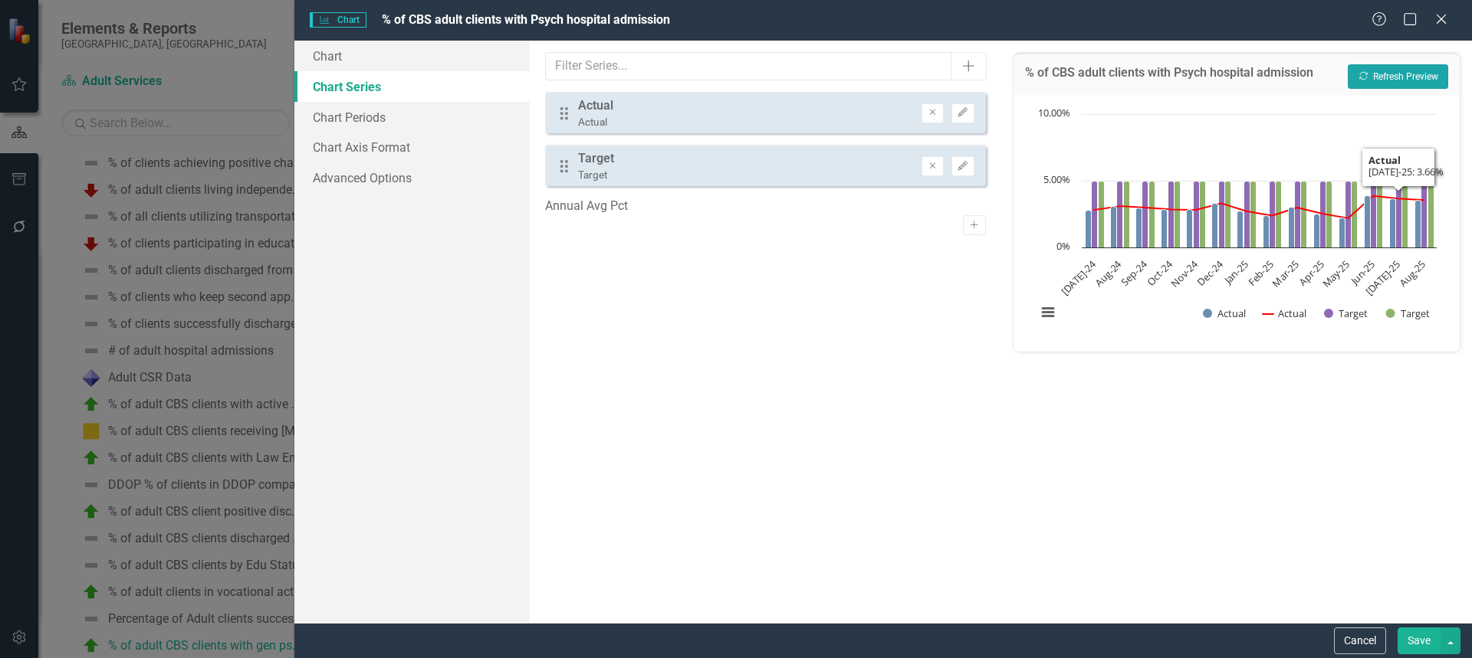
click at [1410, 80] on button "Recalculate Refresh Preview" at bounding box center [1398, 76] width 100 height 25
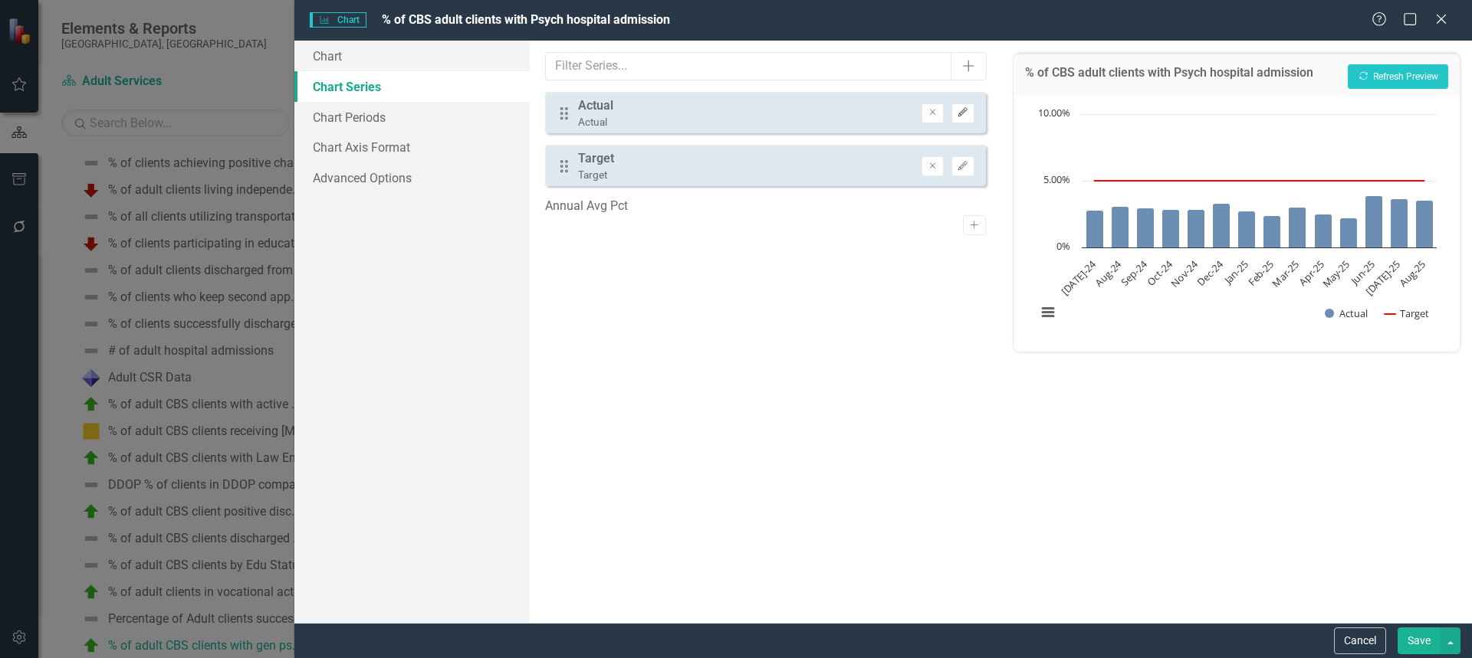
click at [963, 111] on icon "button" at bounding box center [962, 112] width 9 height 9
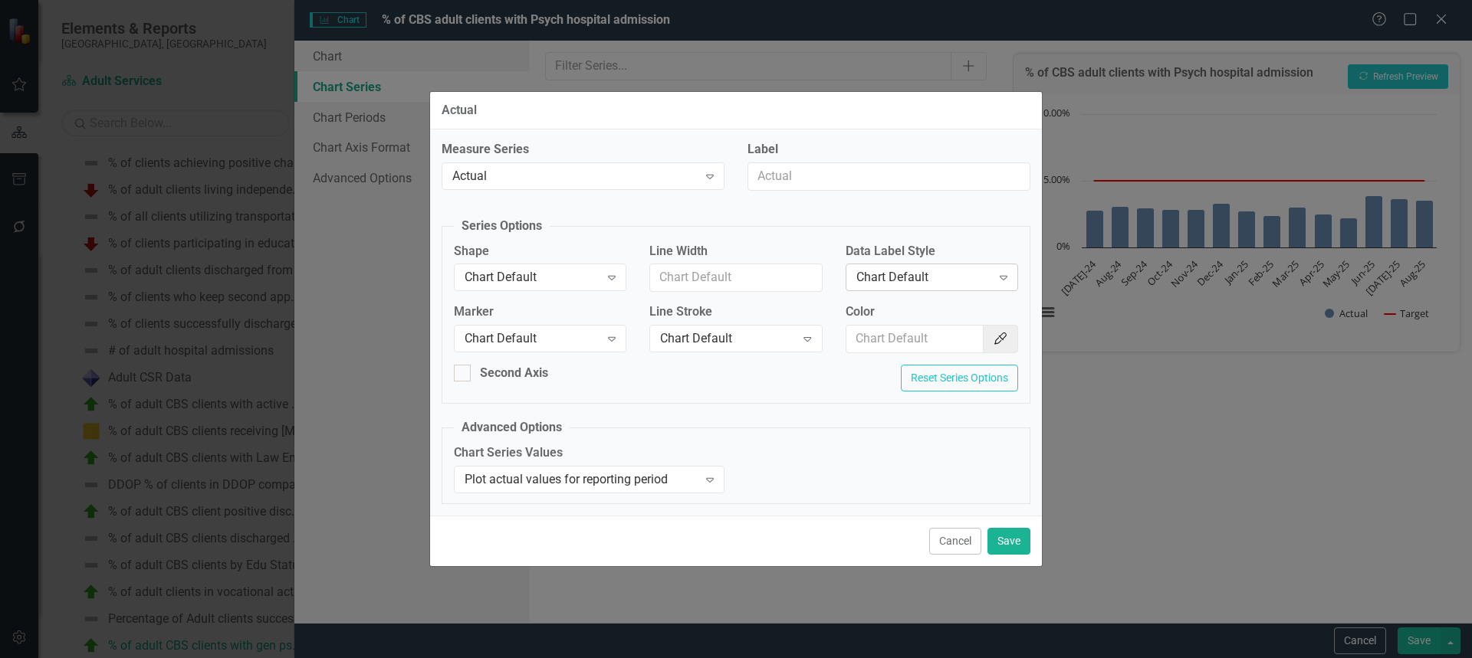
click at [1000, 280] on icon "Expand" at bounding box center [1003, 277] width 15 height 12
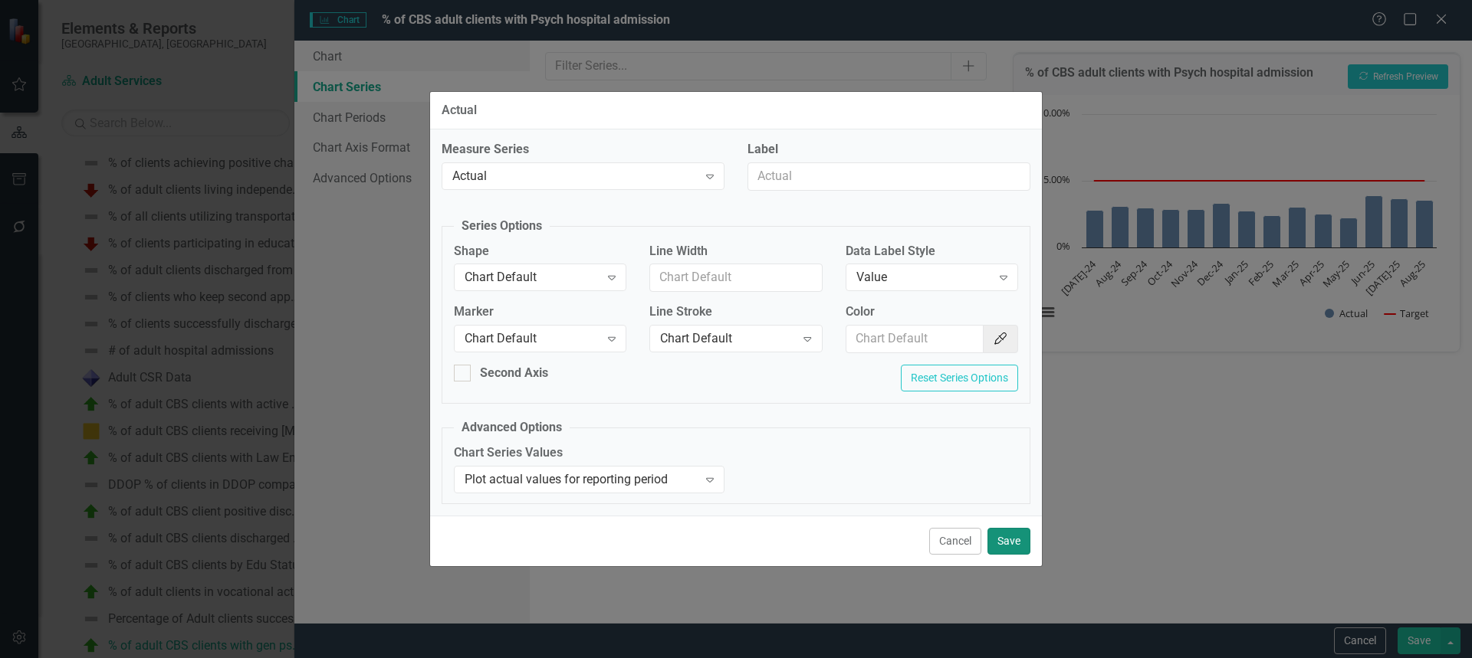
click at [1000, 538] on button "Save" at bounding box center [1008, 541] width 43 height 27
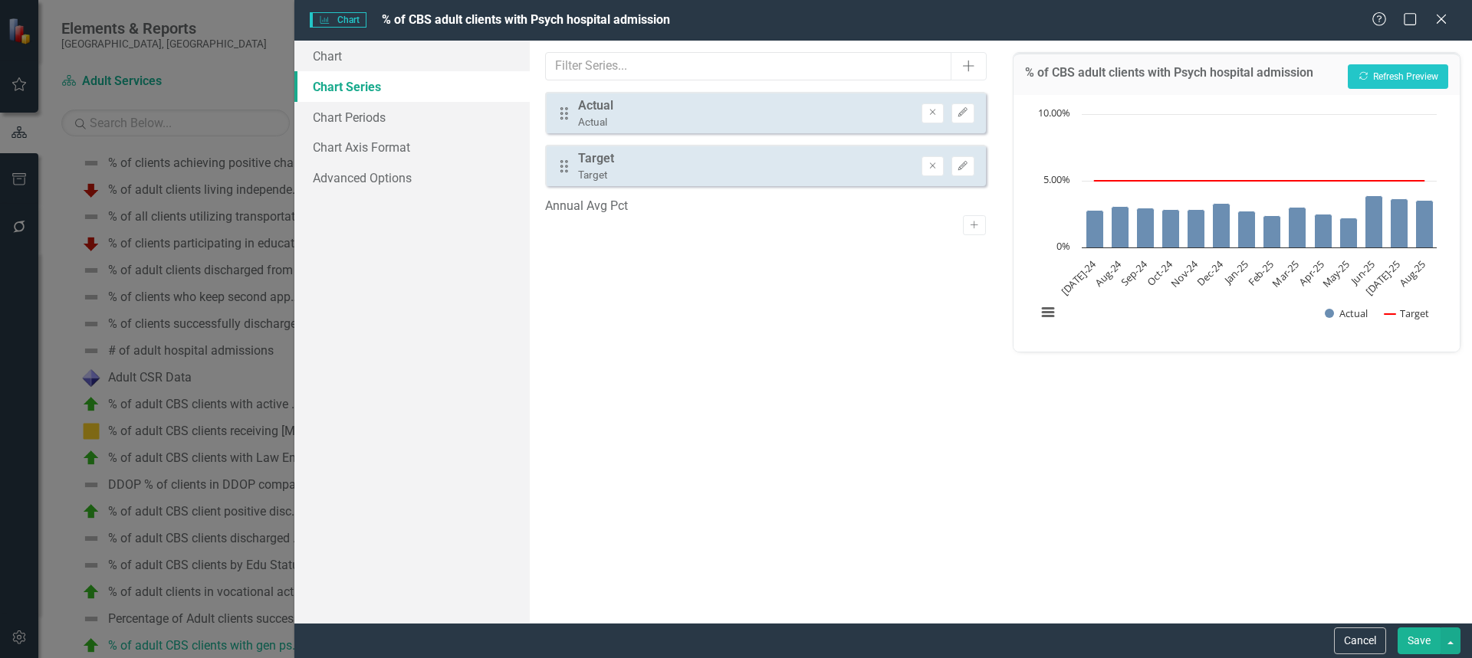
click at [1418, 637] on button "Save" at bounding box center [1418, 641] width 43 height 27
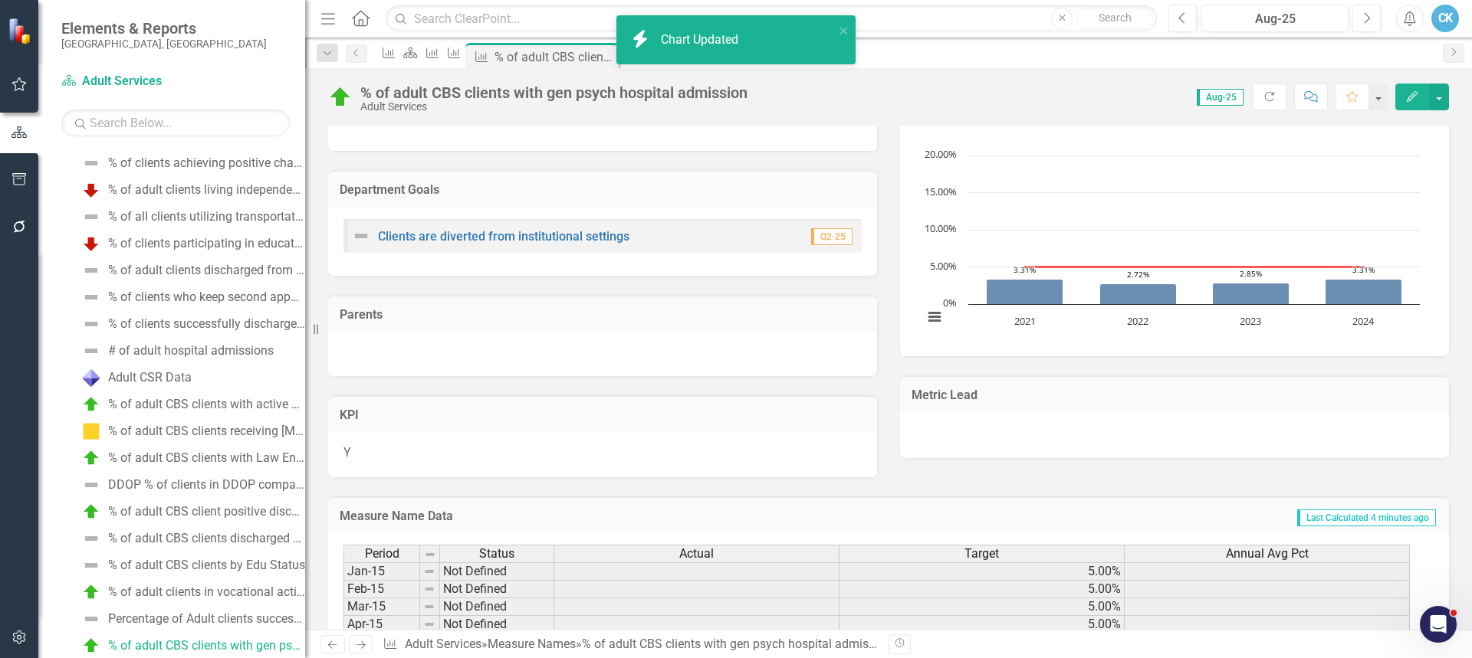
scroll to position [383, 0]
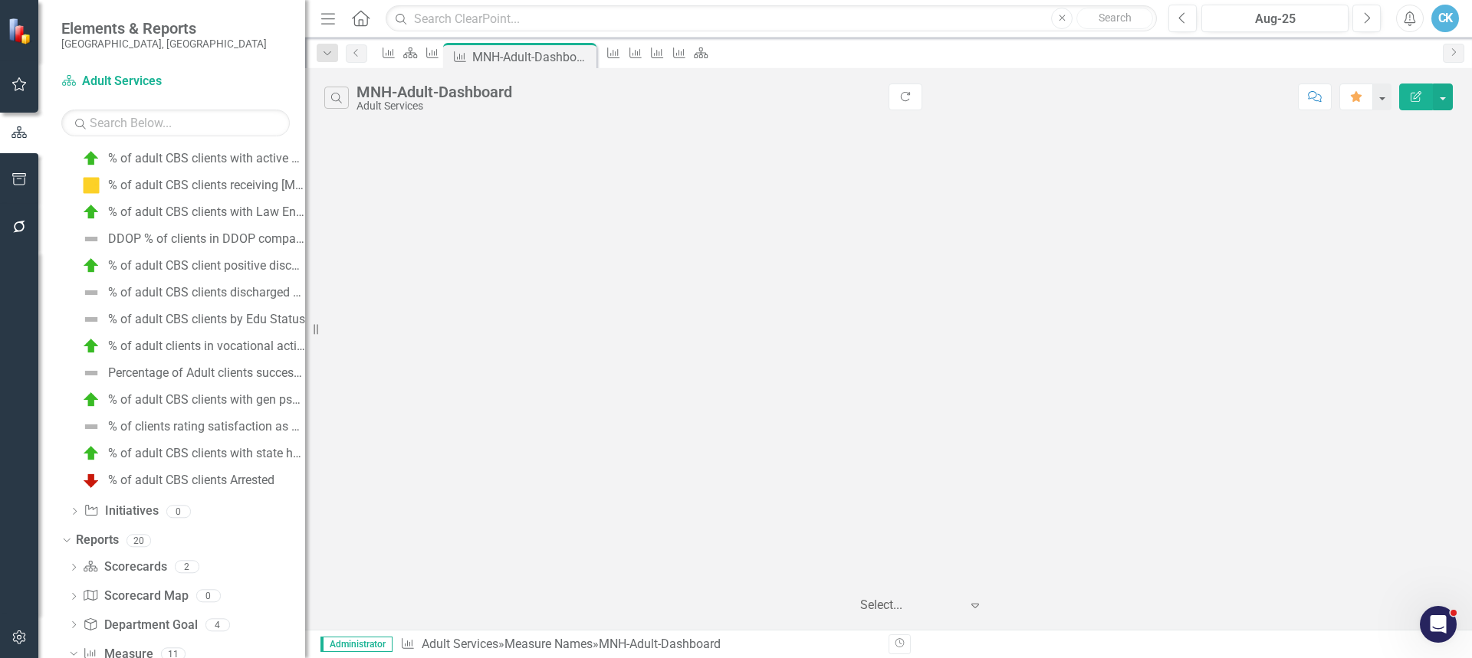
scroll to position [646, 0]
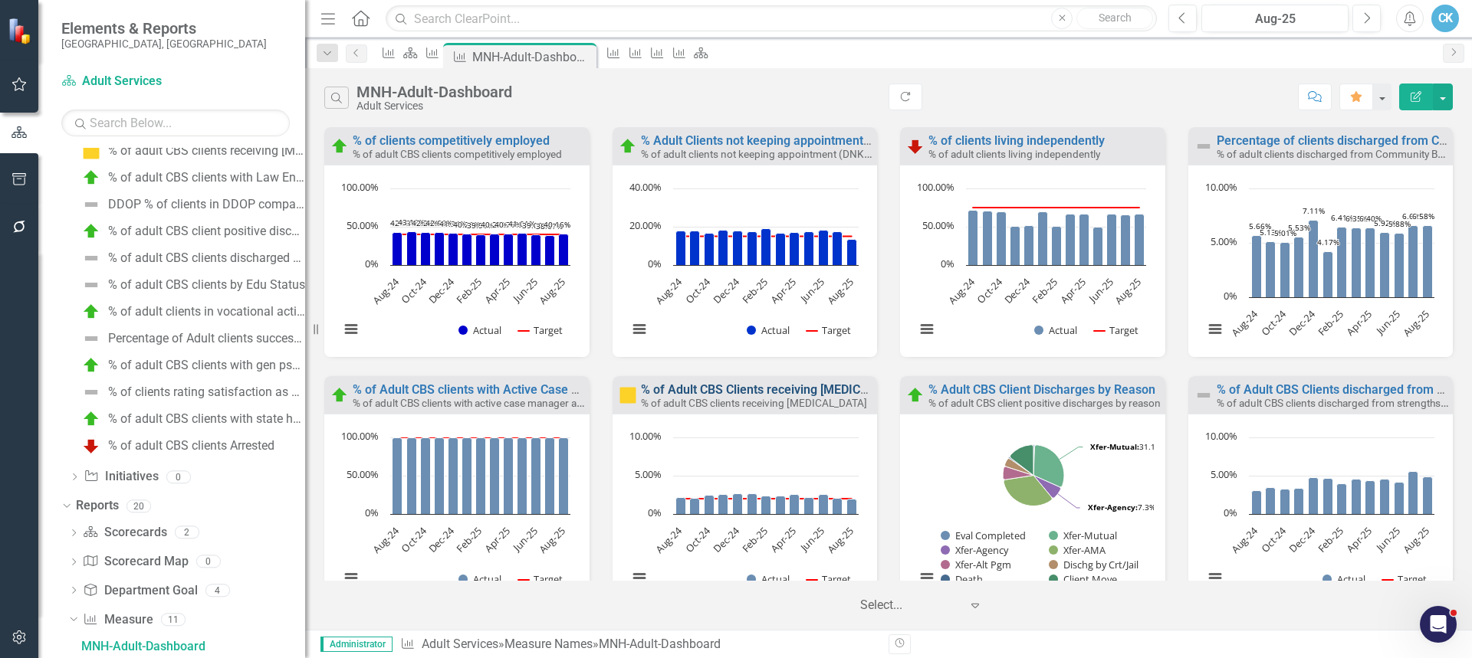
click at [766, 392] on link "% of Adult CBS Clients receiving [MEDICAL_DATA]" at bounding box center [778, 389] width 274 height 15
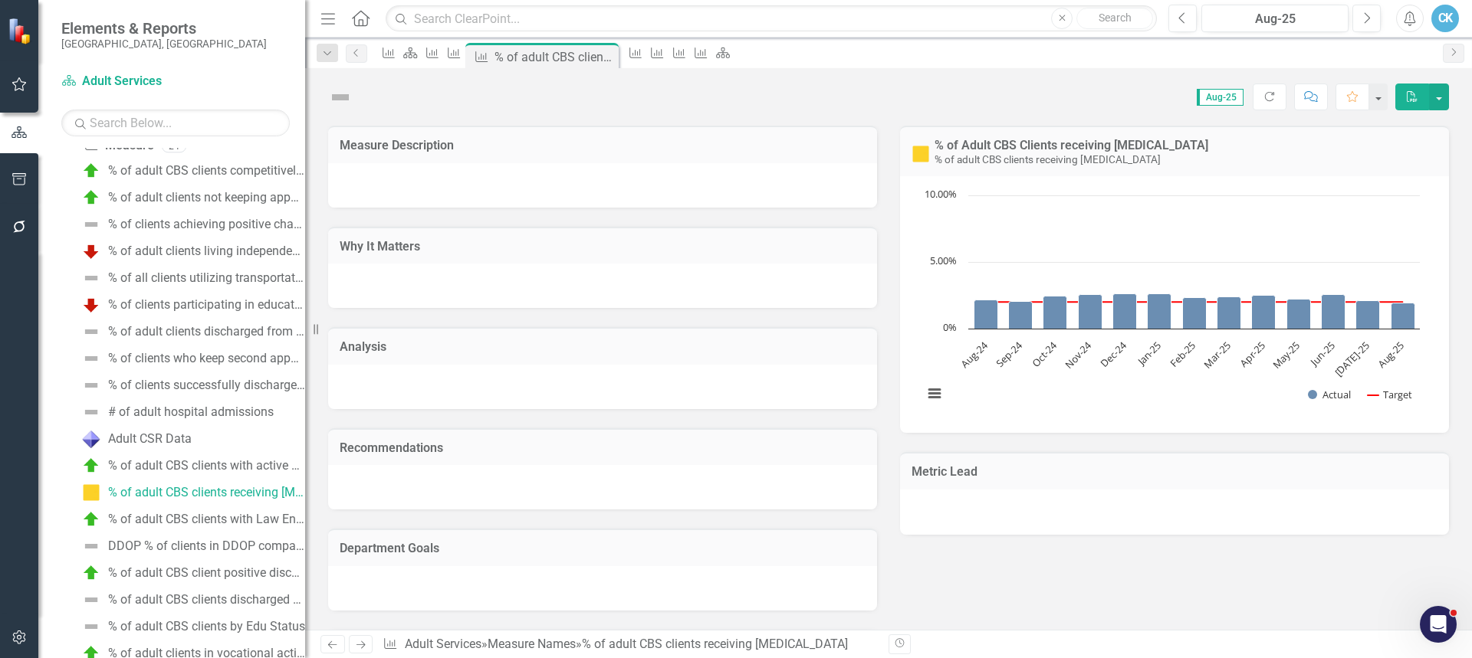
scroll to position [151, 0]
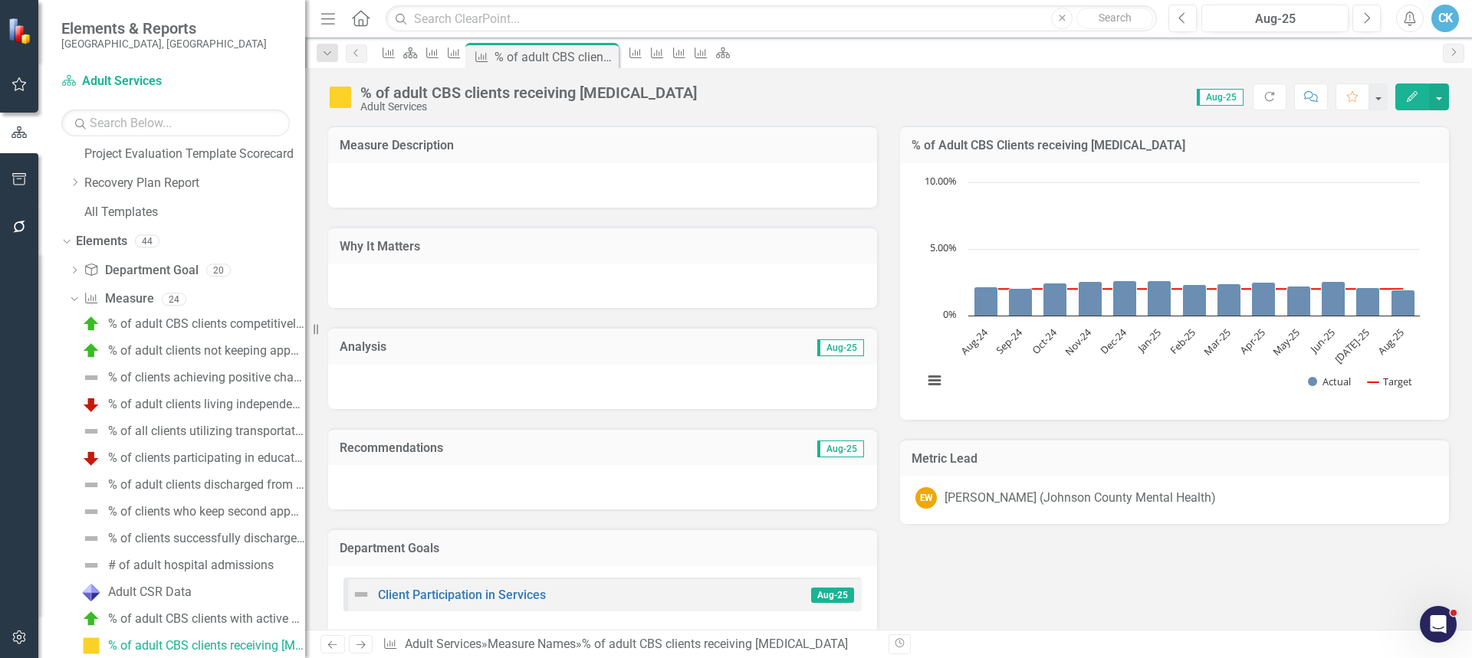
click at [1241, 152] on h3 "% of Adult CBS Clients receiving [MEDICAL_DATA]" at bounding box center [1174, 146] width 526 height 14
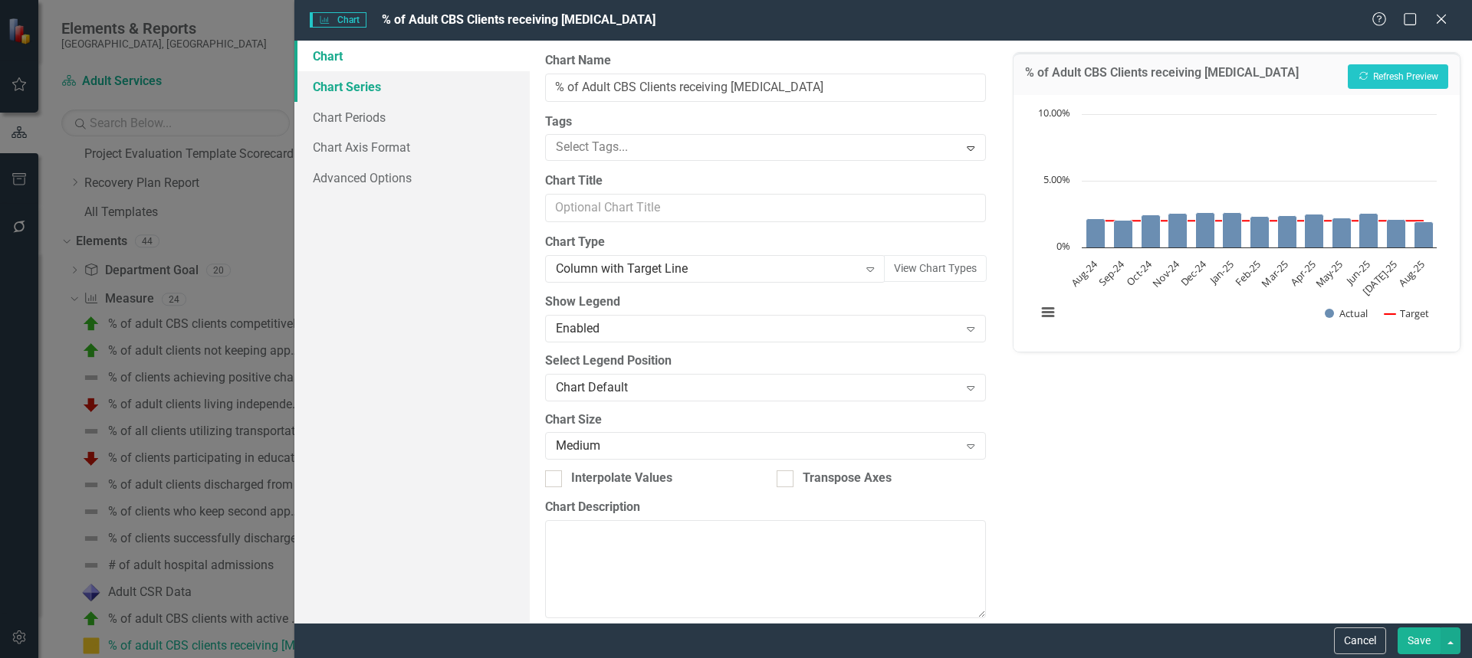
click at [374, 91] on link "Chart Series" at bounding box center [411, 86] width 235 height 31
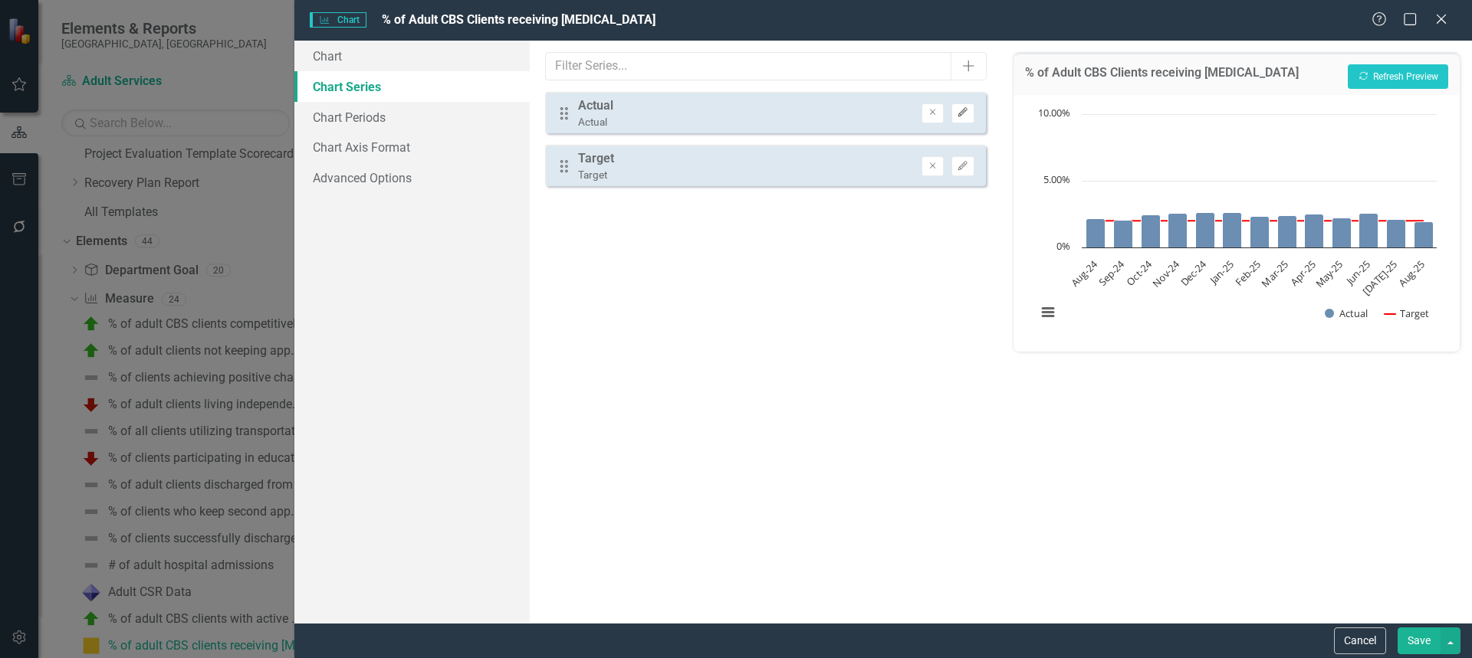
click at [969, 113] on button "Edit" at bounding box center [962, 113] width 22 height 20
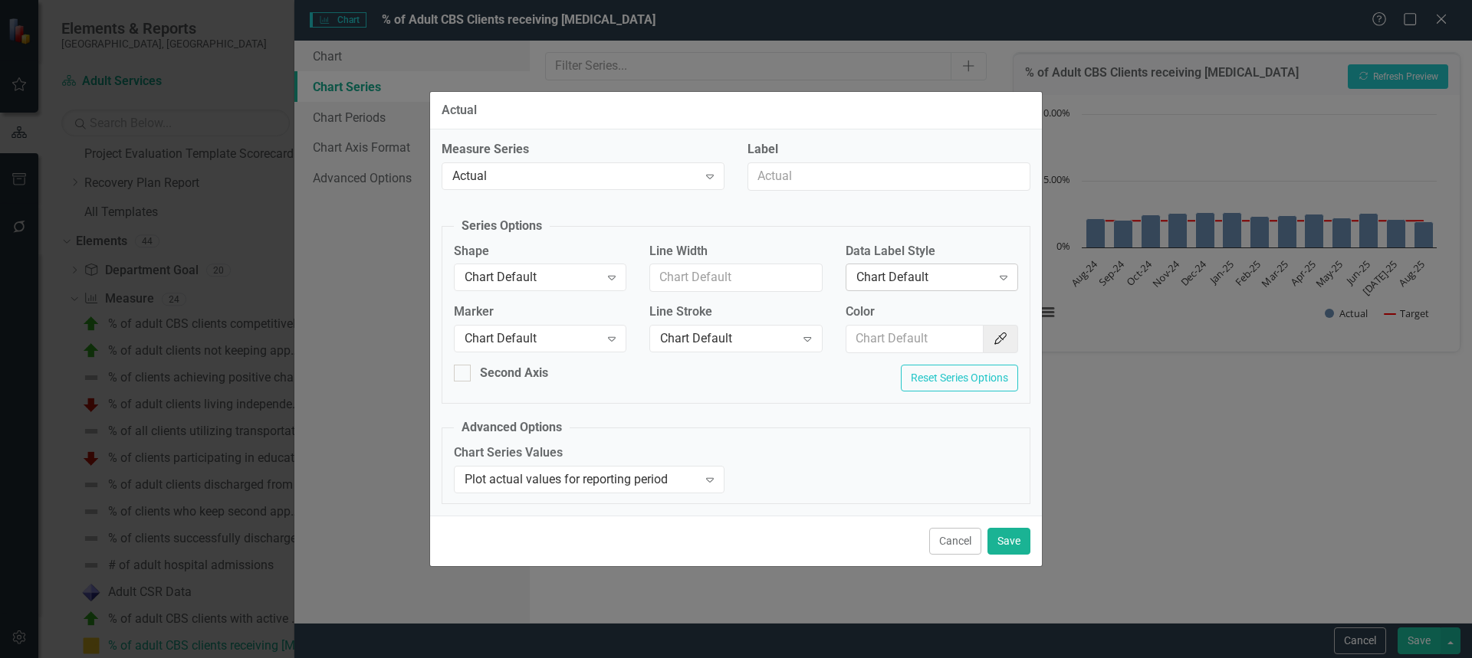
click at [1003, 274] on icon "Expand" at bounding box center [1003, 277] width 15 height 12
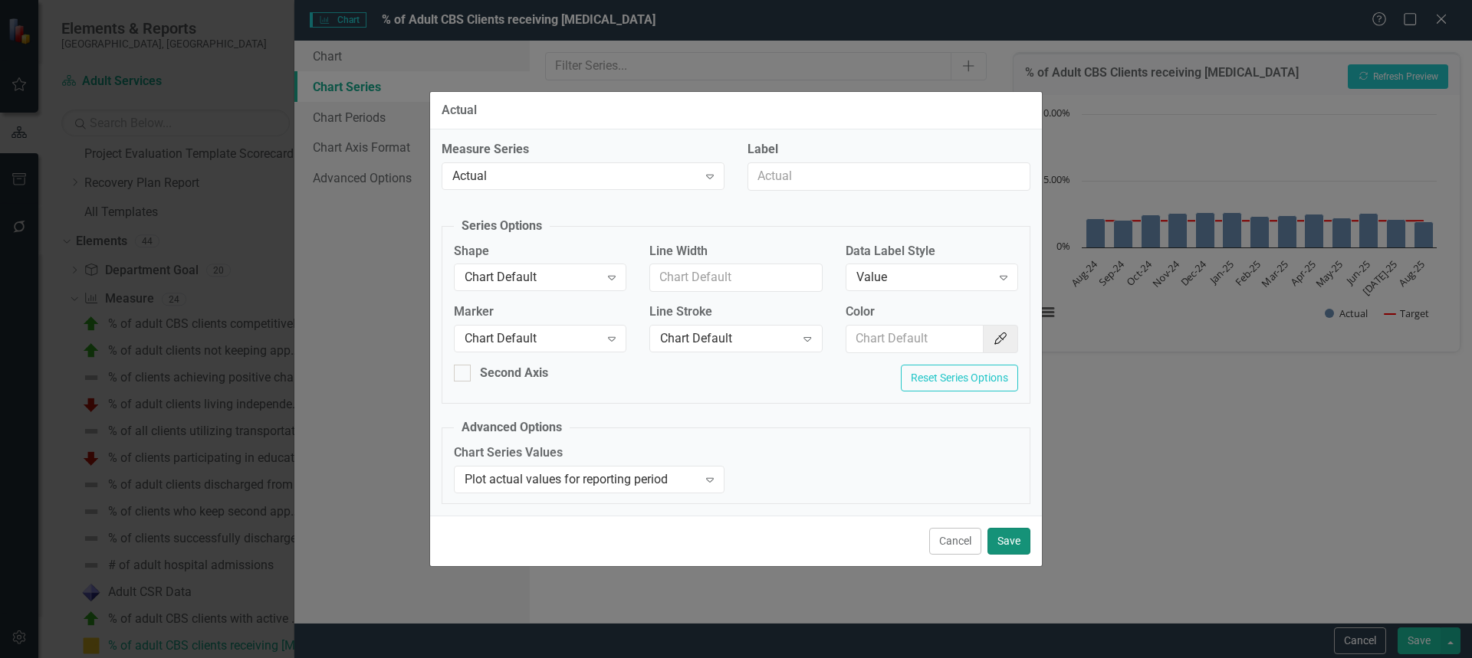
click at [1013, 542] on button "Save" at bounding box center [1008, 541] width 43 height 27
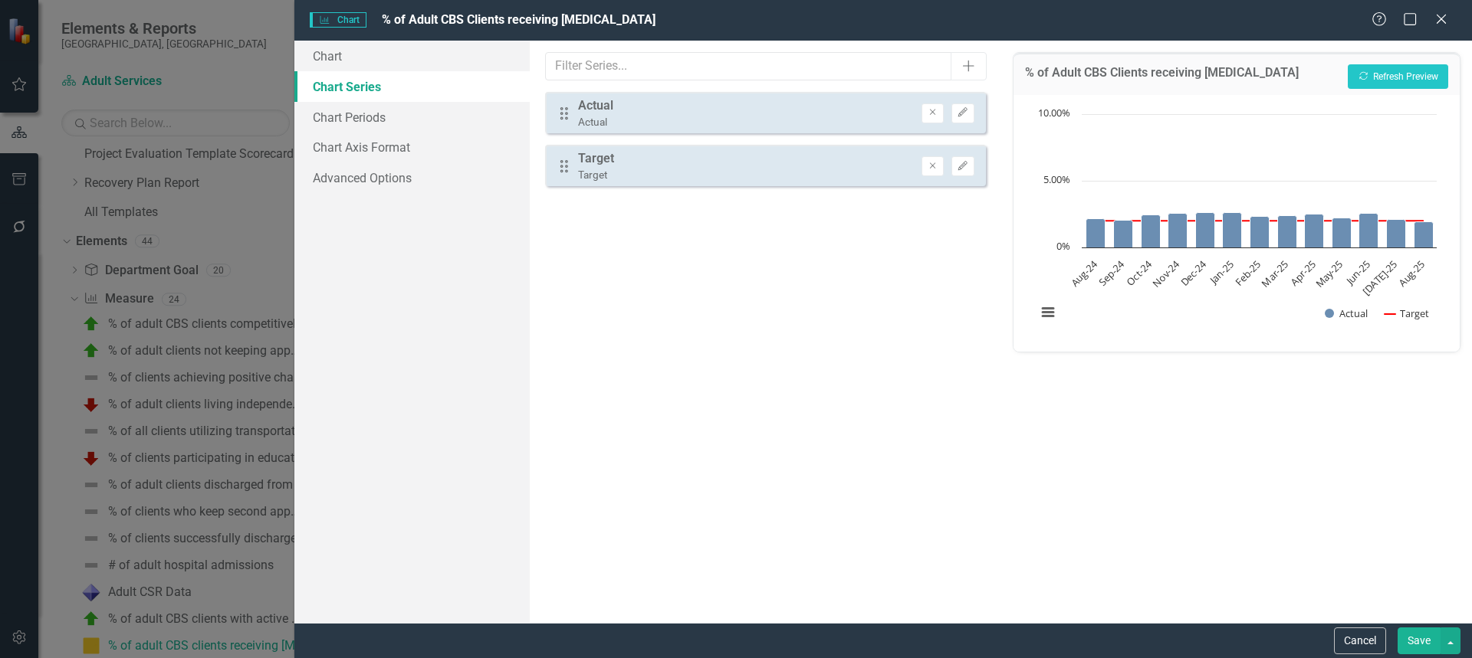
click at [1425, 643] on button "Save" at bounding box center [1418, 641] width 43 height 27
